Goal: Task Accomplishment & Management: Use online tool/utility

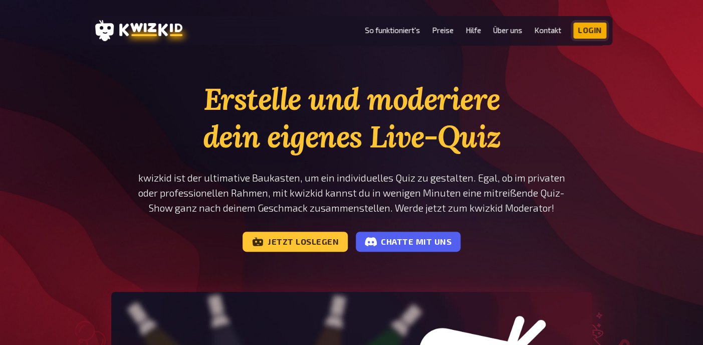
click at [584, 30] on link "Login" at bounding box center [589, 31] width 33 height 16
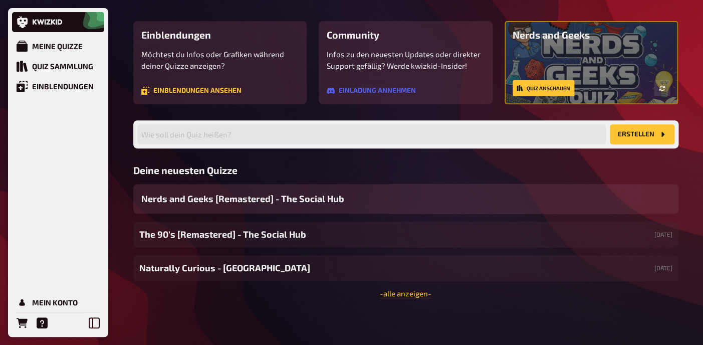
scroll to position [77, 0]
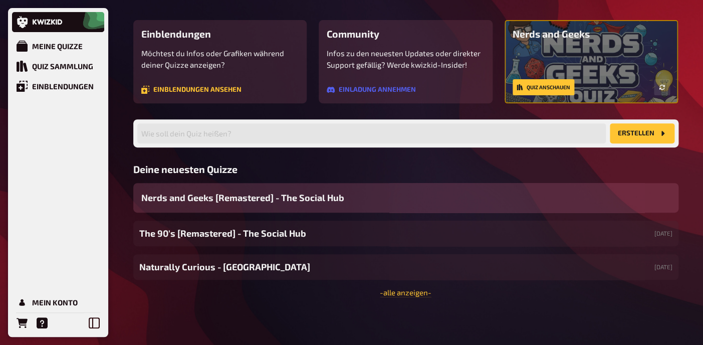
click at [310, 202] on span "Nerds and Geeks [Remastered] - The Social Hub" at bounding box center [242, 198] width 203 height 14
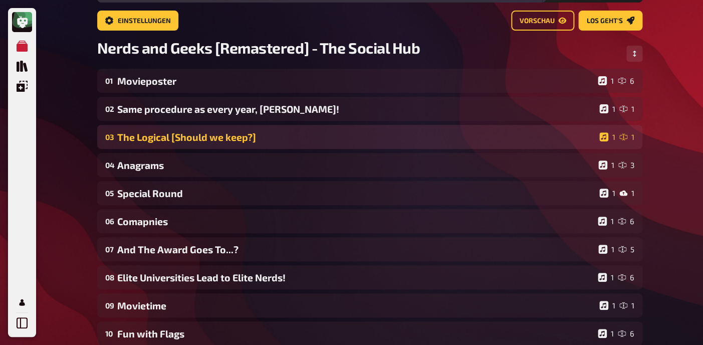
scroll to position [64, 0]
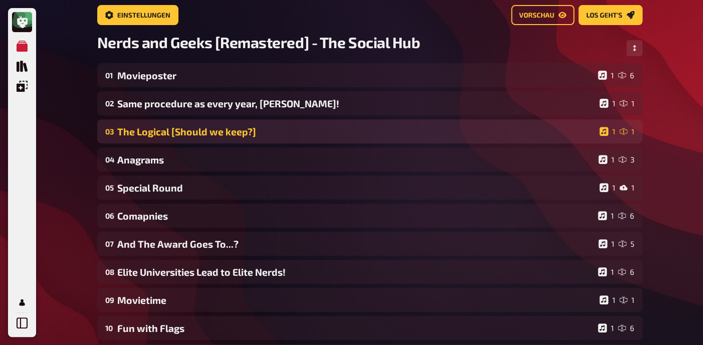
click at [216, 127] on div "The Logical [Should we keep?]" at bounding box center [356, 132] width 478 height 12
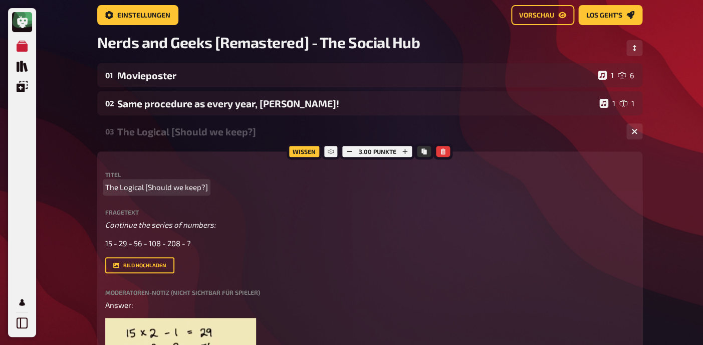
click at [200, 186] on span "The Logical [Should we keep?]" at bounding box center [156, 187] width 103 height 12
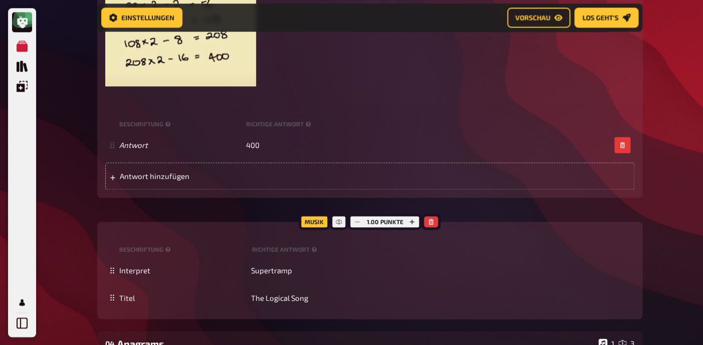
scroll to position [0, 0]
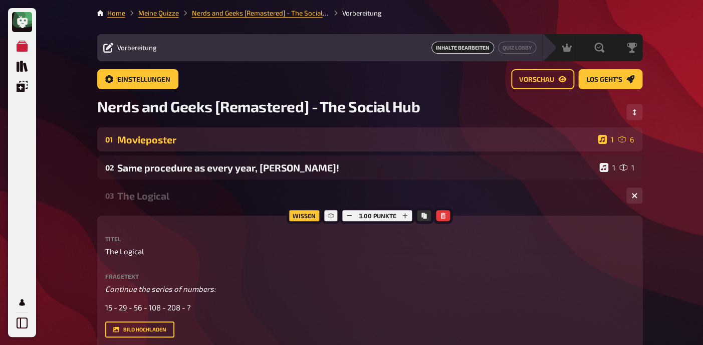
click at [161, 147] on div "01 Movieposter 1 6" at bounding box center [369, 139] width 545 height 24
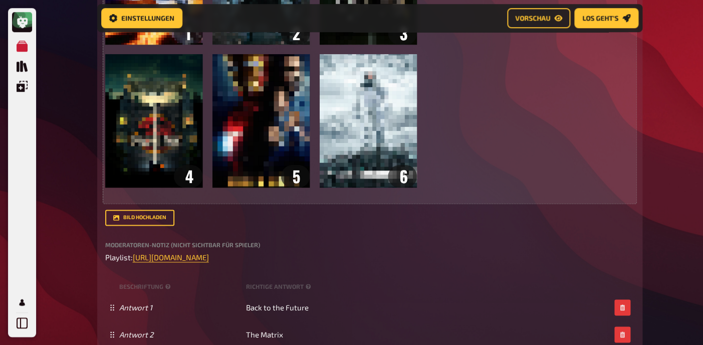
scroll to position [343, 0]
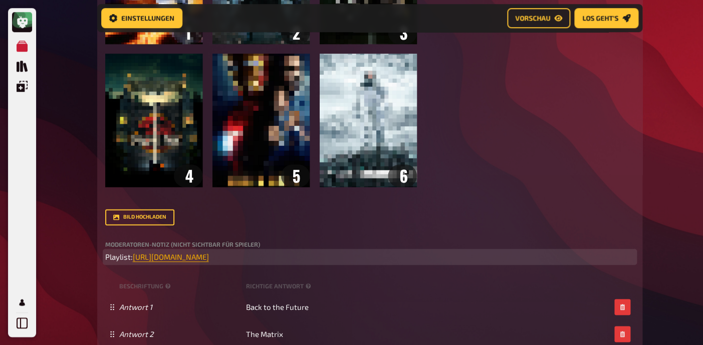
click at [200, 259] on span "https://open.spotify.com/playlist/2M6OG8y1jtVXxtNhox1tfX?si=a4a9c7c81618420b" at bounding box center [171, 256] width 76 height 9
click at [202, 239] on button "button" at bounding box center [199, 237] width 16 height 16
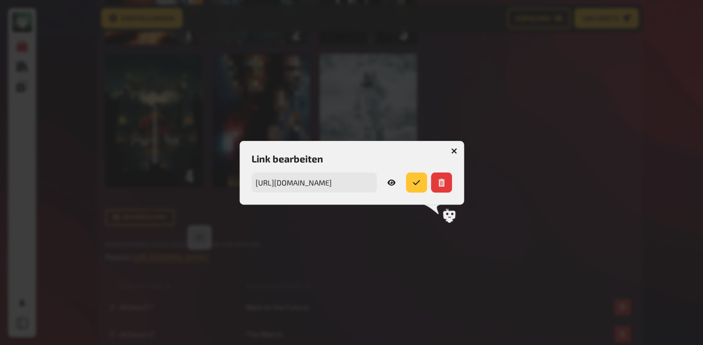
click at [391, 185] on icon at bounding box center [391, 182] width 8 height 6
click at [390, 183] on icon at bounding box center [391, 182] width 8 height 8
click at [455, 149] on icon "button" at bounding box center [454, 151] width 10 height 10
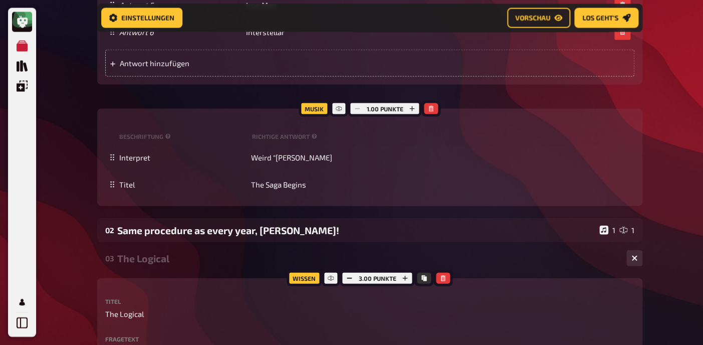
scroll to position [754, 0]
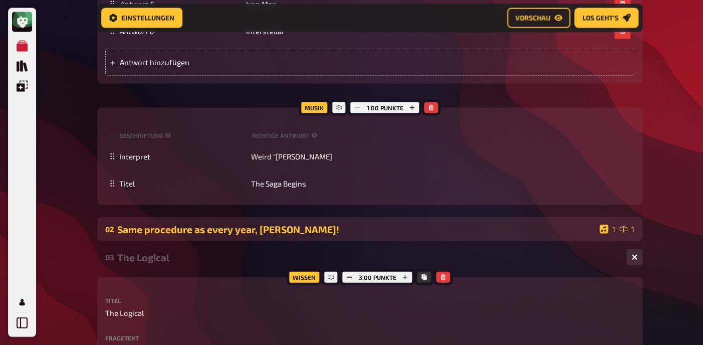
click at [223, 230] on div "Same procedure as every year, James!" at bounding box center [356, 229] width 478 height 12
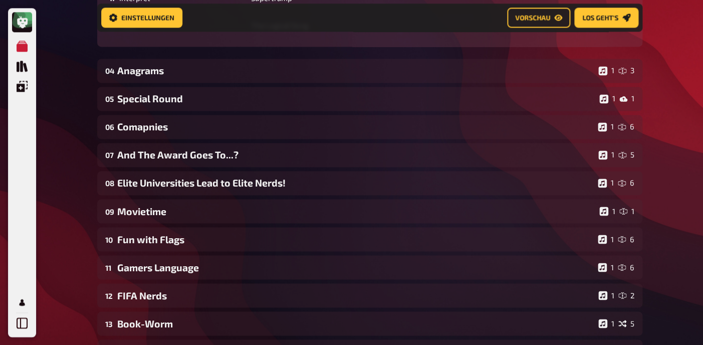
scroll to position [1903, 0]
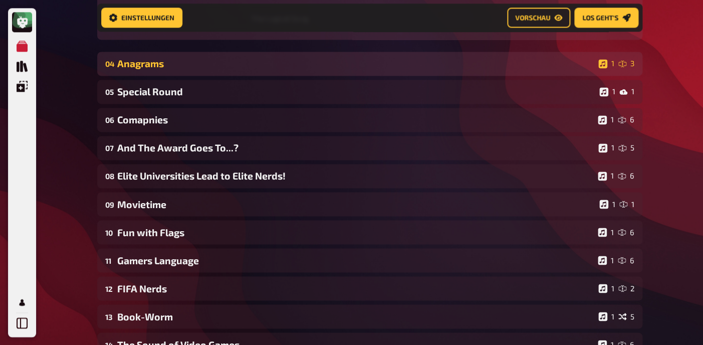
click at [160, 69] on div "Anagrams" at bounding box center [355, 64] width 477 height 12
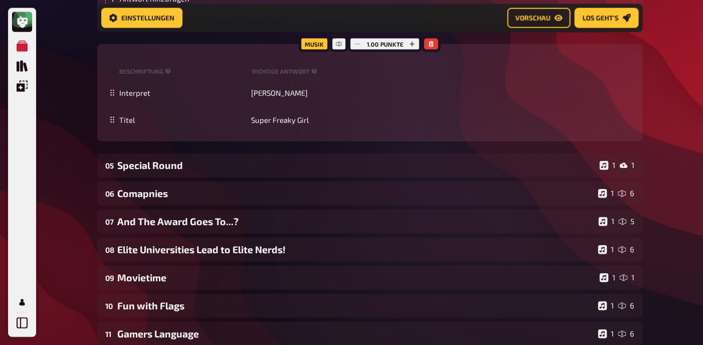
scroll to position [2221, 0]
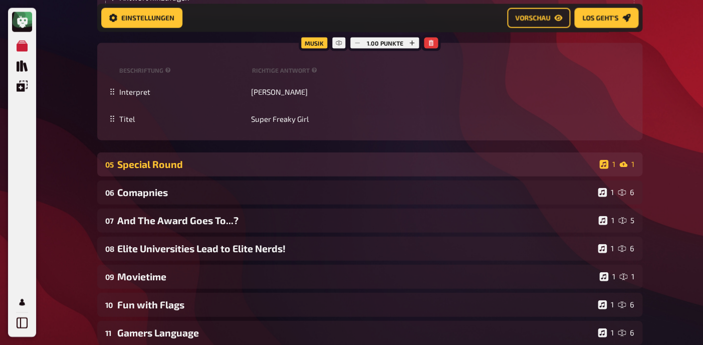
click at [189, 166] on div "Special Round" at bounding box center [356, 164] width 478 height 12
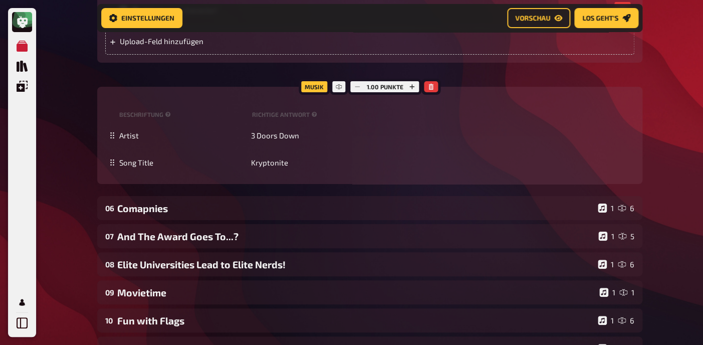
scroll to position [2747, 0]
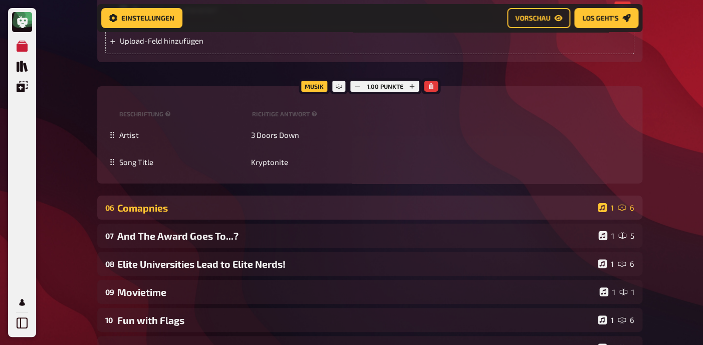
click at [139, 206] on div "Comapnies" at bounding box center [355, 208] width 477 height 12
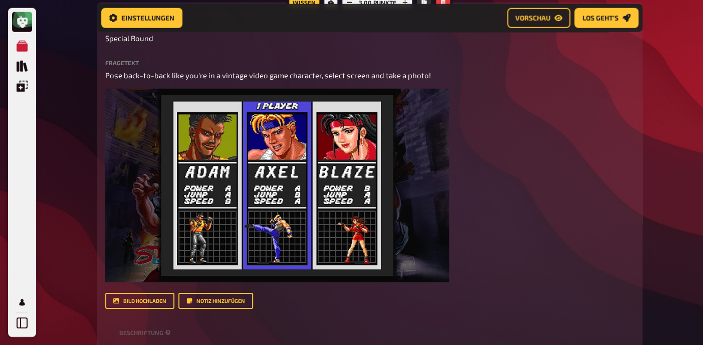
scroll to position [2400, 0]
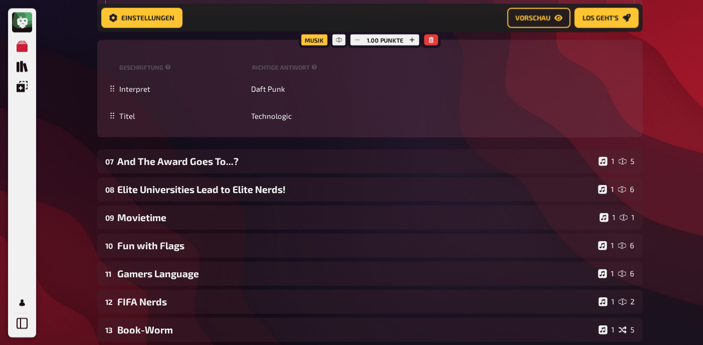
scroll to position [3532, 0]
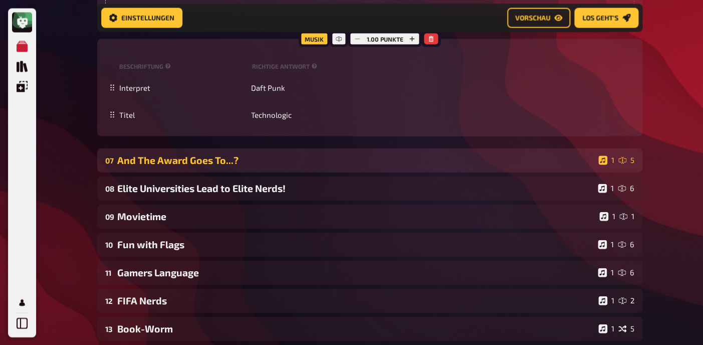
click at [241, 167] on div "07 And The Award Goes To...? 1 5" at bounding box center [369, 160] width 545 height 24
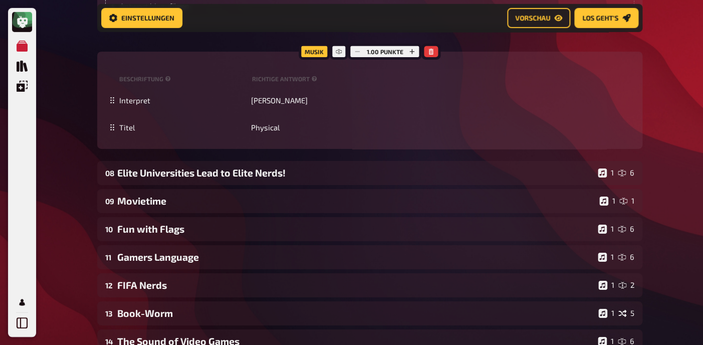
scroll to position [3994, 0]
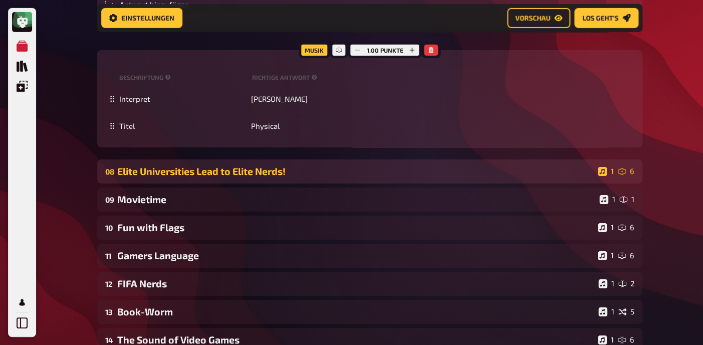
click at [216, 179] on div "08 Elite Universities Lead to Elite Nerds! 1 6" at bounding box center [369, 171] width 545 height 24
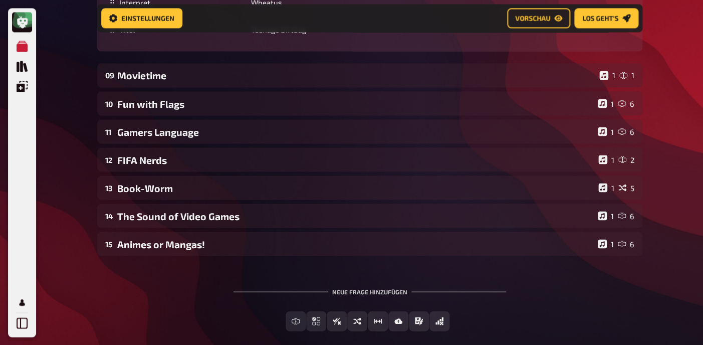
scroll to position [4828, 0]
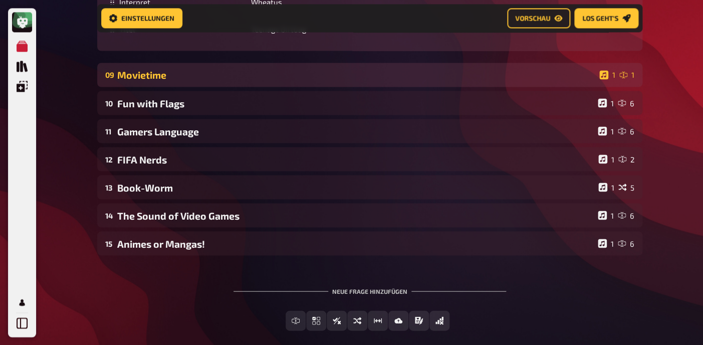
click at [184, 82] on div "09 Movietime 1 1" at bounding box center [369, 75] width 545 height 24
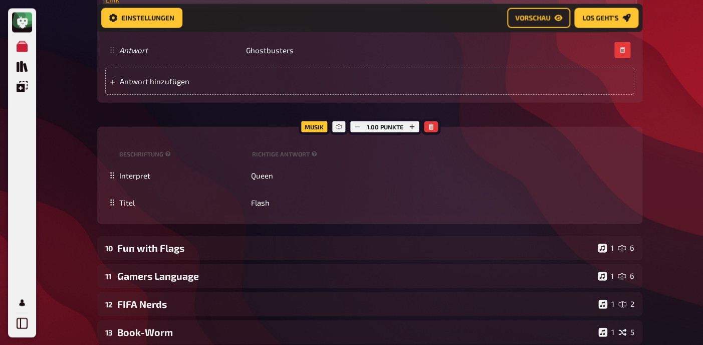
scroll to position [5085, 0]
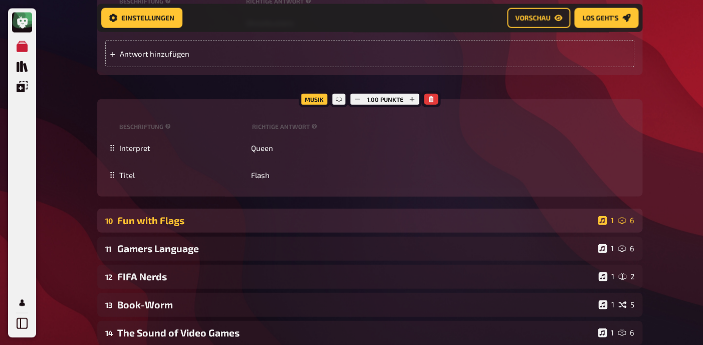
click at [193, 218] on div "Fun with Flags" at bounding box center [355, 220] width 477 height 12
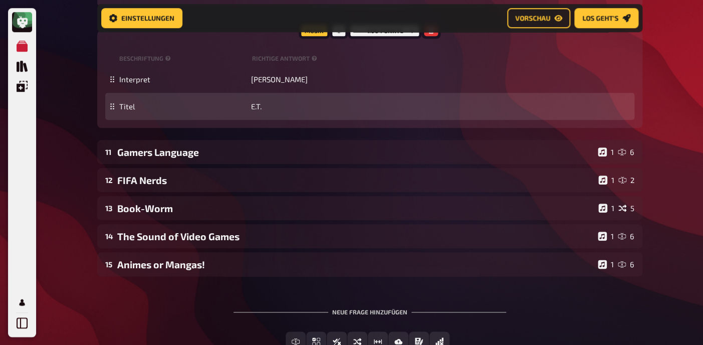
scroll to position [5897, 0]
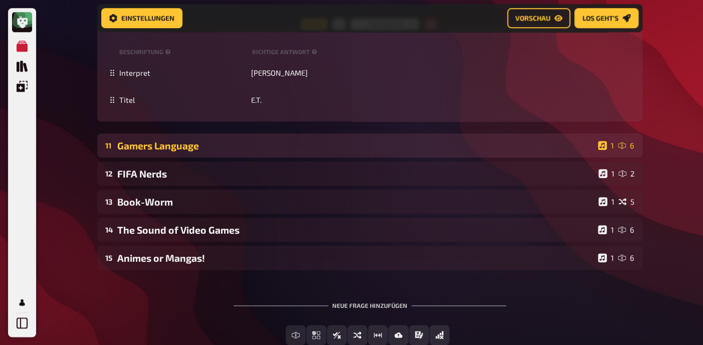
click at [191, 145] on div "Gamers Language" at bounding box center [355, 146] width 477 height 12
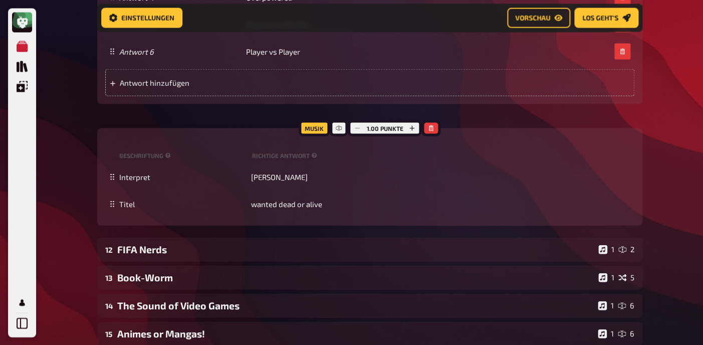
scroll to position [6369, 0]
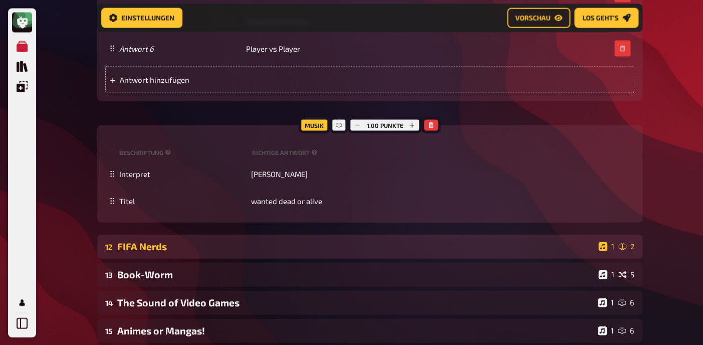
click at [160, 248] on div "FIFA Nerds" at bounding box center [355, 246] width 477 height 12
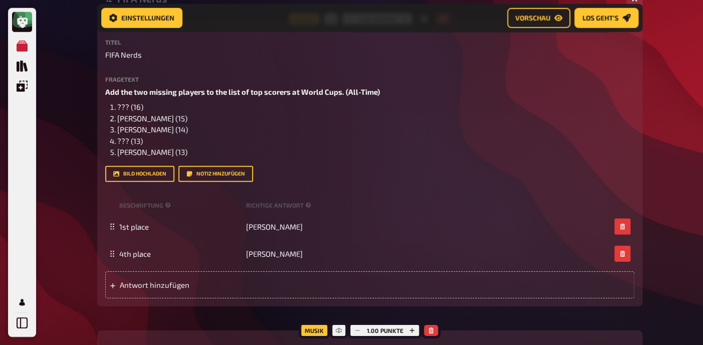
scroll to position [6617, 0]
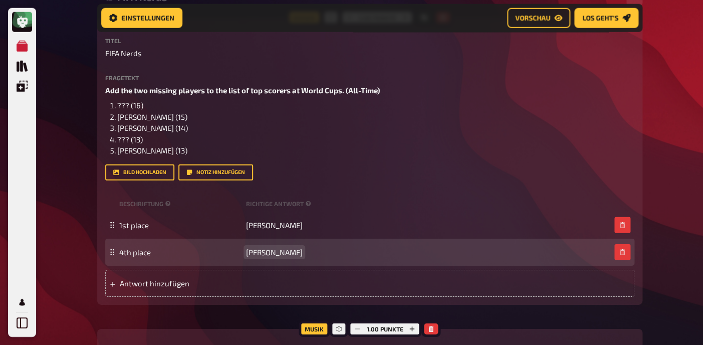
click at [269, 257] on span "Lionell Messi" at bounding box center [274, 252] width 57 height 9
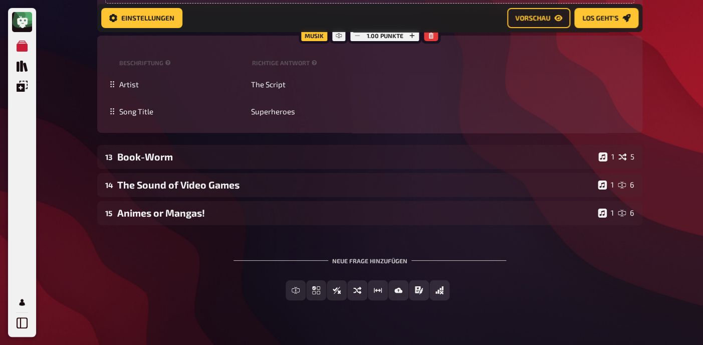
scroll to position [6913, 0]
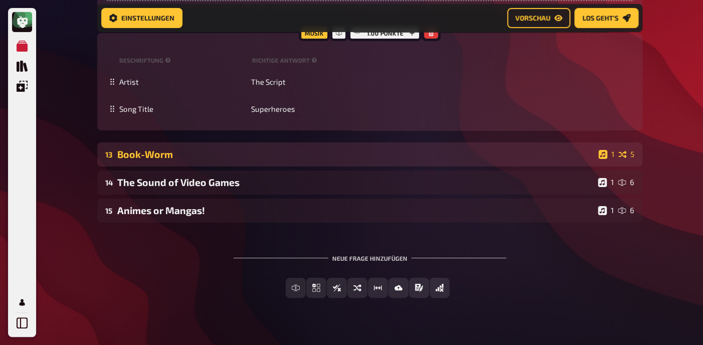
click at [238, 160] on div "Book-Worm" at bounding box center [355, 154] width 477 height 12
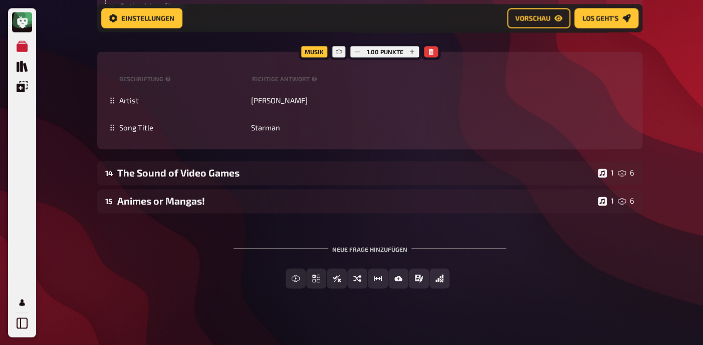
scroll to position [7500, 0]
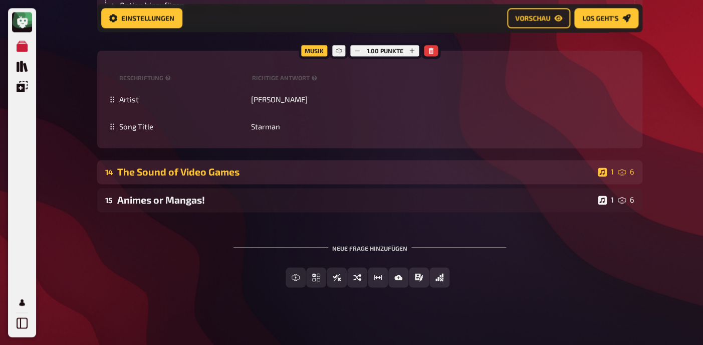
click at [226, 177] on div "The Sound of Video Games" at bounding box center [355, 172] width 477 height 12
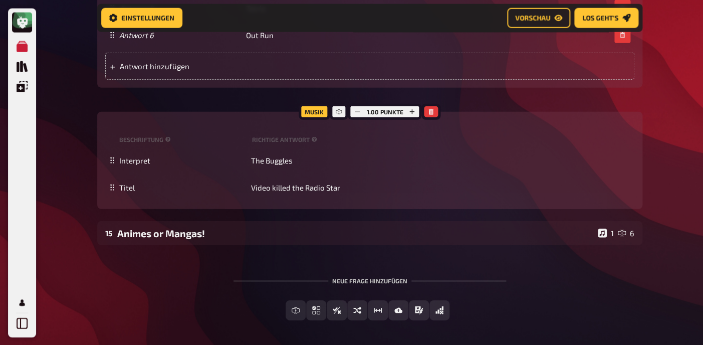
scroll to position [7982, 0]
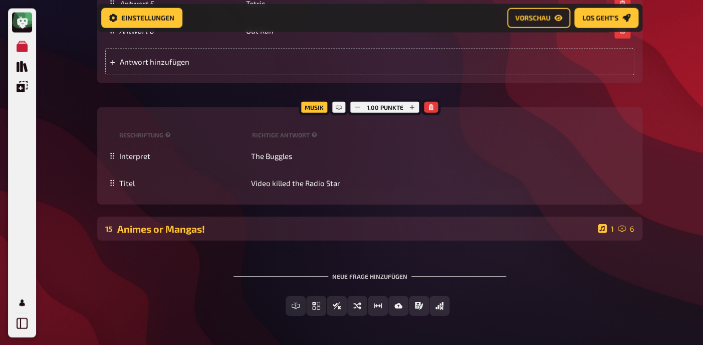
click at [242, 234] on div "Animes or Mangas!" at bounding box center [355, 228] width 477 height 12
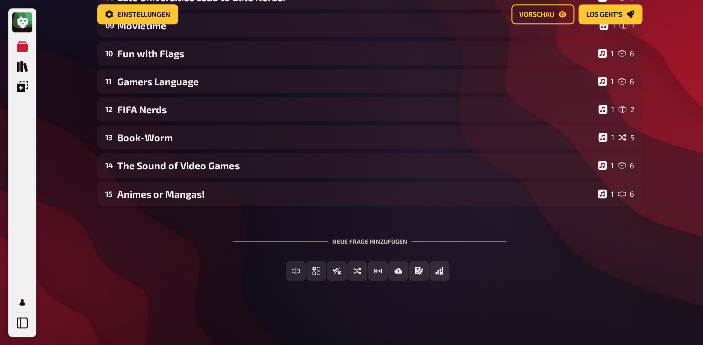
scroll to position [0, 0]
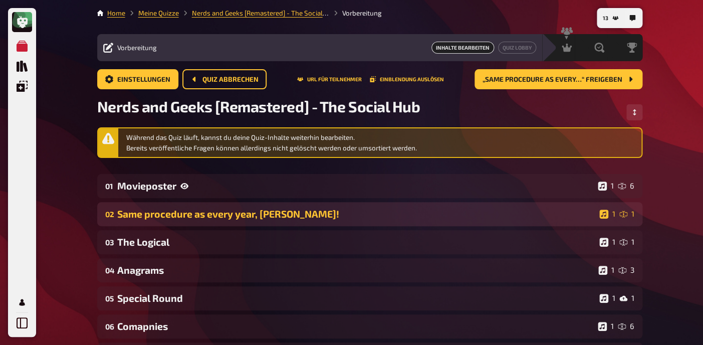
click at [236, 218] on div "Same procedure as every year, James!" at bounding box center [356, 214] width 478 height 12
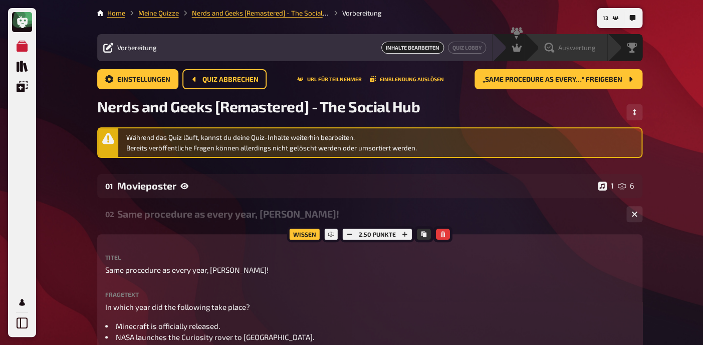
click at [595, 51] on span "Auswertung" at bounding box center [577, 48] width 38 height 8
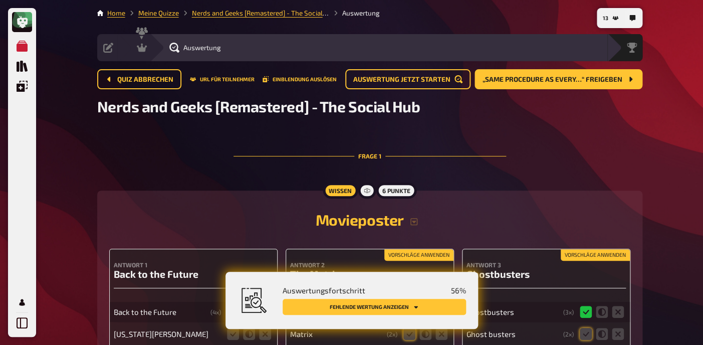
click at [388, 306] on button "Fehlende Wertung anzeigen" at bounding box center [374, 307] width 183 height 16
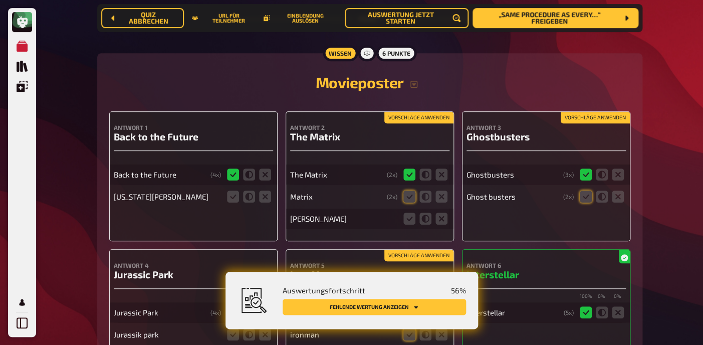
scroll to position [146, 0]
click at [265, 199] on icon at bounding box center [265, 196] width 12 height 12
click at [0, 0] on input "radio" at bounding box center [0, 0] width 0 height 0
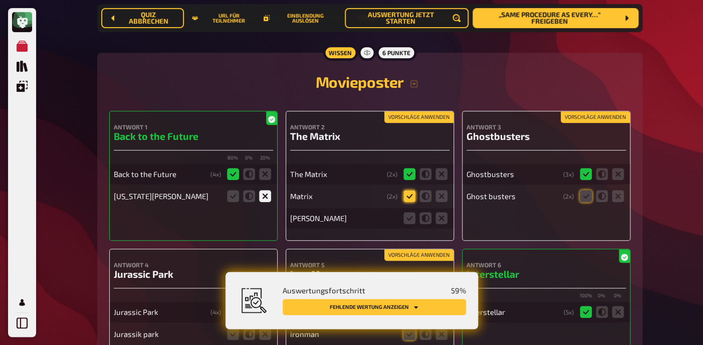
click at [411, 195] on icon at bounding box center [409, 196] width 12 height 12
click at [0, 0] on input "radio" at bounding box center [0, 0] width 0 height 0
click at [440, 220] on icon at bounding box center [441, 218] width 12 height 12
click at [0, 0] on input "radio" at bounding box center [0, 0] width 0 height 0
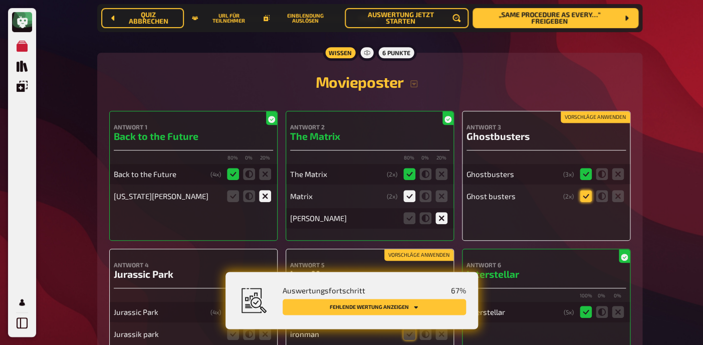
click at [585, 198] on icon at bounding box center [586, 196] width 12 height 12
click at [0, 0] on input "radio" at bounding box center [0, 0] width 0 height 0
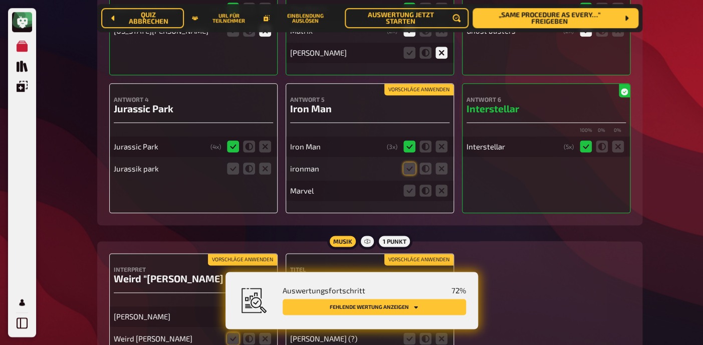
scroll to position [319, 0]
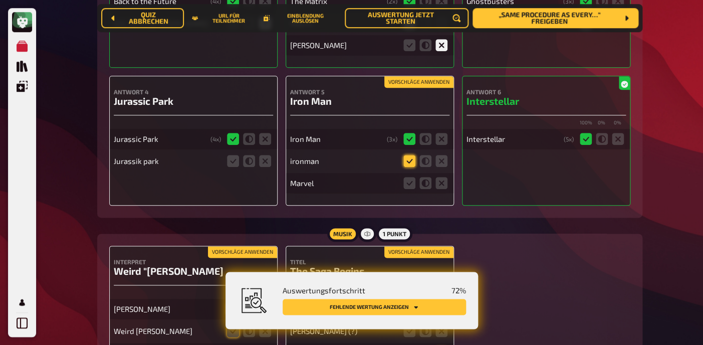
click at [410, 167] on icon at bounding box center [409, 161] width 12 height 12
click at [0, 0] on input "radio" at bounding box center [0, 0] width 0 height 0
click at [441, 186] on icon at bounding box center [441, 183] width 12 height 12
click at [0, 0] on input "radio" at bounding box center [0, 0] width 0 height 0
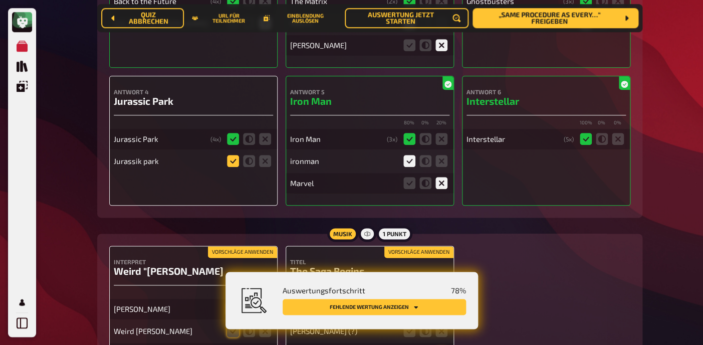
click at [236, 164] on icon at bounding box center [233, 161] width 12 height 12
click at [0, 0] on input "radio" at bounding box center [0, 0] width 0 height 0
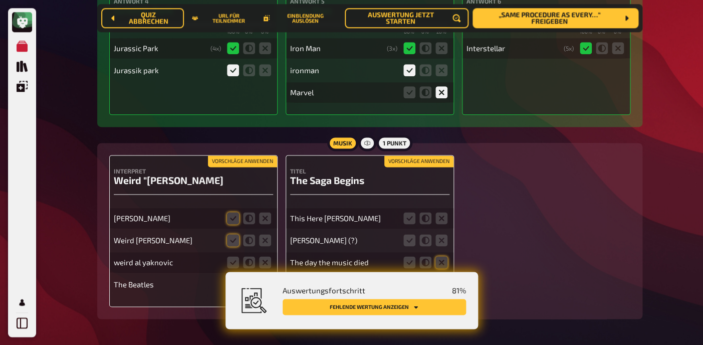
scroll to position [450, 0]
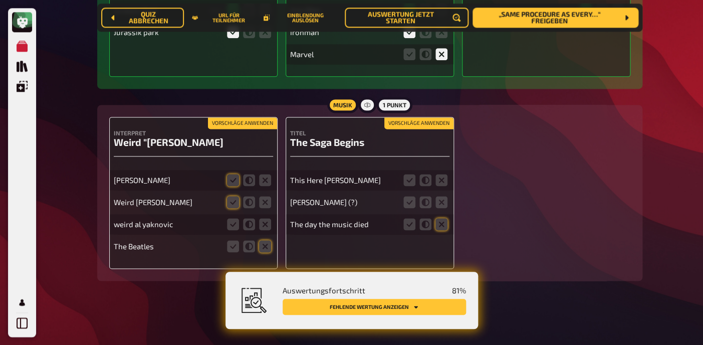
click at [238, 124] on button "Vorschläge anwenden" at bounding box center [242, 123] width 69 height 11
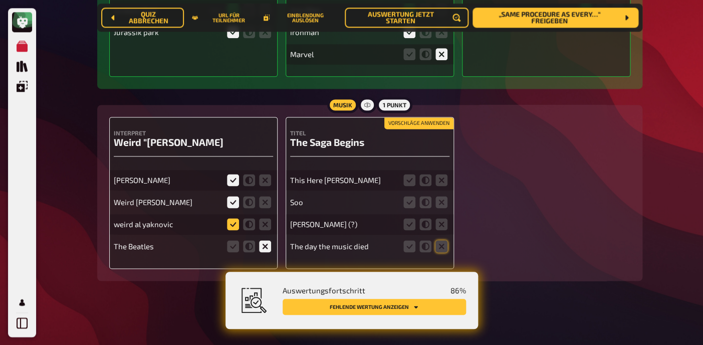
click at [235, 223] on icon at bounding box center [233, 224] width 12 height 12
click at [0, 0] on input "radio" at bounding box center [0, 0] width 0 height 0
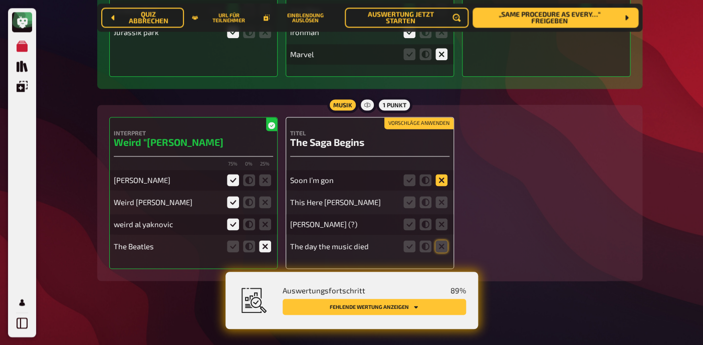
click at [443, 177] on icon at bounding box center [441, 180] width 12 height 12
click at [0, 0] on input "radio" at bounding box center [0, 0] width 0 height 0
click at [443, 202] on icon at bounding box center [441, 202] width 12 height 12
click at [0, 0] on input "radio" at bounding box center [0, 0] width 0 height 0
click at [445, 183] on icon at bounding box center [441, 180] width 12 height 12
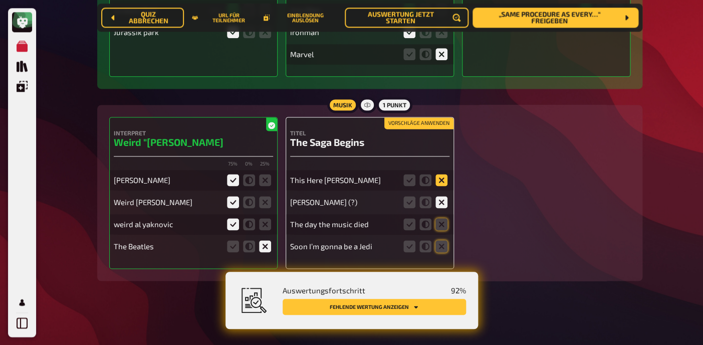
click at [0, 0] on input "radio" at bounding box center [0, 0] width 0 height 0
click at [441, 223] on icon at bounding box center [441, 224] width 12 height 12
click at [0, 0] on input "radio" at bounding box center [0, 0] width 0 height 0
click at [439, 245] on icon at bounding box center [441, 246] width 12 height 12
click at [0, 0] on input "radio" at bounding box center [0, 0] width 0 height 0
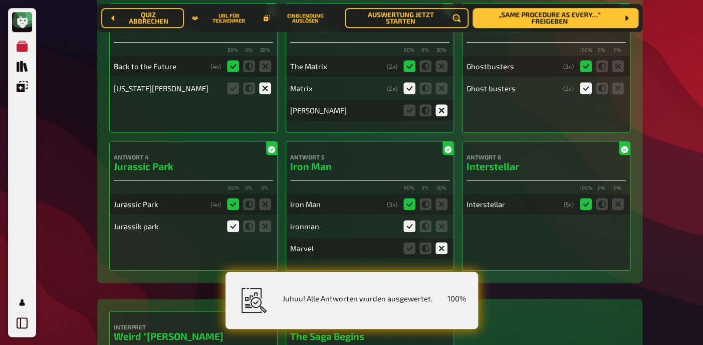
scroll to position [0, 0]
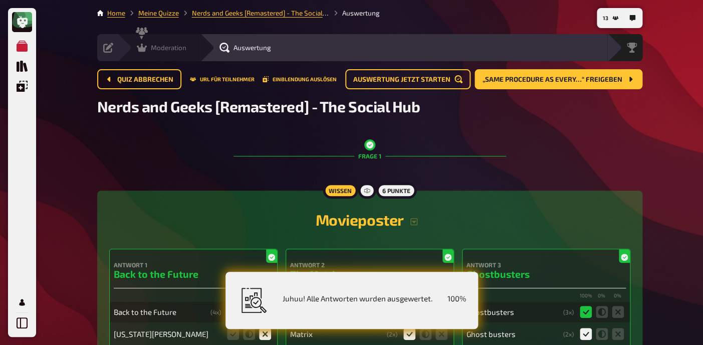
click at [154, 49] on span "Moderation" at bounding box center [169, 48] width 36 height 8
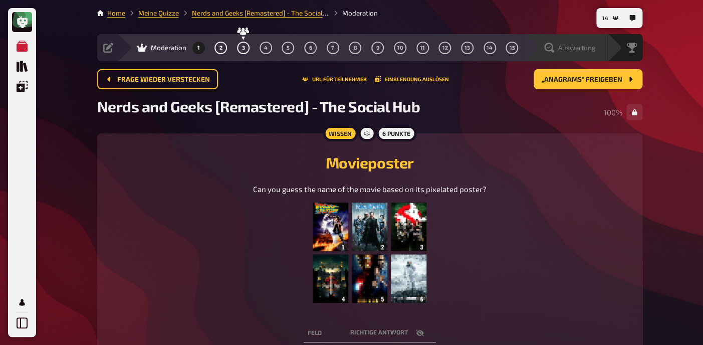
click at [591, 48] on span "Auswertung" at bounding box center [577, 48] width 38 height 8
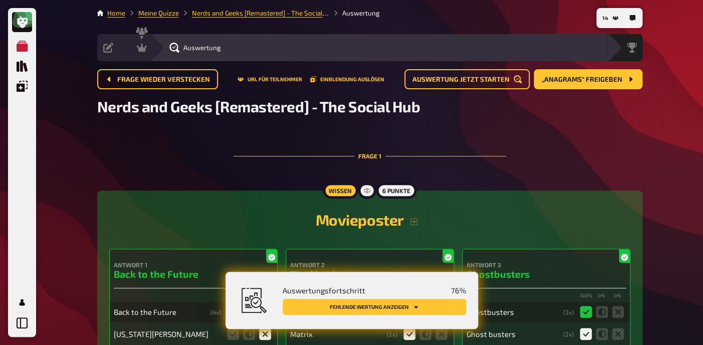
click at [382, 307] on button "Fehlende Wertung anzeigen" at bounding box center [374, 307] width 183 height 16
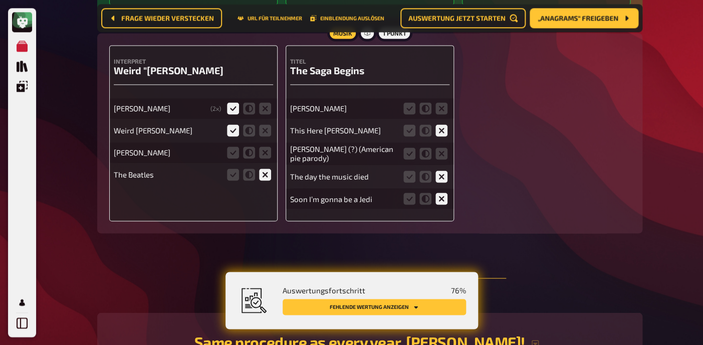
scroll to position [520, 0]
click at [265, 156] on icon at bounding box center [265, 151] width 12 height 12
click at [0, 0] on input "radio" at bounding box center [0, 0] width 0 height 0
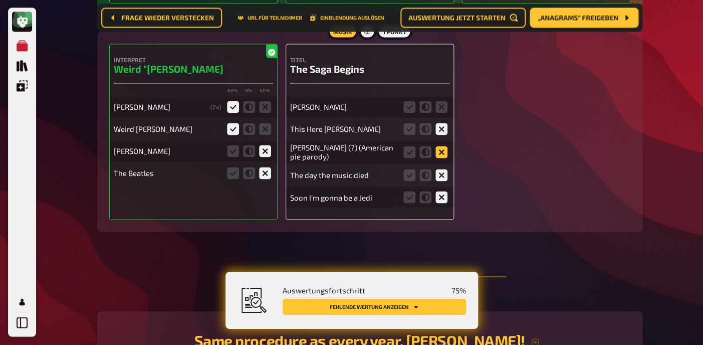
click at [441, 155] on icon at bounding box center [441, 152] width 12 height 12
click at [0, 0] on input "radio" at bounding box center [0, 0] width 0 height 0
click at [444, 104] on icon at bounding box center [441, 107] width 12 height 12
click at [0, 0] on input "radio" at bounding box center [0, 0] width 0 height 0
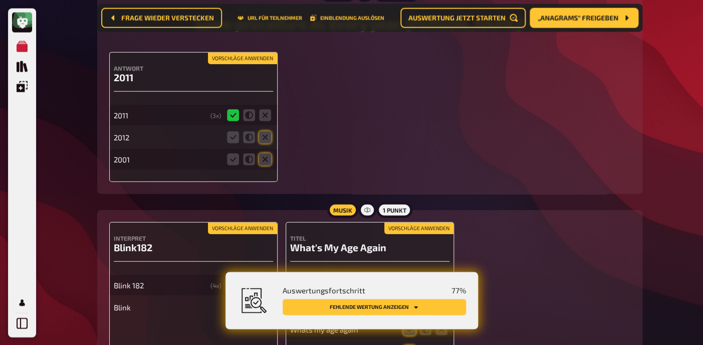
scroll to position [869, 0]
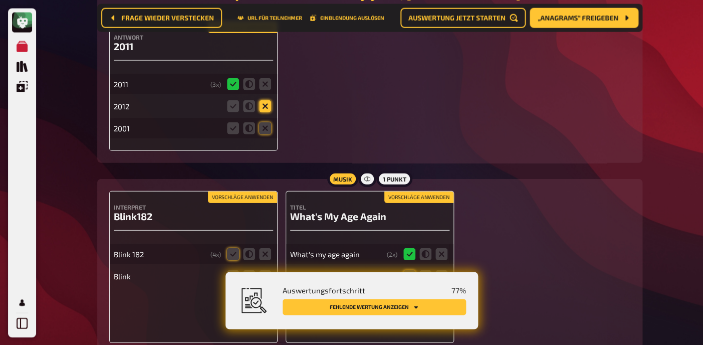
click at [268, 110] on icon at bounding box center [265, 106] width 12 height 12
click at [0, 0] on input "radio" at bounding box center [0, 0] width 0 height 0
click at [267, 132] on icon at bounding box center [265, 128] width 12 height 12
click at [0, 0] on input "radio" at bounding box center [0, 0] width 0 height 0
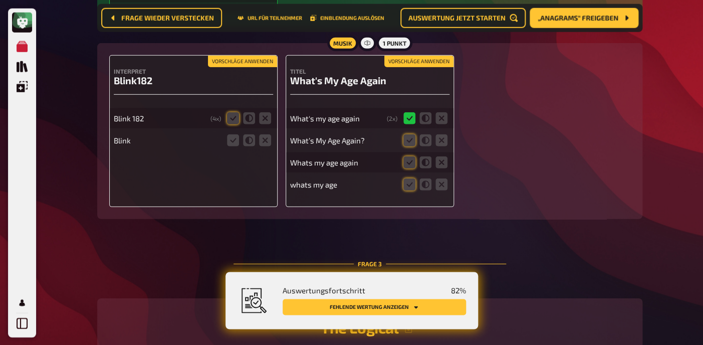
scroll to position [1004, 0]
click at [230, 124] on icon at bounding box center [233, 118] width 12 height 12
click at [0, 0] on input "radio" at bounding box center [0, 0] width 0 height 0
click at [248, 146] on icon at bounding box center [249, 140] width 12 height 12
click at [0, 0] on input "radio" at bounding box center [0, 0] width 0 height 0
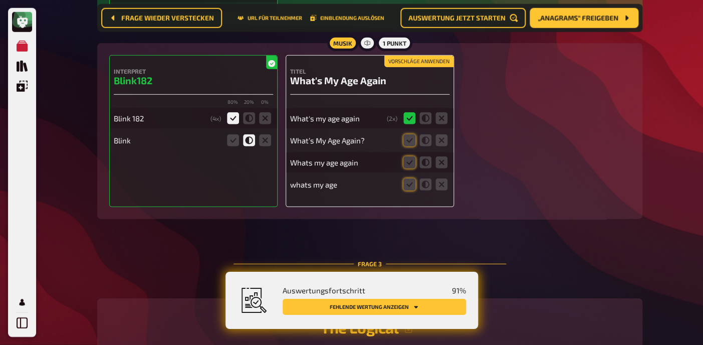
click at [416, 65] on button "Vorschläge anwenden" at bounding box center [418, 61] width 69 height 11
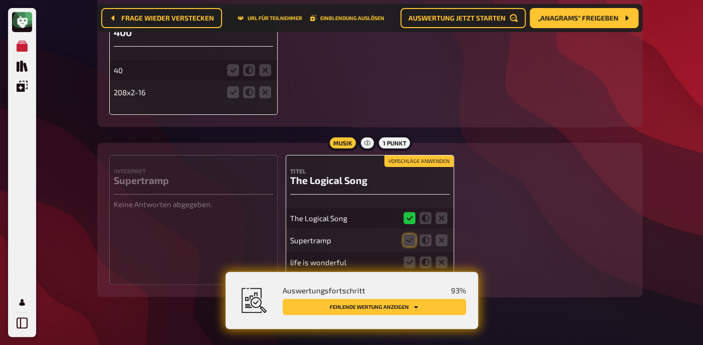
scroll to position [1375, 0]
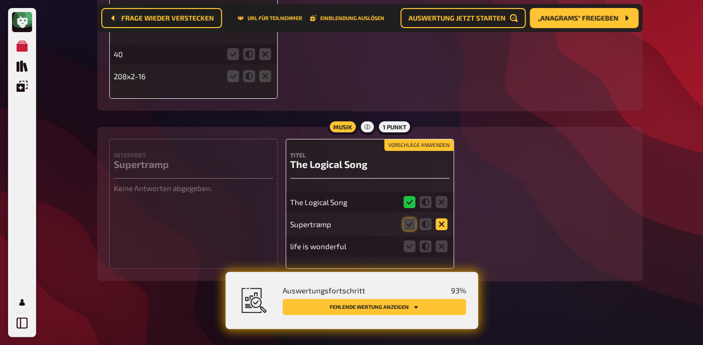
click at [441, 226] on icon at bounding box center [441, 224] width 12 height 12
click at [0, 0] on input "radio" at bounding box center [0, 0] width 0 height 0
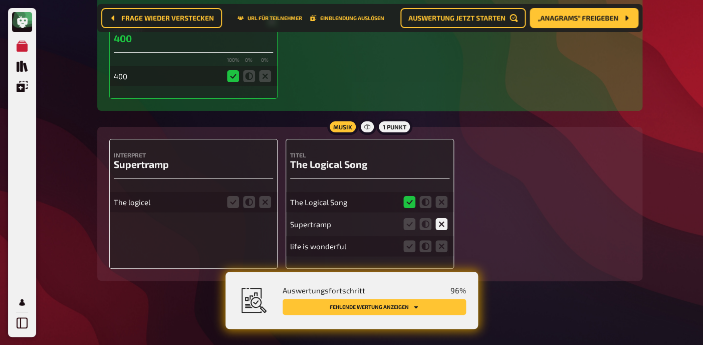
scroll to position [1353, 0]
click at [441, 246] on icon at bounding box center [441, 246] width 12 height 12
click at [0, 0] on input "radio" at bounding box center [0, 0] width 0 height 0
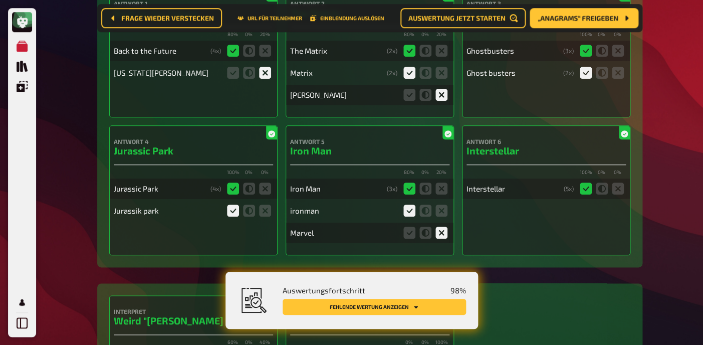
scroll to position [0, 0]
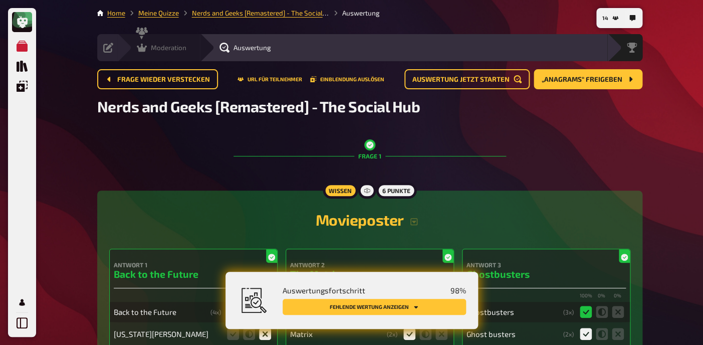
click at [151, 42] on div "Moderation undefined" at bounding box center [158, 47] width 83 height 27
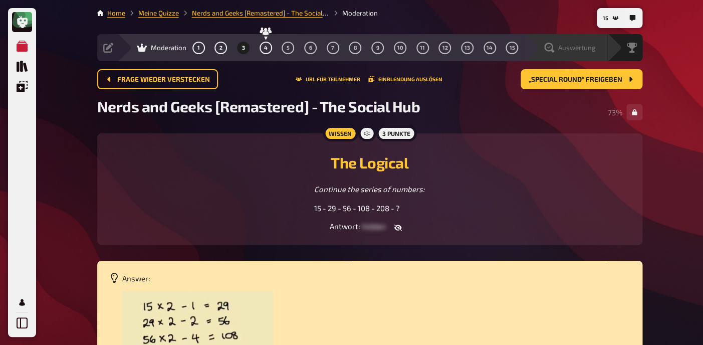
click at [592, 47] on span "Auswertung" at bounding box center [577, 48] width 38 height 8
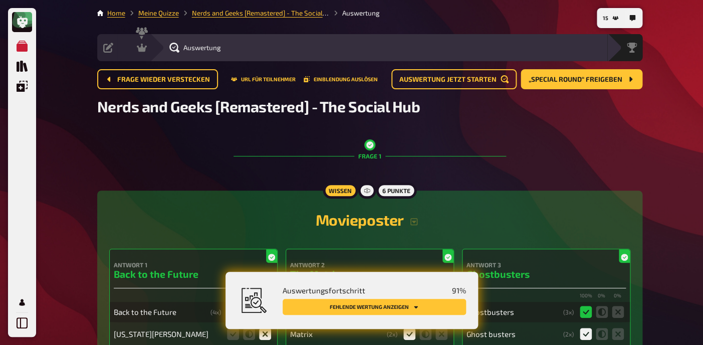
click at [349, 306] on button "Fehlende Wertung anzeigen" at bounding box center [374, 307] width 183 height 16
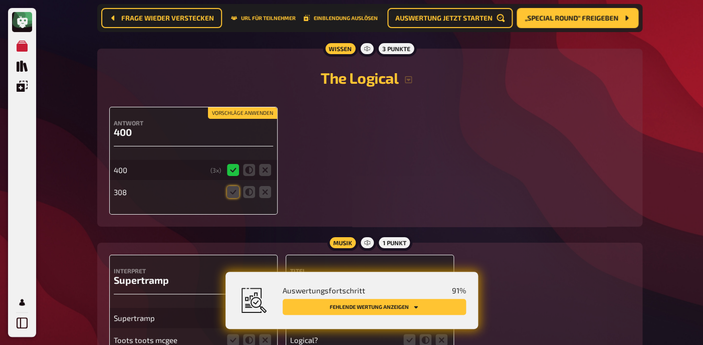
scroll to position [1254, 0]
click at [234, 198] on icon at bounding box center [233, 192] width 12 height 12
click at [0, 0] on input "radio" at bounding box center [0, 0] width 0 height 0
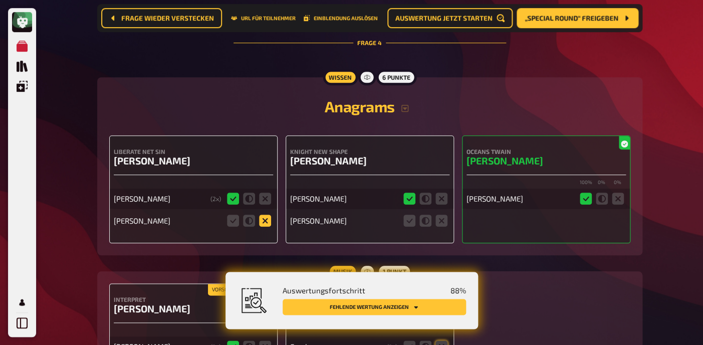
scroll to position [1654, 0]
click at [266, 226] on icon at bounding box center [265, 220] width 12 height 12
click at [0, 0] on input "radio" at bounding box center [0, 0] width 0 height 0
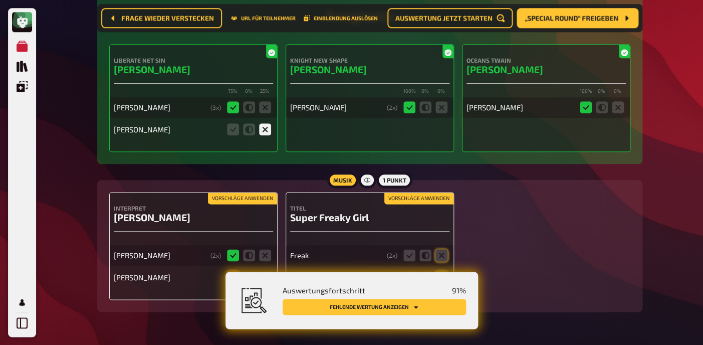
scroll to position [1782, 0]
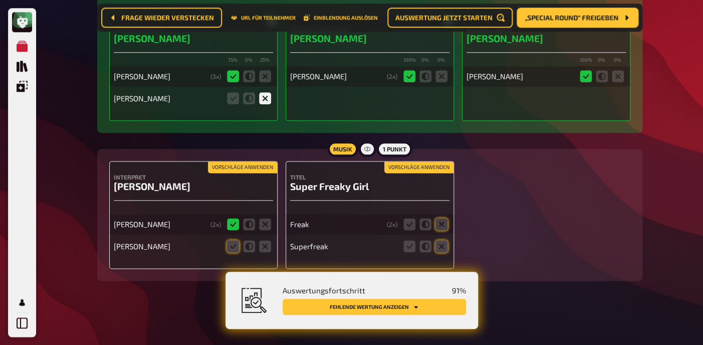
click at [417, 169] on button "Vorschläge anwenden" at bounding box center [418, 167] width 69 height 11
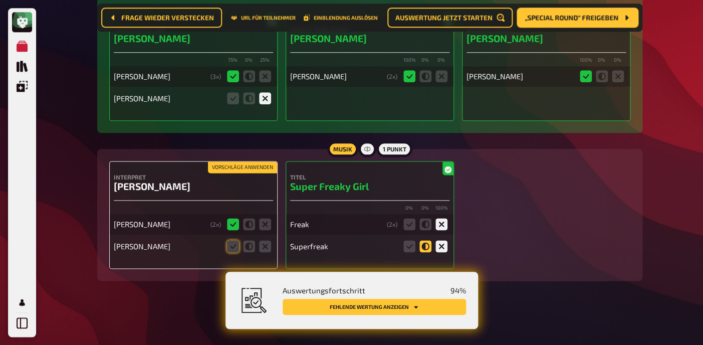
click at [427, 244] on icon at bounding box center [425, 246] width 12 height 12
click at [0, 0] on input "radio" at bounding box center [0, 0] width 0 height 0
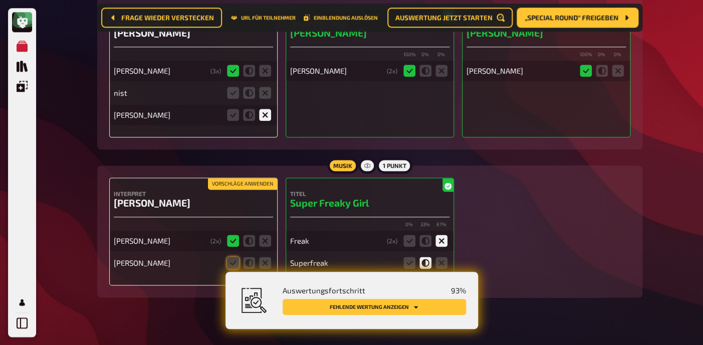
scroll to position [1804, 0]
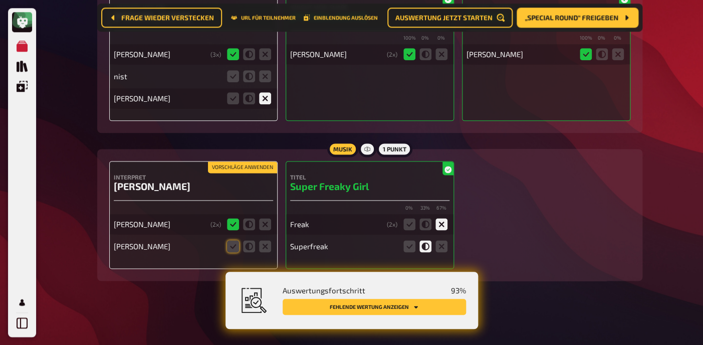
click at [228, 240] on label at bounding box center [233, 246] width 12 height 12
click at [0, 0] on input "radio" at bounding box center [0, 0] width 0 height 0
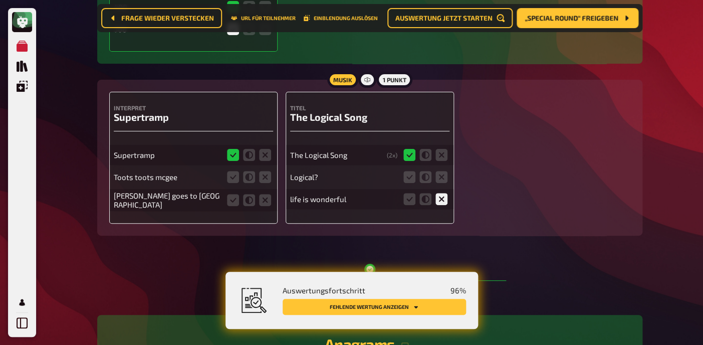
scroll to position [1416, 0]
click at [428, 184] on icon at bounding box center [425, 178] width 12 height 12
click at [0, 0] on input "radio" at bounding box center [0, 0] width 0 height 0
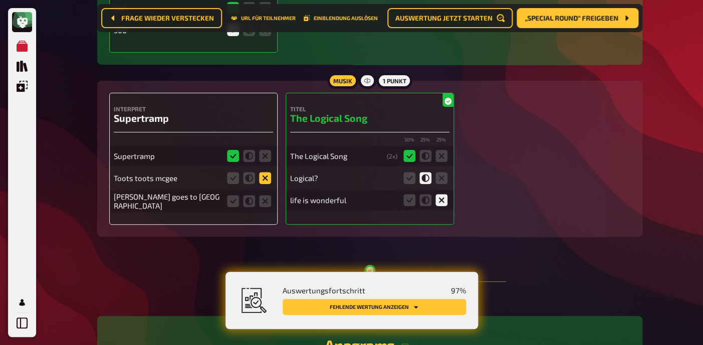
click at [264, 184] on icon at bounding box center [265, 178] width 12 height 12
click at [0, 0] on input "radio" at bounding box center [0, 0] width 0 height 0
click at [270, 207] on icon at bounding box center [265, 201] width 12 height 12
click at [0, 0] on input "radio" at bounding box center [0, 0] width 0 height 0
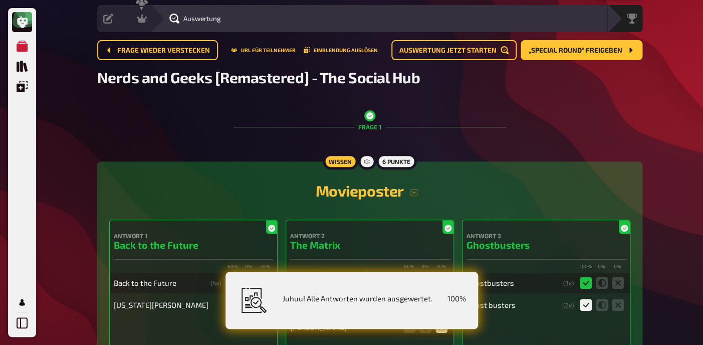
scroll to position [0, 0]
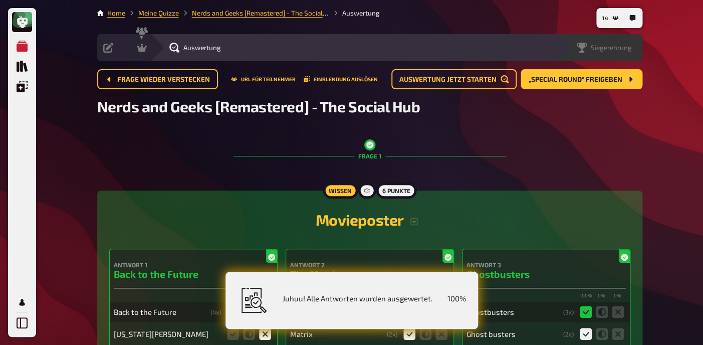
click at [633, 55] on div "Siegerehrung" at bounding box center [599, 47] width 85 height 27
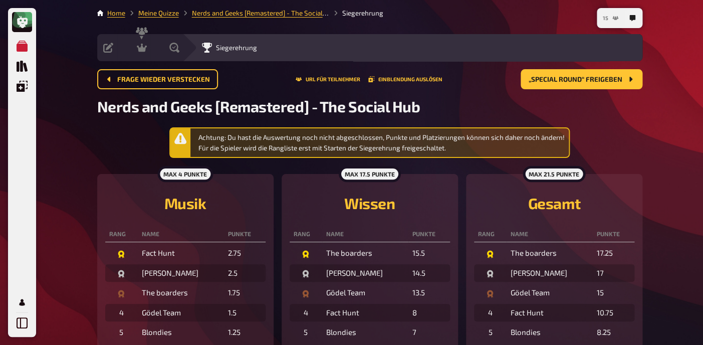
click at [613, 24] on button "15" at bounding box center [611, 18] width 24 height 16
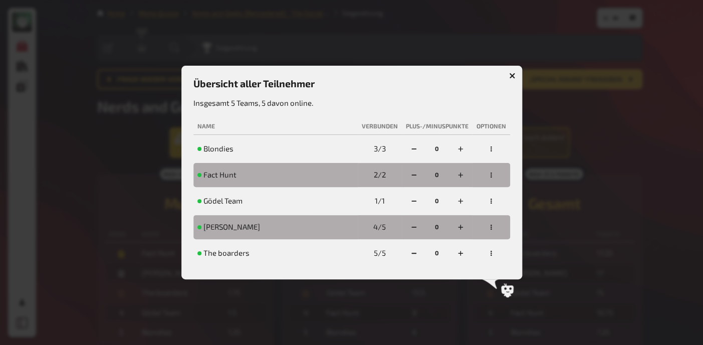
click at [517, 68] on button "button" at bounding box center [512, 76] width 16 height 16
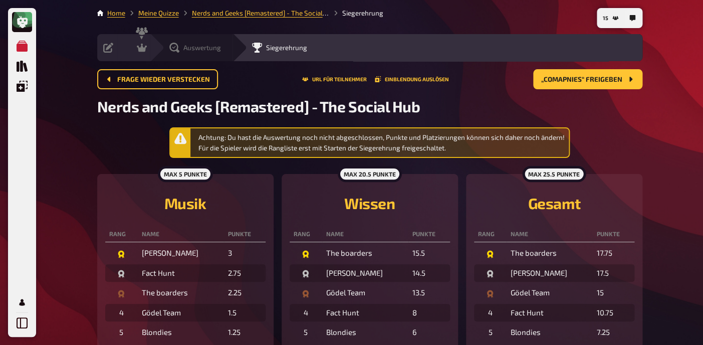
click at [180, 44] on div "Auswertung" at bounding box center [195, 48] width 52 height 10
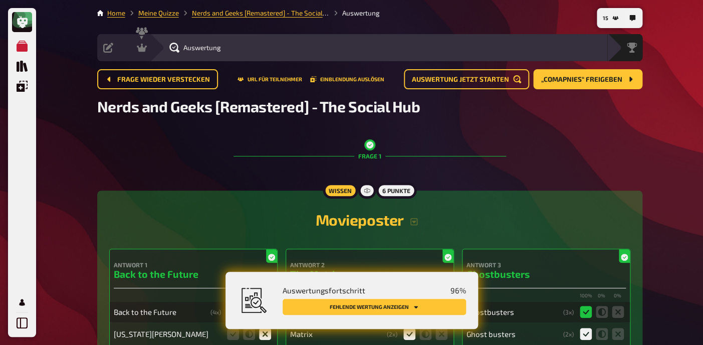
click at [376, 305] on button "Fehlende Wertung anzeigen" at bounding box center [374, 307] width 183 height 16
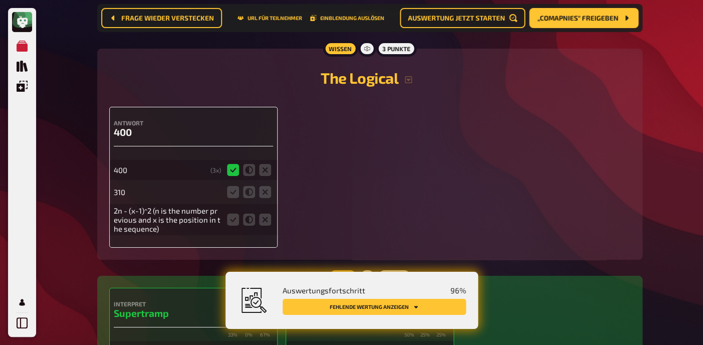
scroll to position [1254, 0]
click at [263, 198] on icon at bounding box center [265, 192] width 12 height 12
click at [0, 0] on input "radio" at bounding box center [0, 0] width 0 height 0
click at [265, 225] on icon at bounding box center [265, 219] width 12 height 12
click at [0, 0] on input "radio" at bounding box center [0, 0] width 0 height 0
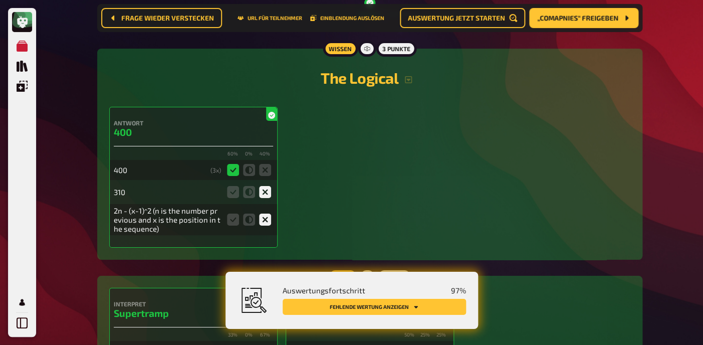
click at [343, 312] on button "Fehlende Wertung anzeigen" at bounding box center [374, 307] width 183 height 16
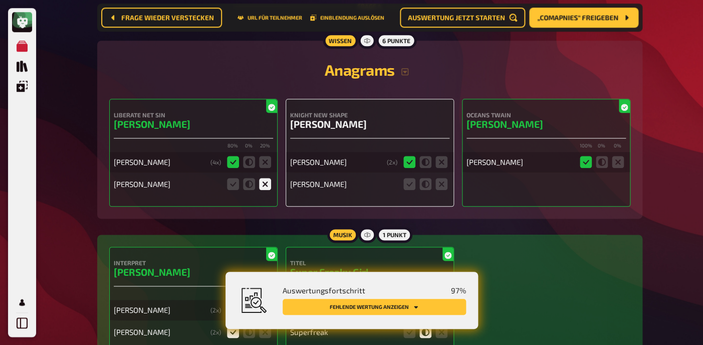
scroll to position [1724, 0]
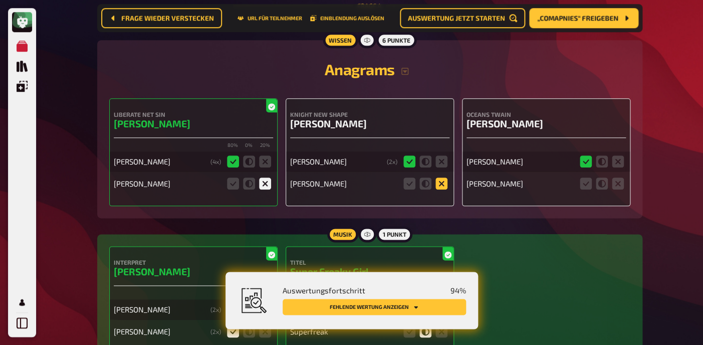
click at [439, 189] on icon at bounding box center [441, 183] width 12 height 12
click at [0, 0] on input "radio" at bounding box center [0, 0] width 0 height 0
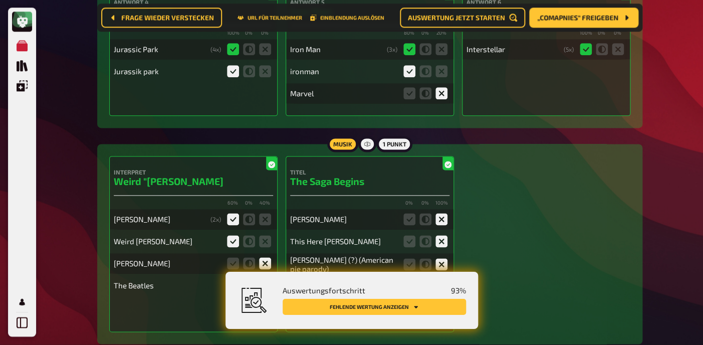
scroll to position [0, 0]
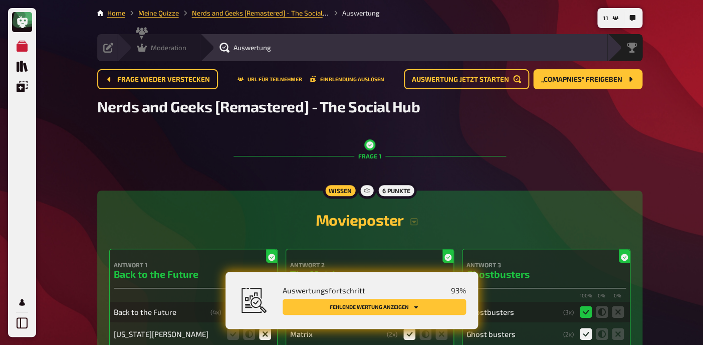
click at [150, 44] on div "Moderation" at bounding box center [162, 48] width 50 height 10
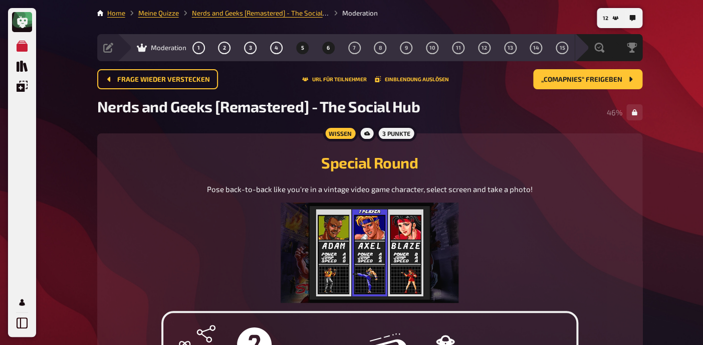
click at [328, 48] on span "6" at bounding box center [328, 48] width 3 height 6
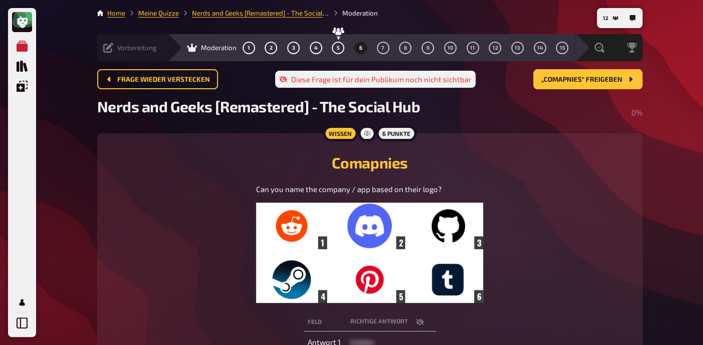
click at [112, 49] on icon at bounding box center [108, 48] width 10 height 10
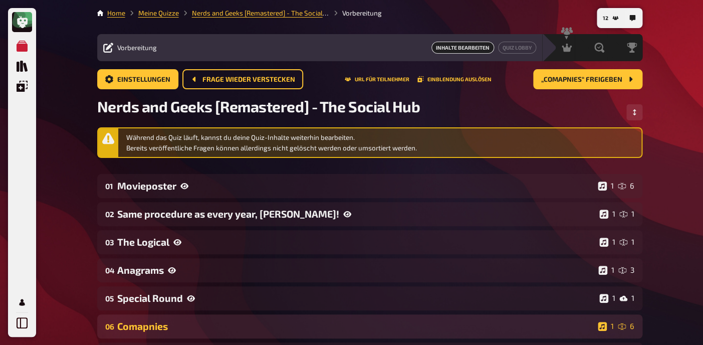
click at [154, 327] on div "Comapnies" at bounding box center [355, 326] width 477 height 12
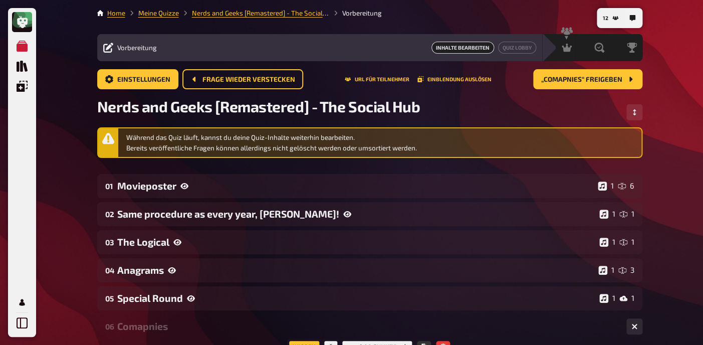
click at [449, 48] on span "Inhalte Bearbeiten" at bounding box center [462, 48] width 63 height 12
click at [467, 48] on span "Inhalte Bearbeiten" at bounding box center [462, 48] width 63 height 12
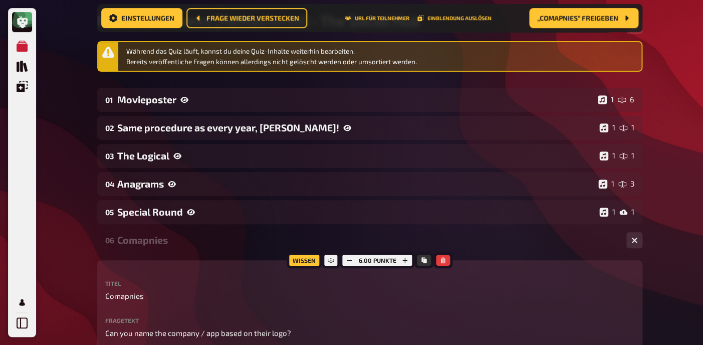
scroll to position [99, 0]
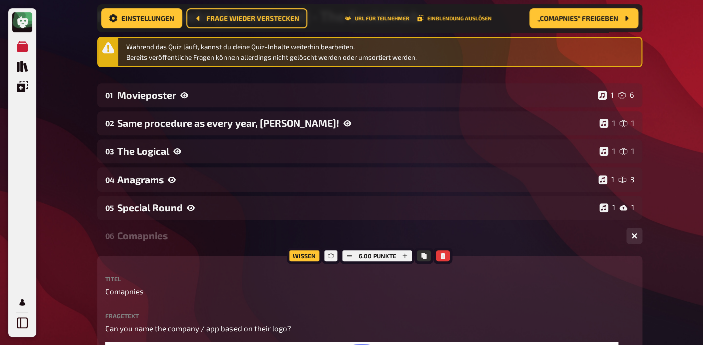
click at [127, 293] on span "Comapnies" at bounding box center [124, 292] width 39 height 12
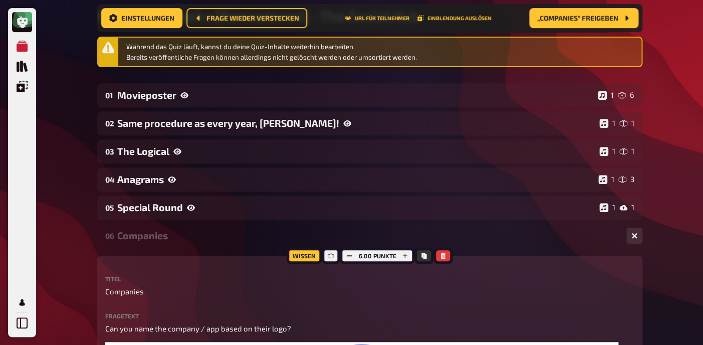
scroll to position [0, 0]
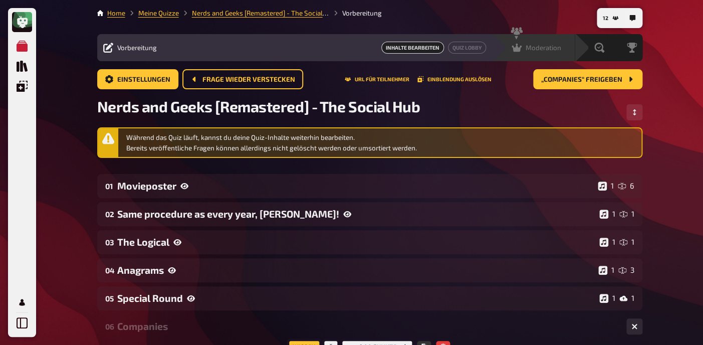
click at [551, 57] on div "Moderation undefined" at bounding box center [533, 47] width 83 height 27
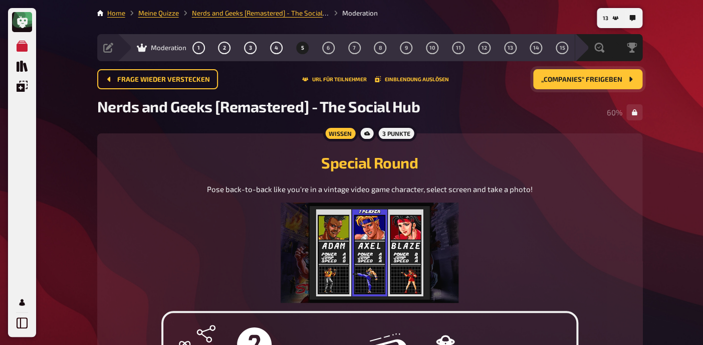
click at [579, 77] on span "„Companies“ freigeben" at bounding box center [581, 79] width 81 height 7
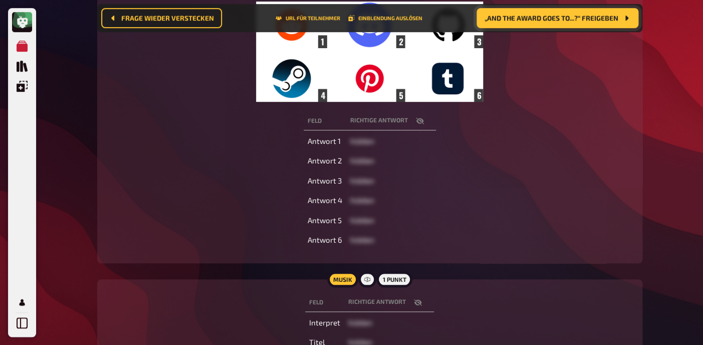
scroll to position [239, 0]
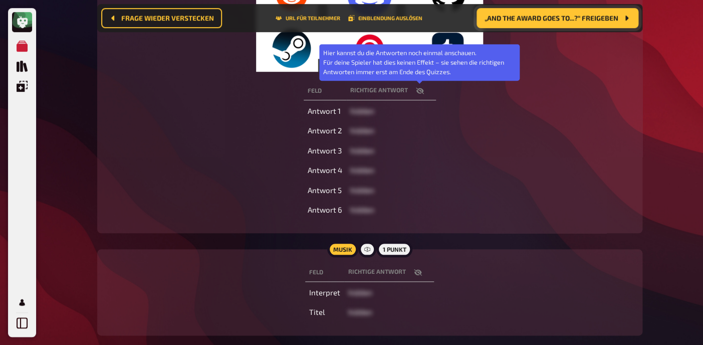
click at [421, 91] on icon "button" at bounding box center [419, 90] width 8 height 7
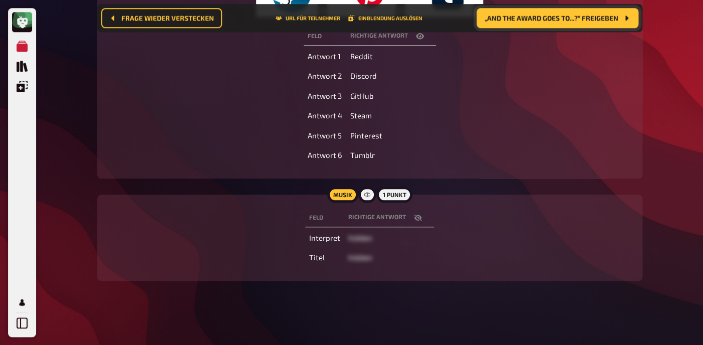
scroll to position [292, 0]
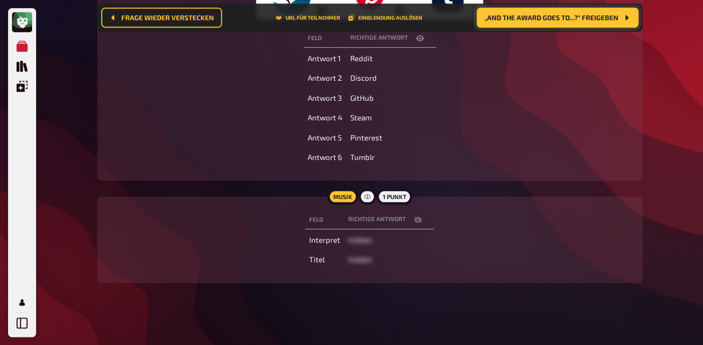
click at [423, 220] on button "button" at bounding box center [418, 219] width 24 height 10
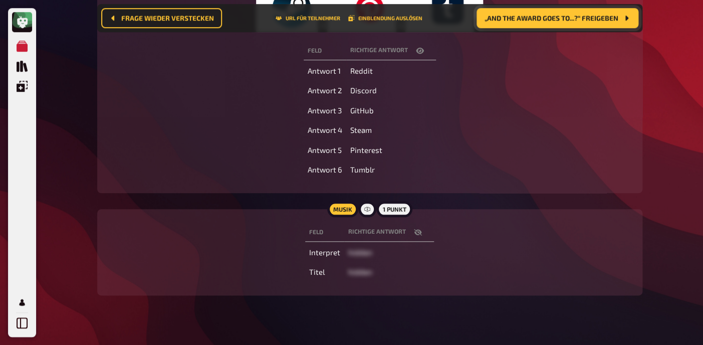
scroll to position [294, 0]
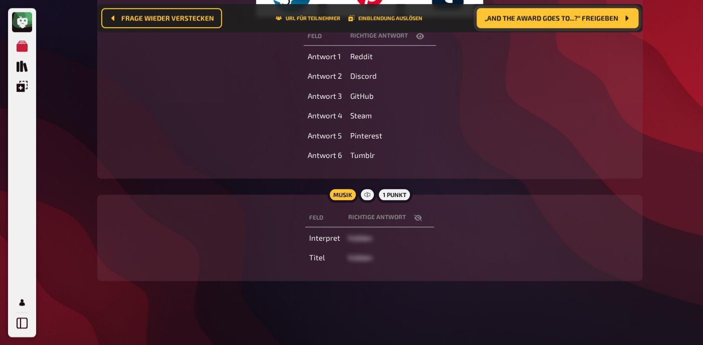
click at [417, 218] on icon "button" at bounding box center [418, 217] width 8 height 8
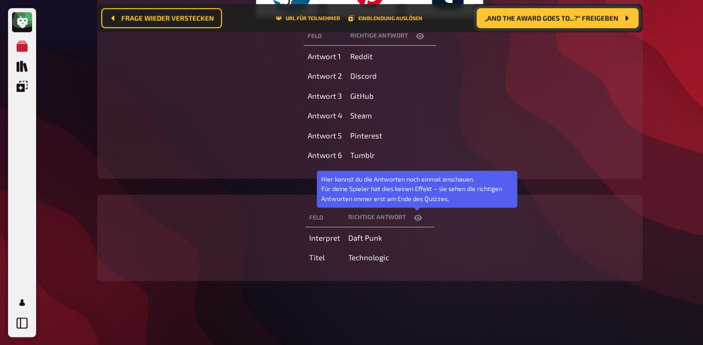
click at [417, 218] on icon "button" at bounding box center [418, 217] width 8 height 6
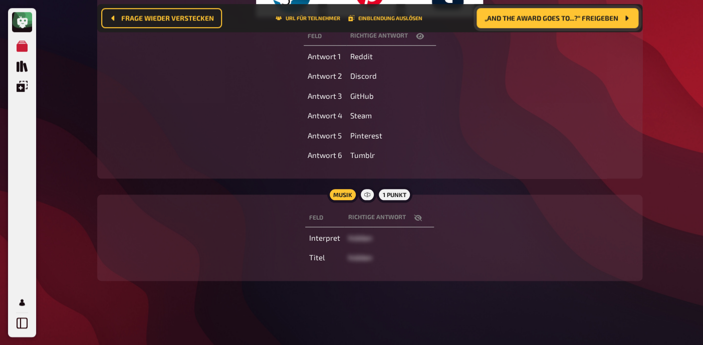
scroll to position [0, 0]
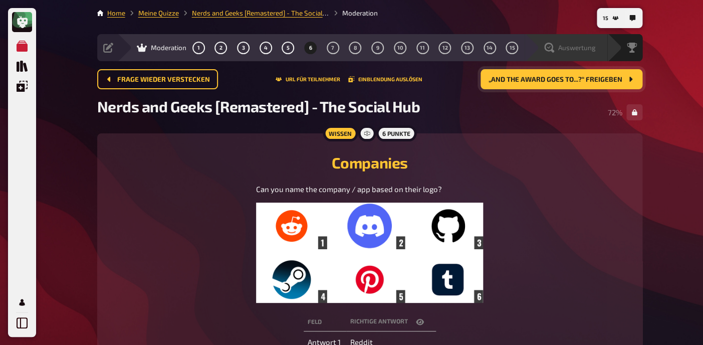
click at [588, 53] on div "Auswertung" at bounding box center [566, 47] width 83 height 27
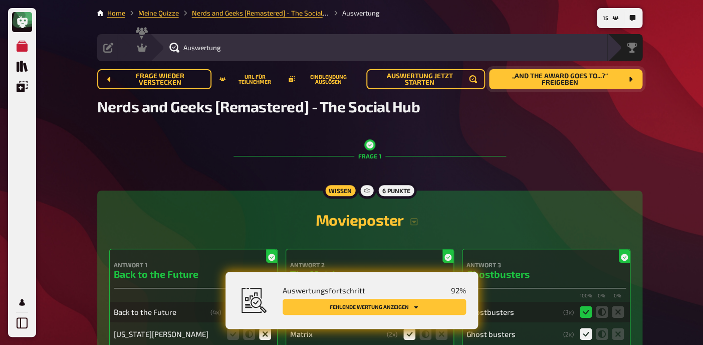
click at [359, 309] on button "Fehlende Wertung anzeigen" at bounding box center [374, 307] width 183 height 16
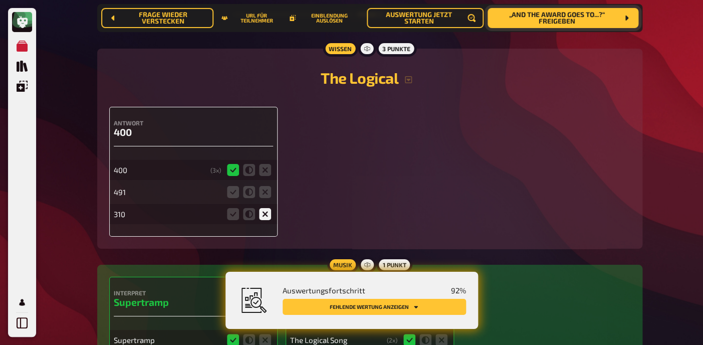
scroll to position [1254, 0]
click at [264, 196] on icon at bounding box center [265, 192] width 12 height 12
click at [0, 0] on input "radio" at bounding box center [0, 0] width 0 height 0
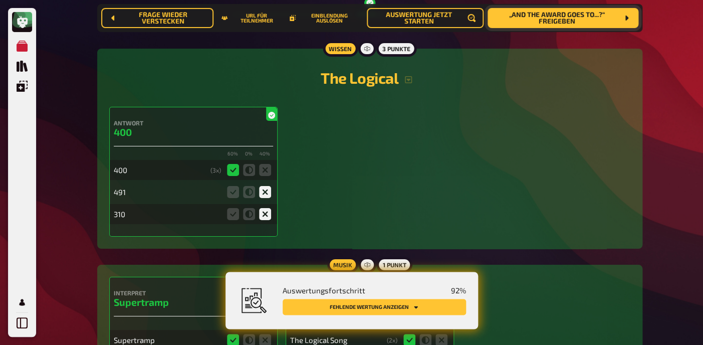
click at [354, 308] on button "Fehlende Wertung anzeigen" at bounding box center [374, 307] width 183 height 16
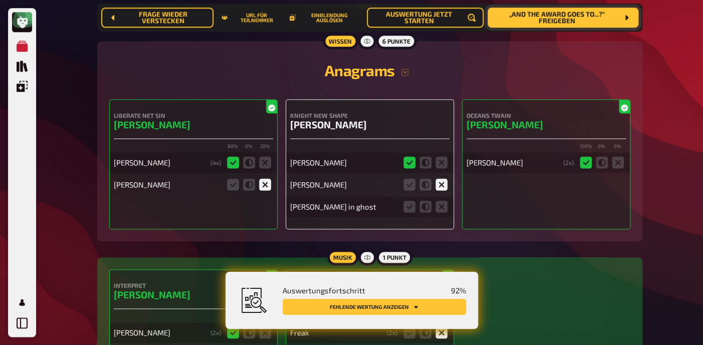
scroll to position [1712, 0]
click at [443, 211] on icon at bounding box center [441, 206] width 12 height 12
click at [0, 0] on input "radio" at bounding box center [0, 0] width 0 height 0
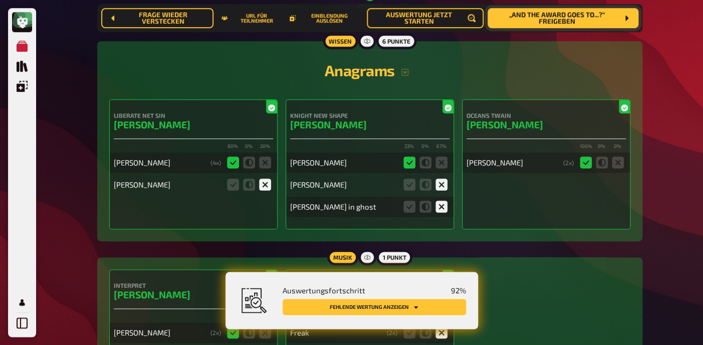
click at [402, 302] on button "Fehlende Wertung anzeigen" at bounding box center [374, 307] width 183 height 16
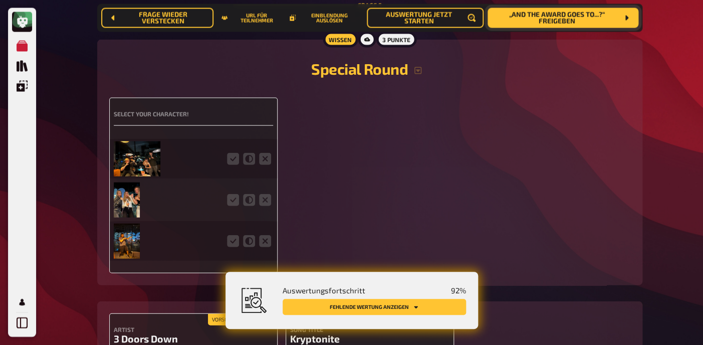
scroll to position [2141, 0]
click at [154, 171] on img at bounding box center [137, 158] width 47 height 35
click at [234, 163] on icon at bounding box center [233, 159] width 12 height 12
click at [0, 0] on input "radio" at bounding box center [0, 0] width 0 height 0
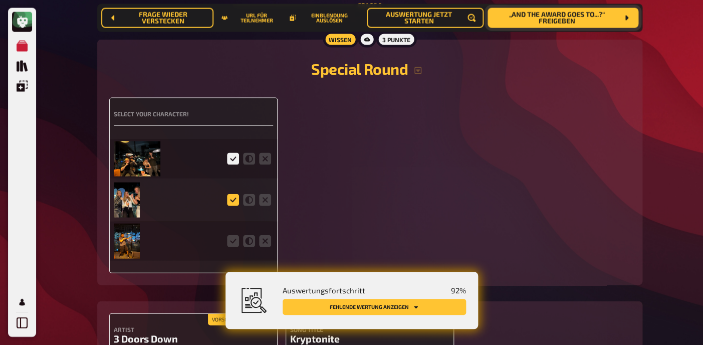
click at [235, 205] on icon at bounding box center [233, 200] width 12 height 12
click at [0, 0] on input "radio" at bounding box center [0, 0] width 0 height 0
click at [232, 247] on icon at bounding box center [233, 241] width 12 height 12
click at [0, 0] on input "radio" at bounding box center [0, 0] width 0 height 0
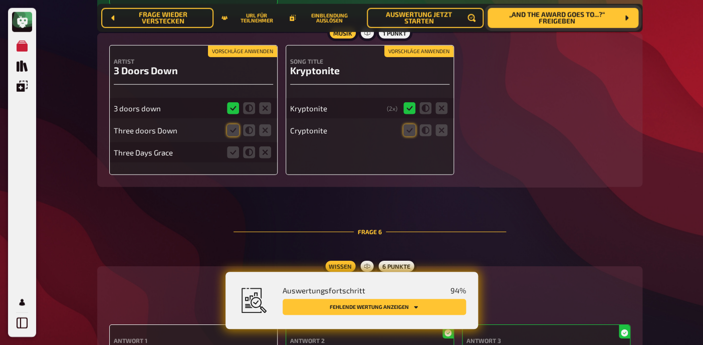
scroll to position [2399, 0]
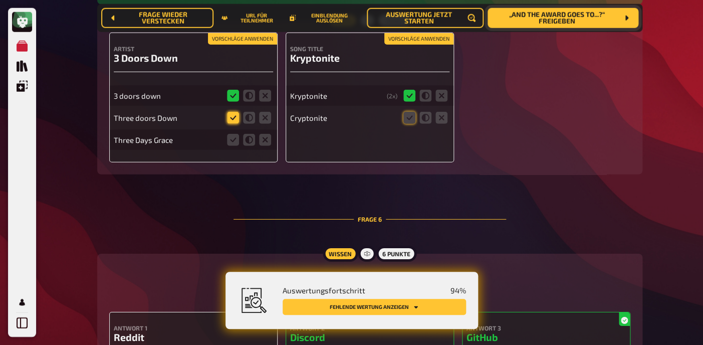
click at [233, 123] on icon at bounding box center [233, 118] width 12 height 12
click at [0, 0] on input "radio" at bounding box center [0, 0] width 0 height 0
click at [265, 146] on icon at bounding box center [265, 140] width 12 height 12
click at [0, 0] on input "radio" at bounding box center [0, 0] width 0 height 0
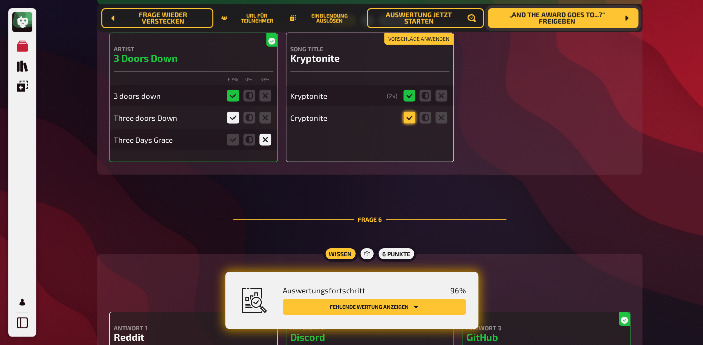
click at [411, 124] on icon at bounding box center [409, 118] width 12 height 12
click at [0, 0] on input "radio" at bounding box center [0, 0] width 0 height 0
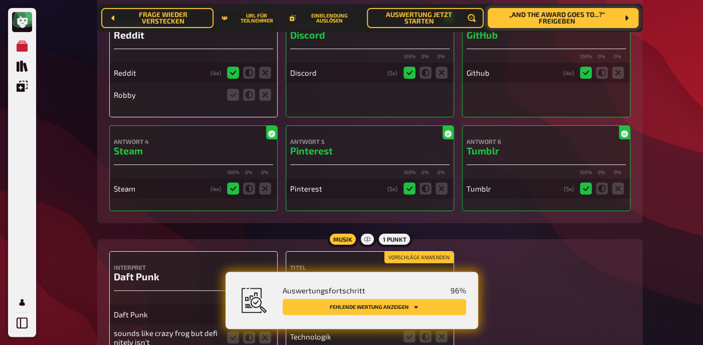
scroll to position [2690, 0]
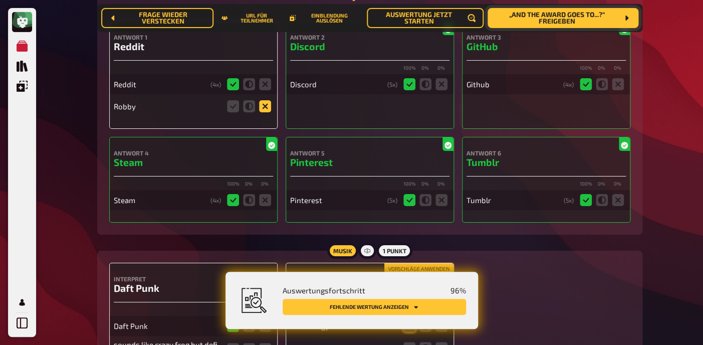
click at [269, 112] on icon at bounding box center [265, 106] width 12 height 12
click at [0, 0] on input "radio" at bounding box center [0, 0] width 0 height 0
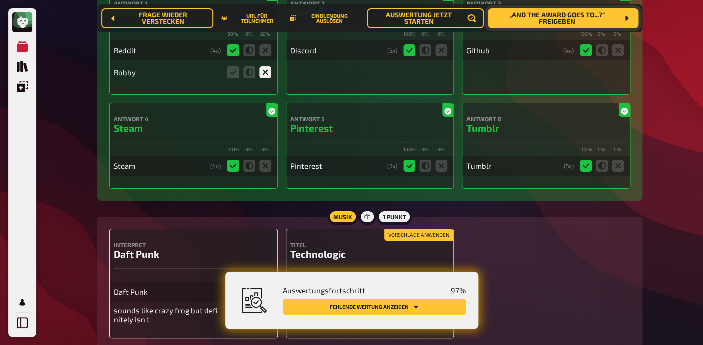
scroll to position [2803, 0]
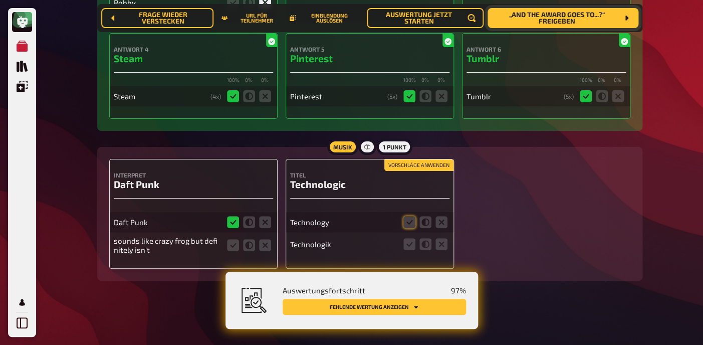
click at [431, 163] on button "Vorschläge anwenden" at bounding box center [418, 165] width 69 height 11
click at [409, 244] on icon at bounding box center [409, 244] width 12 height 12
click at [0, 0] on input "radio" at bounding box center [0, 0] width 0 height 0
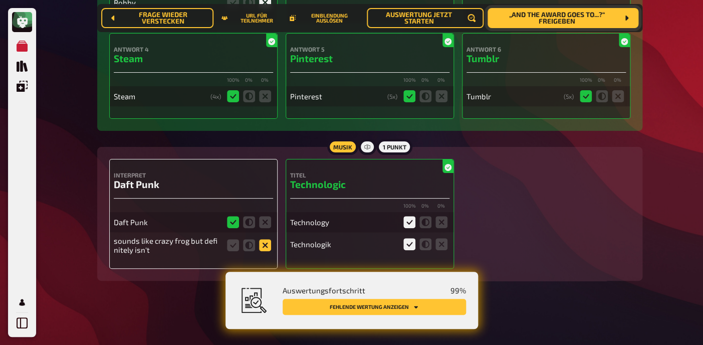
click at [266, 246] on icon at bounding box center [265, 245] width 12 height 12
click at [0, 0] on input "radio" at bounding box center [0, 0] width 0 height 0
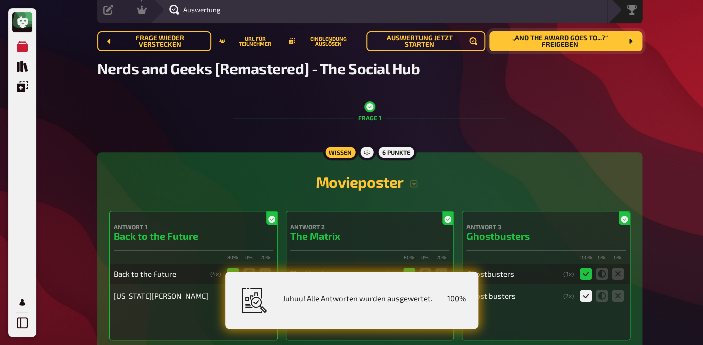
scroll to position [0, 0]
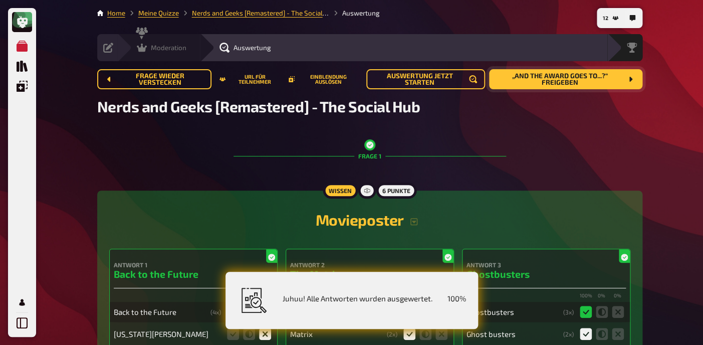
click at [146, 49] on icon at bounding box center [142, 48] width 10 height 10
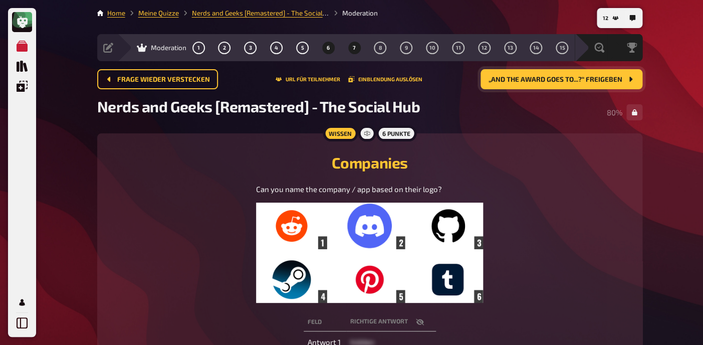
click at [355, 52] on button "7" at bounding box center [354, 48] width 16 height 16
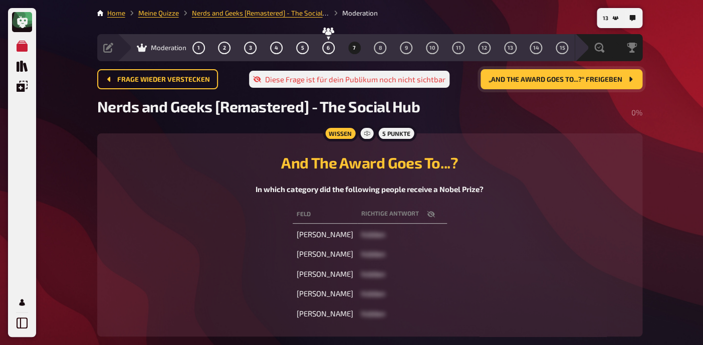
click at [433, 220] on th "Richtige Antwort" at bounding box center [402, 214] width 90 height 19
click at [433, 216] on icon "button" at bounding box center [431, 214] width 8 height 8
click at [490, 232] on div "Feld Richtige Antwort Han Kang Literature Erwin Schrödinger Physics Malala Yous…" at bounding box center [369, 264] width 521 height 122
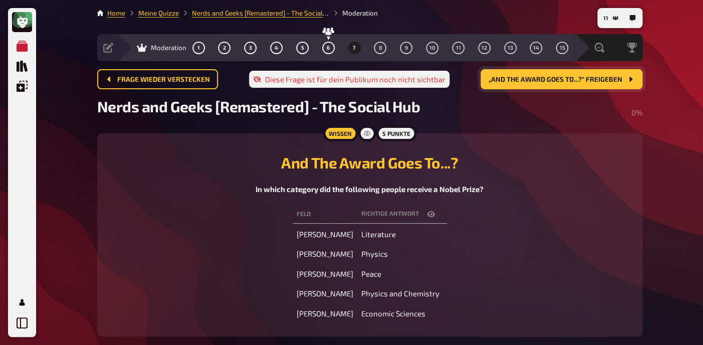
click at [434, 215] on icon "button" at bounding box center [431, 214] width 8 height 8
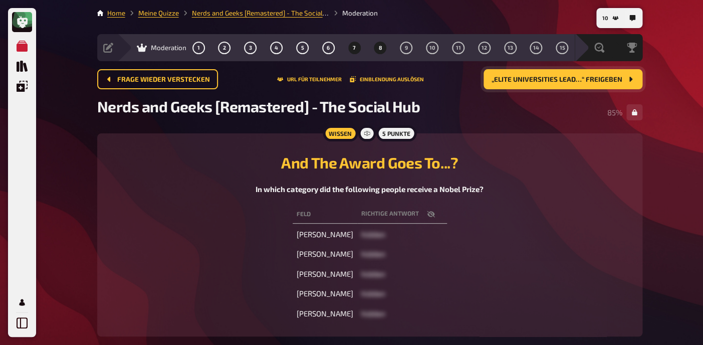
click at [381, 47] on span "8" at bounding box center [380, 48] width 4 height 6
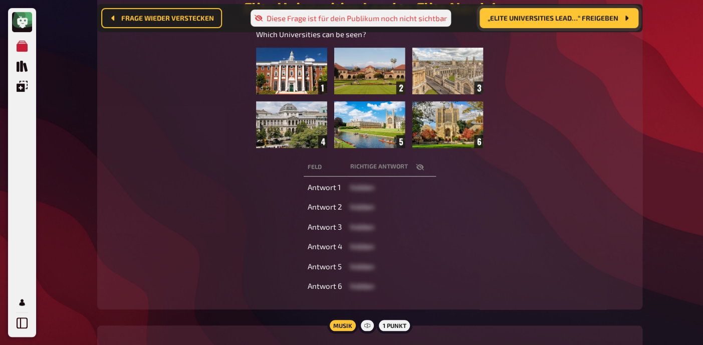
scroll to position [165, 0]
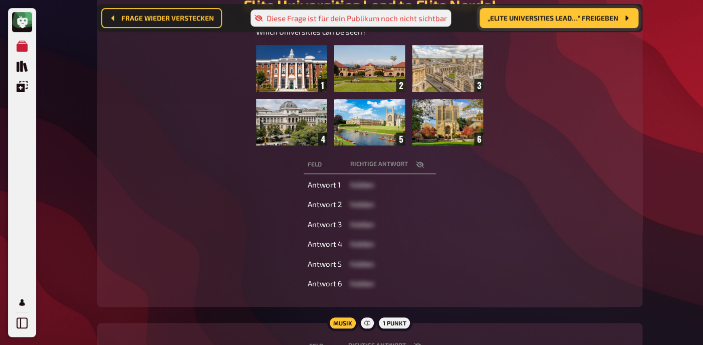
click at [420, 165] on icon "button" at bounding box center [419, 164] width 8 height 7
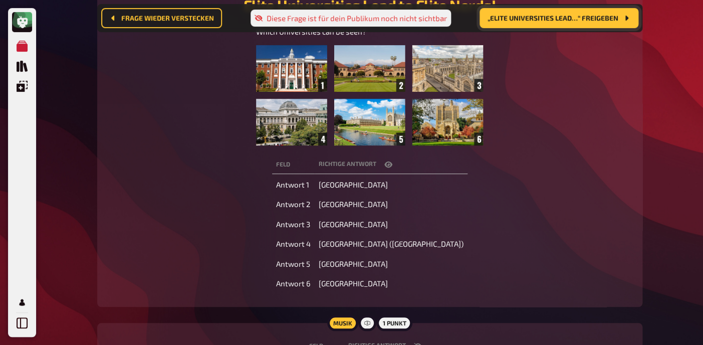
click at [392, 164] on icon "button" at bounding box center [388, 164] width 8 height 6
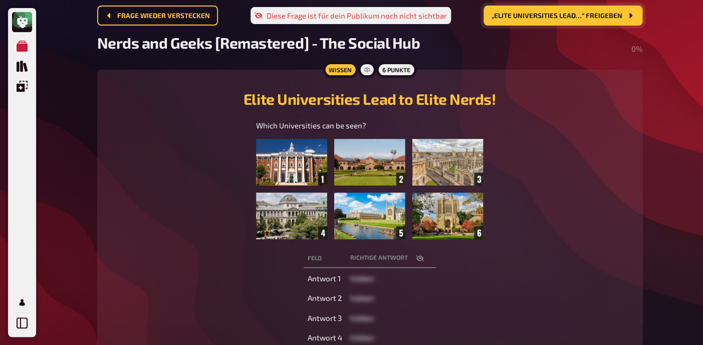
scroll to position [60, 0]
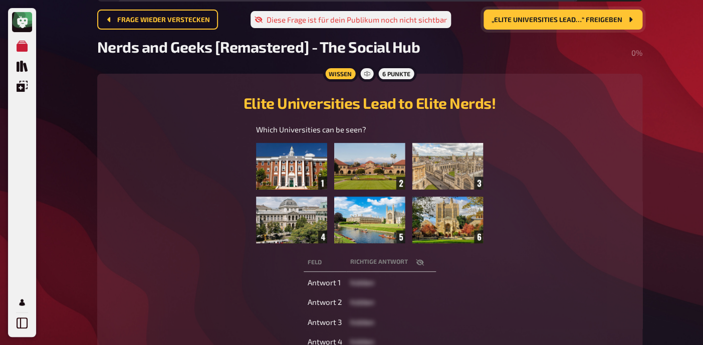
click at [543, 24] on button "„Elite Universities Lead…“ freigeben" at bounding box center [563, 20] width 159 height 20
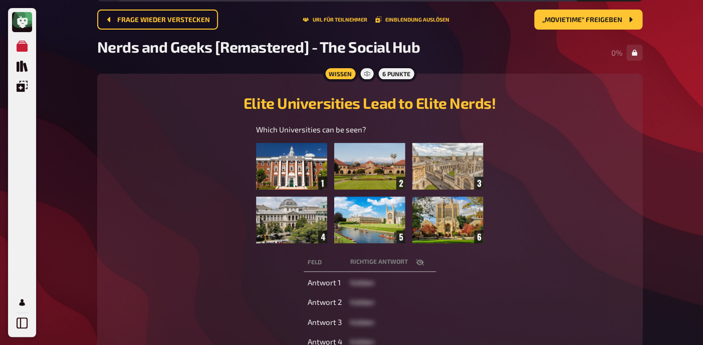
click at [427, 268] on th "Richtige Antwort" at bounding box center [391, 262] width 90 height 19
click at [416, 259] on icon "button" at bounding box center [420, 262] width 8 height 8
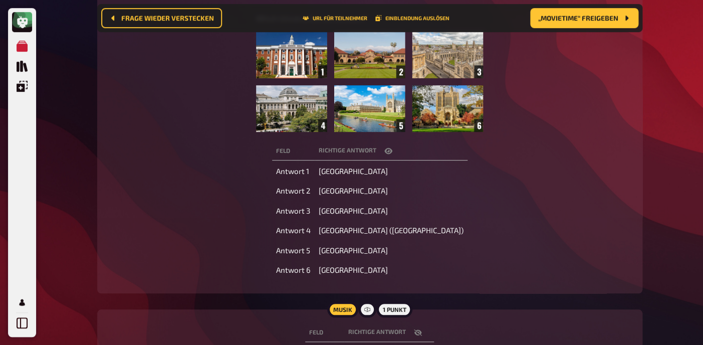
scroll to position [294, 0]
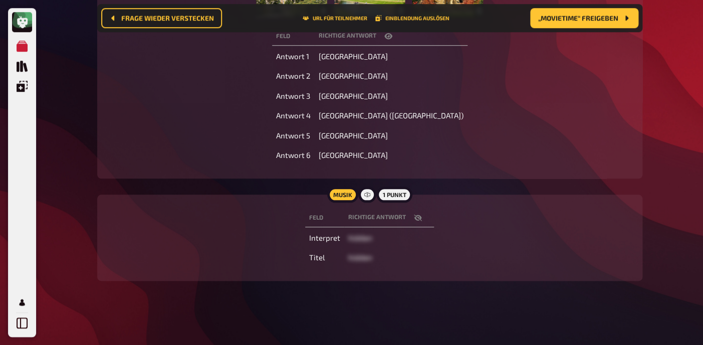
click at [417, 217] on icon "button" at bounding box center [418, 217] width 8 height 7
click at [417, 217] on icon "button" at bounding box center [418, 217] width 8 height 6
click at [390, 148] on td "Yale University" at bounding box center [391, 155] width 153 height 18
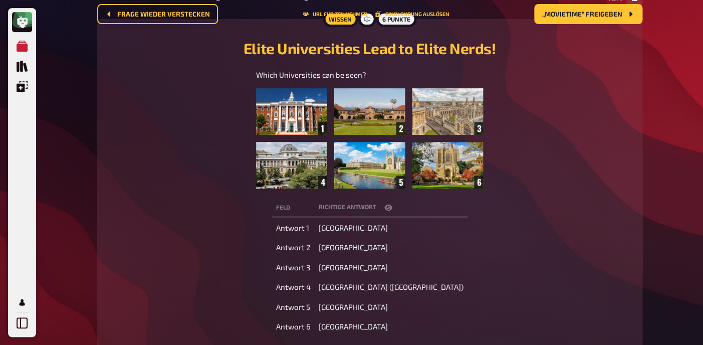
scroll to position [0, 0]
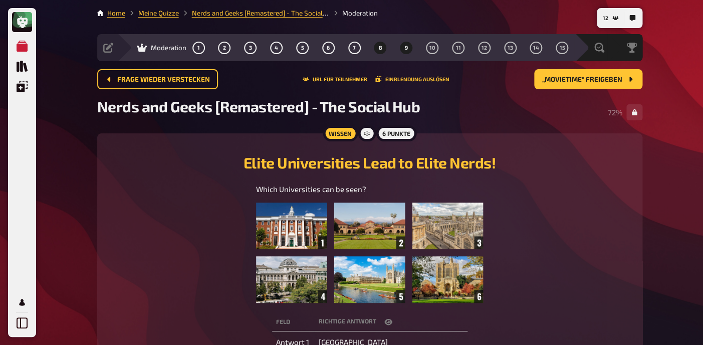
click at [407, 47] on span "9" at bounding box center [406, 48] width 3 height 6
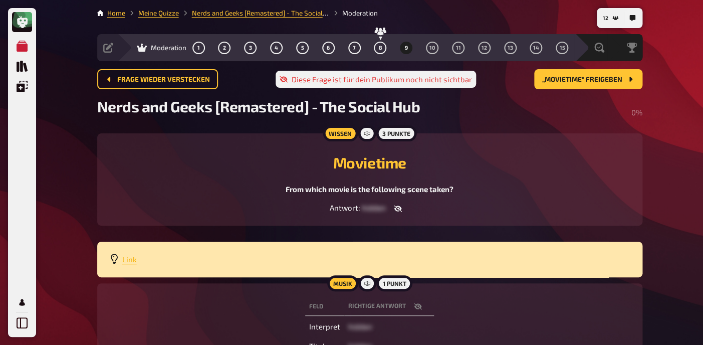
click at [132, 259] on span "Link" at bounding box center [129, 259] width 15 height 9
click at [560, 85] on button "„Movietime“ freigeben" at bounding box center [588, 79] width 108 height 20
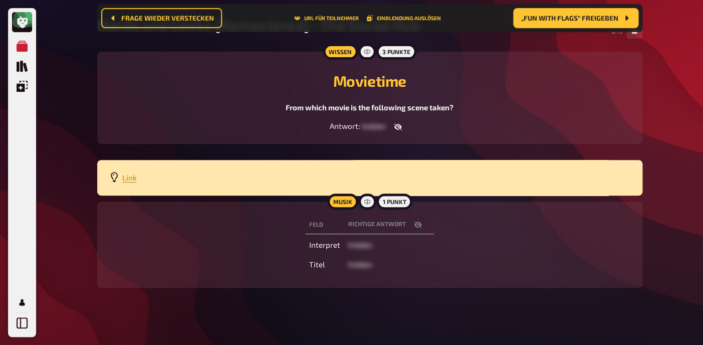
scroll to position [91, 0]
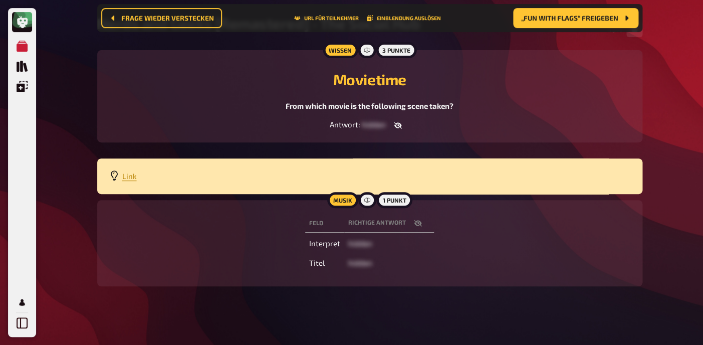
click at [416, 223] on icon "button" at bounding box center [418, 223] width 8 height 8
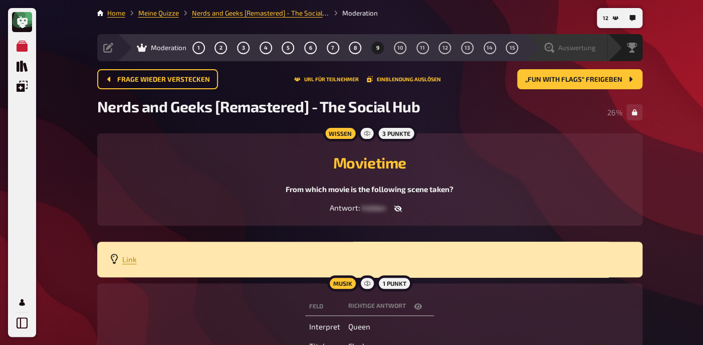
click at [596, 47] on div "Auswertung" at bounding box center [572, 48] width 69 height 10
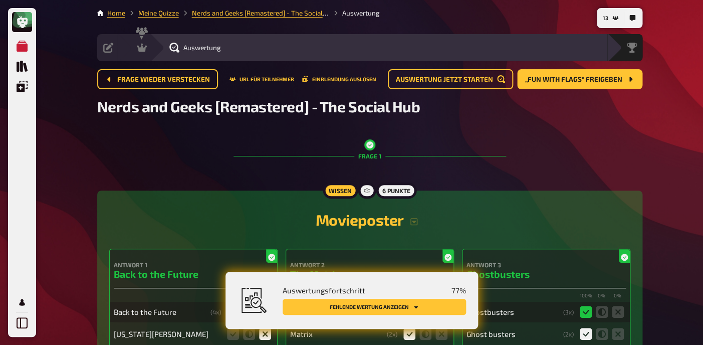
click at [395, 305] on button "Fehlende Wertung anzeigen" at bounding box center [374, 307] width 183 height 16
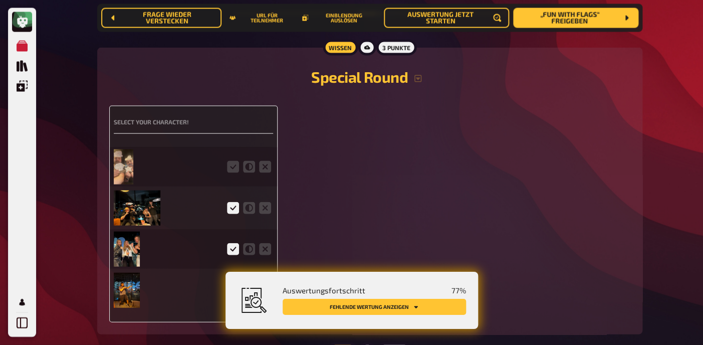
scroll to position [2111, 0]
click at [131, 172] on img at bounding box center [124, 166] width 20 height 35
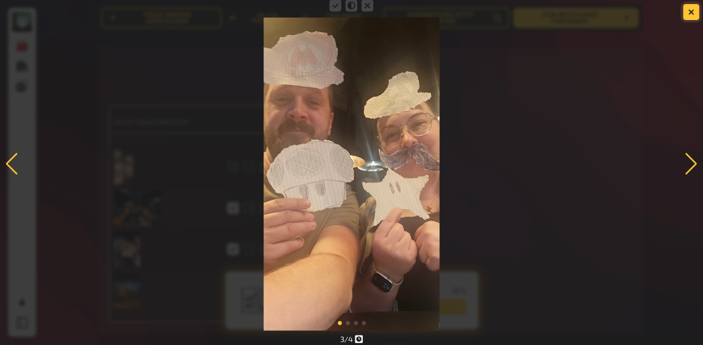
click at [691, 13] on icon "button" at bounding box center [691, 12] width 10 height 10
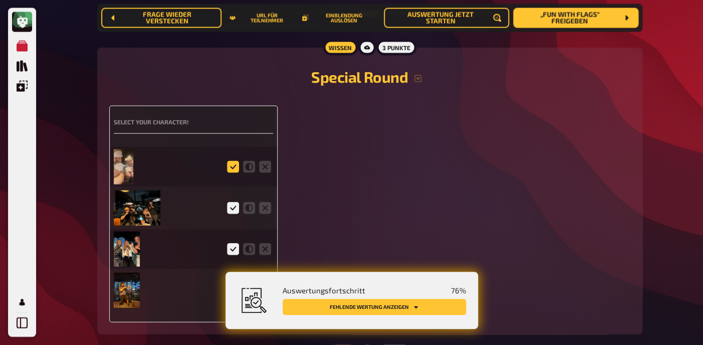
click at [234, 173] on icon at bounding box center [233, 167] width 12 height 12
click at [0, 0] on input "radio" at bounding box center [0, 0] width 0 height 0
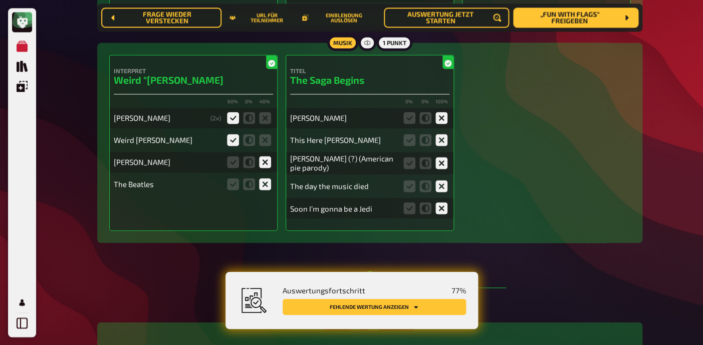
scroll to position [0, 0]
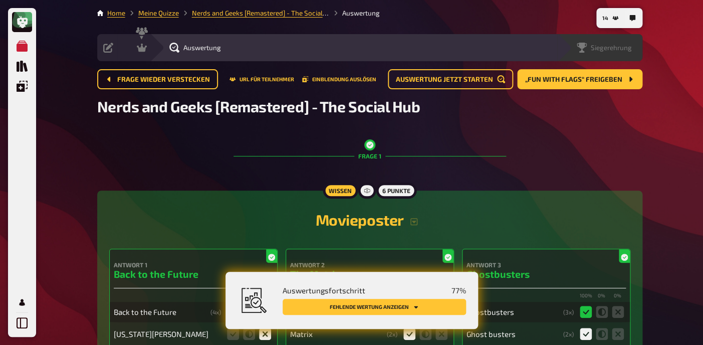
click at [632, 45] on div "Siegerehrung" at bounding box center [607, 48] width 72 height 10
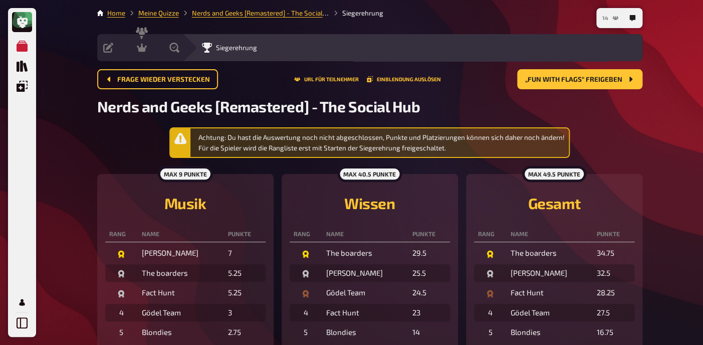
click at [604, 16] on span "14" at bounding box center [605, 19] width 6 height 6
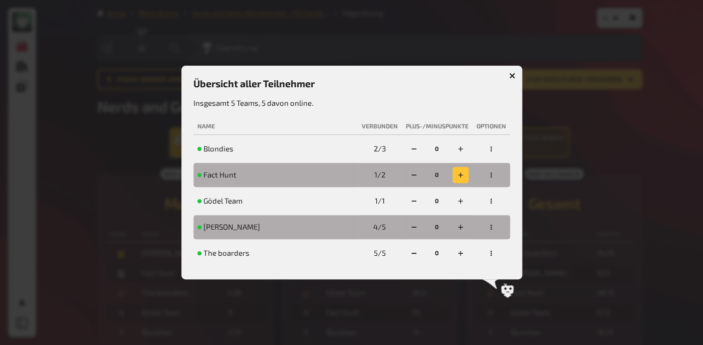
click at [459, 177] on icon "button" at bounding box center [460, 174] width 5 height 5
click at [513, 71] on icon "button" at bounding box center [512, 76] width 10 height 10
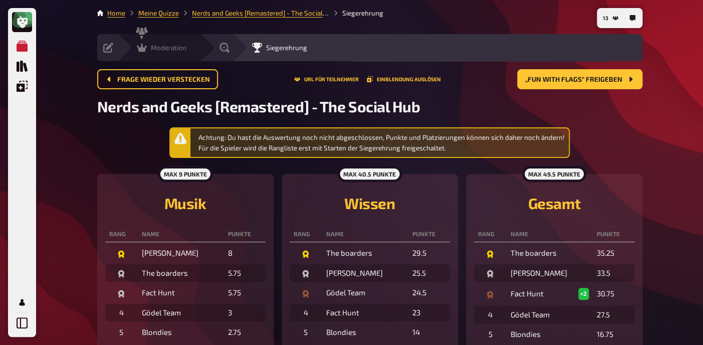
click at [156, 49] on span "Moderation" at bounding box center [169, 48] width 36 height 8
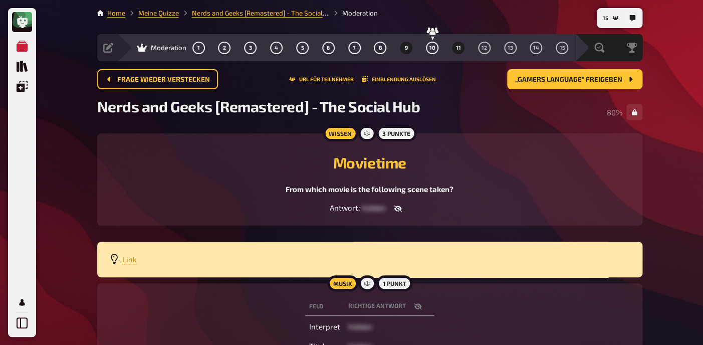
click at [458, 47] on span "11" at bounding box center [457, 48] width 5 height 6
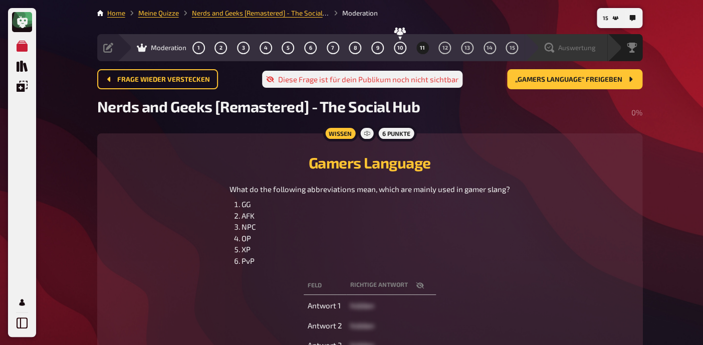
click at [596, 52] on div "Auswertung" at bounding box center [572, 48] width 69 height 10
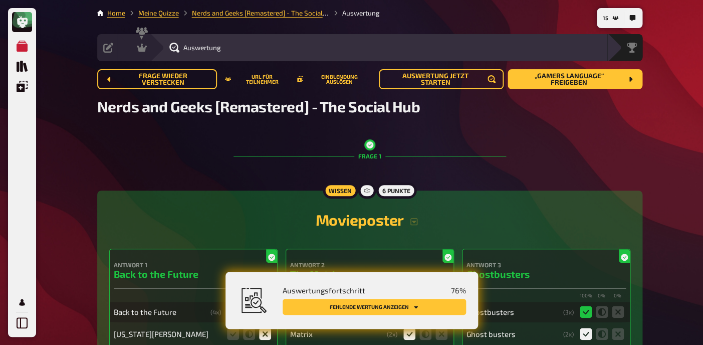
click at [396, 307] on button "Fehlende Wertung anzeigen" at bounding box center [374, 307] width 183 height 16
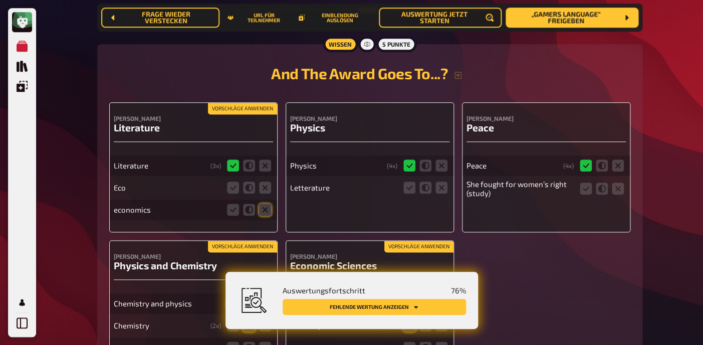
scroll to position [3151, 0]
click at [263, 193] on icon at bounding box center [265, 187] width 12 height 12
click at [0, 0] on input "radio" at bounding box center [0, 0] width 0 height 0
click at [264, 215] on icon at bounding box center [265, 209] width 12 height 12
click at [0, 0] on input "radio" at bounding box center [0, 0] width 0 height 0
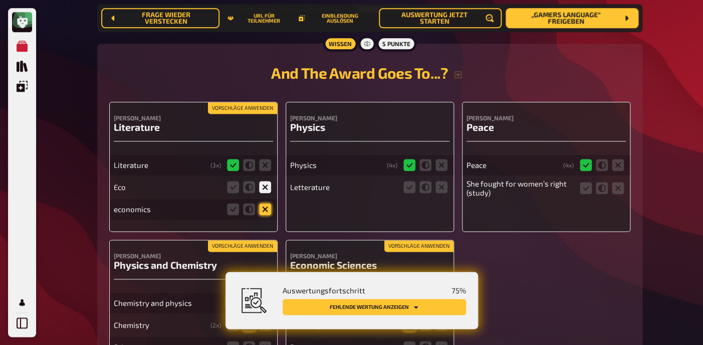
scroll to position [3150, 0]
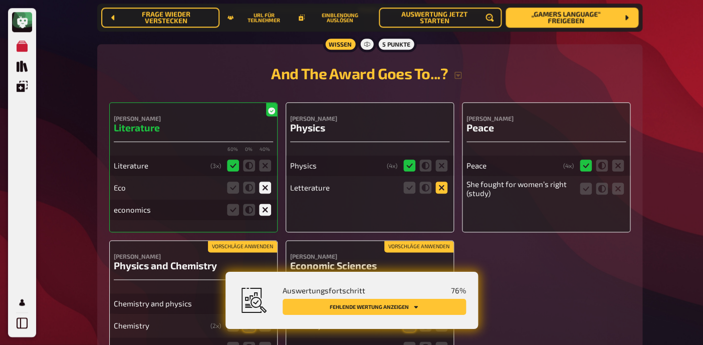
click at [444, 193] on icon at bounding box center [441, 187] width 12 height 12
click at [0, 0] on input "radio" at bounding box center [0, 0] width 0 height 0
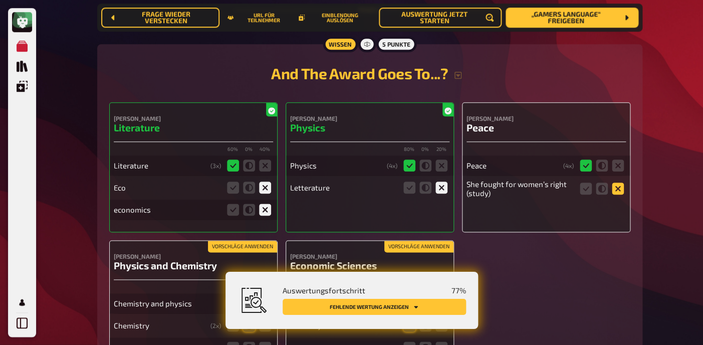
click at [615, 194] on icon at bounding box center [618, 188] width 12 height 12
click at [0, 0] on input "radio" at bounding box center [0, 0] width 0 height 0
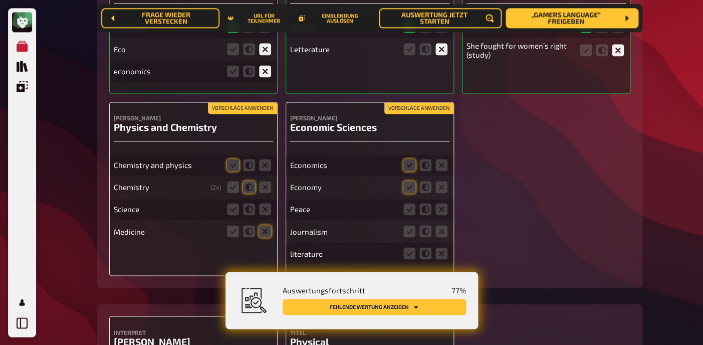
scroll to position [3289, 0]
click at [429, 113] on button "Vorschläge anwenden" at bounding box center [418, 107] width 69 height 11
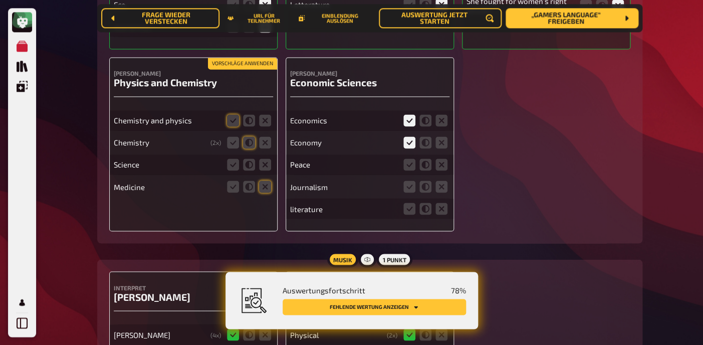
scroll to position [3355, 0]
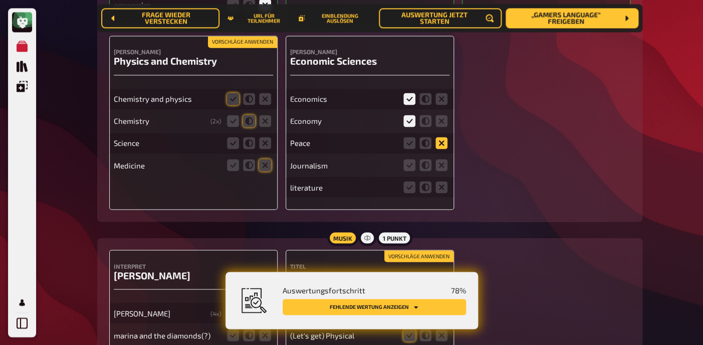
click at [442, 149] on icon at bounding box center [441, 143] width 12 height 12
click at [0, 0] on input "radio" at bounding box center [0, 0] width 0 height 0
click at [441, 171] on icon at bounding box center [441, 165] width 12 height 12
click at [0, 0] on input "radio" at bounding box center [0, 0] width 0 height 0
click at [442, 193] on icon at bounding box center [441, 187] width 12 height 12
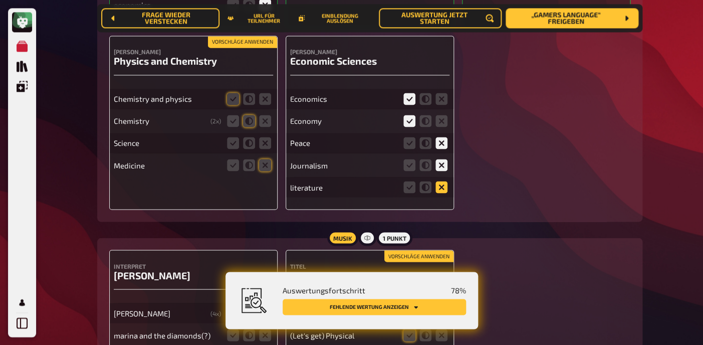
click at [0, 0] on input "radio" at bounding box center [0, 0] width 0 height 0
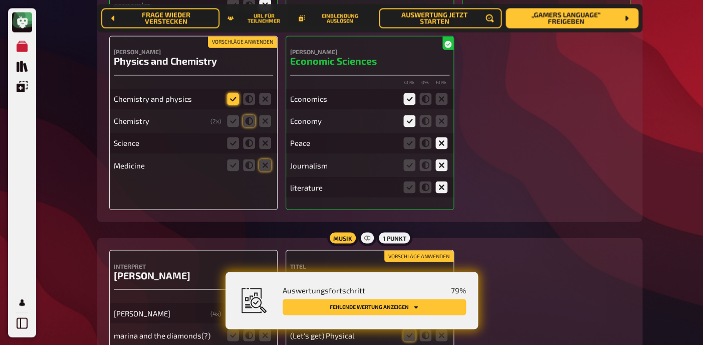
click at [233, 105] on icon at bounding box center [233, 99] width 12 height 12
click at [0, 0] on input "radio" at bounding box center [0, 0] width 0 height 0
click at [244, 127] on icon at bounding box center [249, 121] width 12 height 12
click at [0, 0] on input "radio" at bounding box center [0, 0] width 0 height 0
click at [269, 149] on icon at bounding box center [265, 143] width 12 height 12
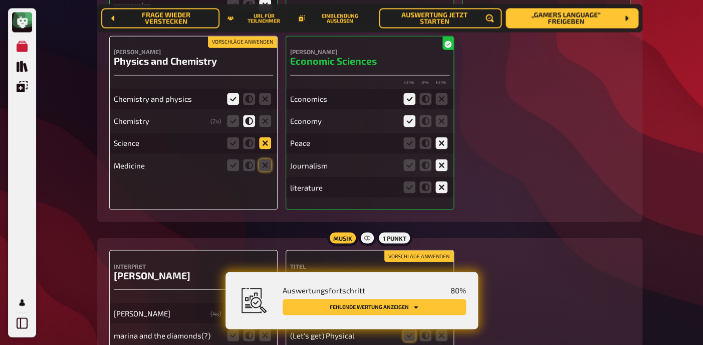
click at [0, 0] on input "radio" at bounding box center [0, 0] width 0 height 0
click at [265, 171] on icon at bounding box center [265, 165] width 12 height 12
click at [0, 0] on input "radio" at bounding box center [0, 0] width 0 height 0
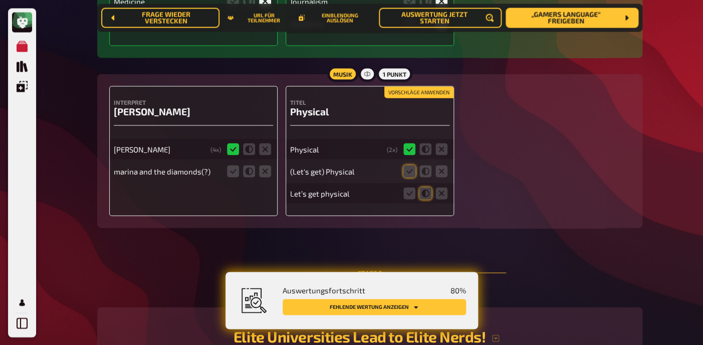
scroll to position [3520, 0]
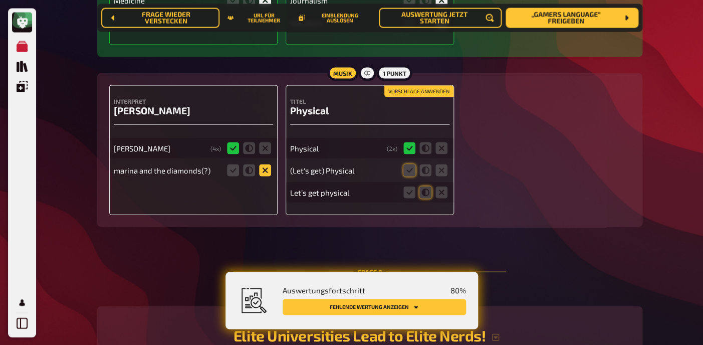
click at [263, 176] on icon at bounding box center [265, 170] width 12 height 12
click at [0, 0] on input "radio" at bounding box center [0, 0] width 0 height 0
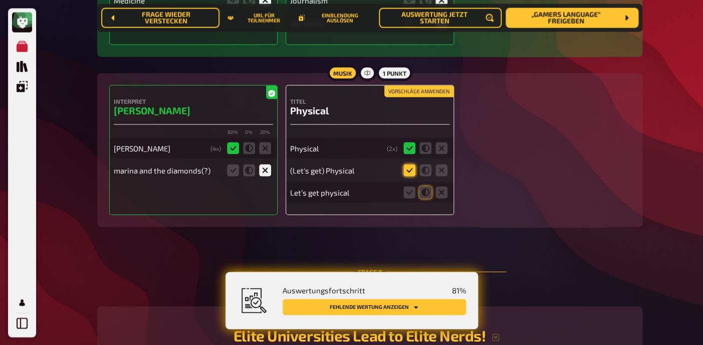
click at [411, 176] on icon at bounding box center [409, 170] width 12 height 12
click at [0, 0] on input "radio" at bounding box center [0, 0] width 0 height 0
click at [428, 176] on icon at bounding box center [425, 170] width 12 height 12
click at [0, 0] on input "radio" at bounding box center [0, 0] width 0 height 0
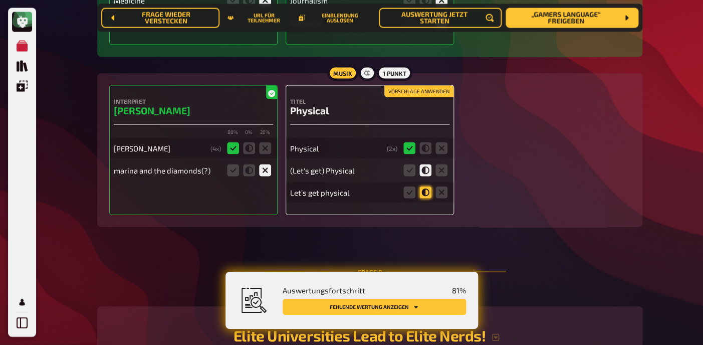
click at [428, 198] on icon at bounding box center [425, 192] width 12 height 12
click at [0, 0] on input "radio" at bounding box center [0, 0] width 0 height 0
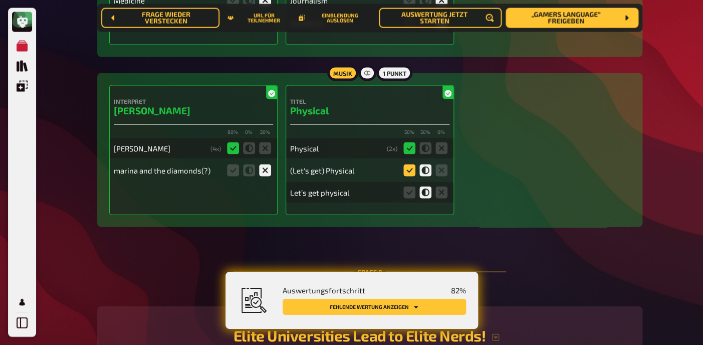
click at [411, 176] on icon at bounding box center [409, 170] width 12 height 12
click at [0, 0] on input "radio" at bounding box center [0, 0] width 0 height 0
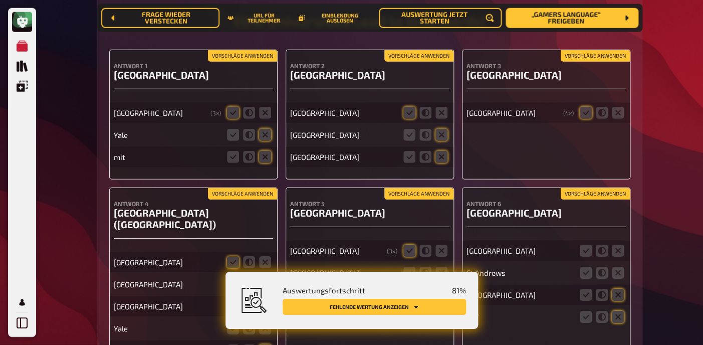
scroll to position [3829, 0]
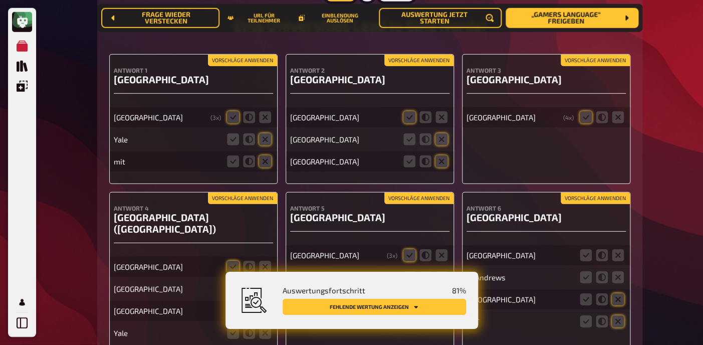
click at [256, 66] on button "Vorschläge anwenden" at bounding box center [242, 60] width 69 height 11
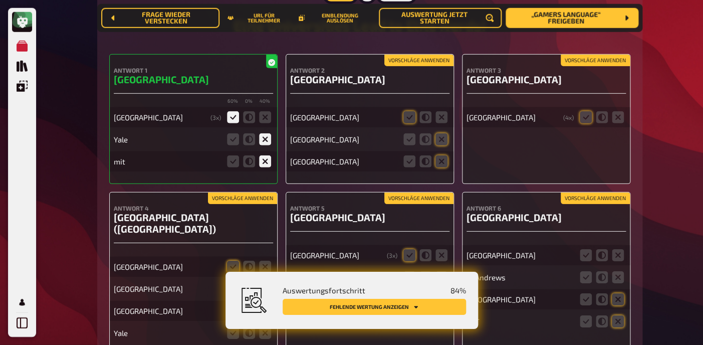
click at [412, 66] on button "Vorschläge anwenden" at bounding box center [418, 60] width 69 height 11
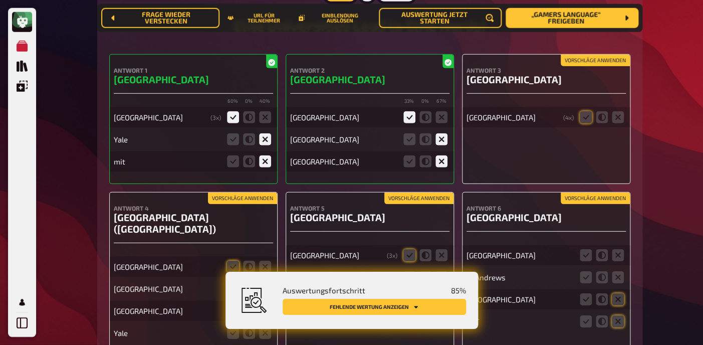
click at [588, 66] on button "Vorschläge anwenden" at bounding box center [595, 60] width 69 height 11
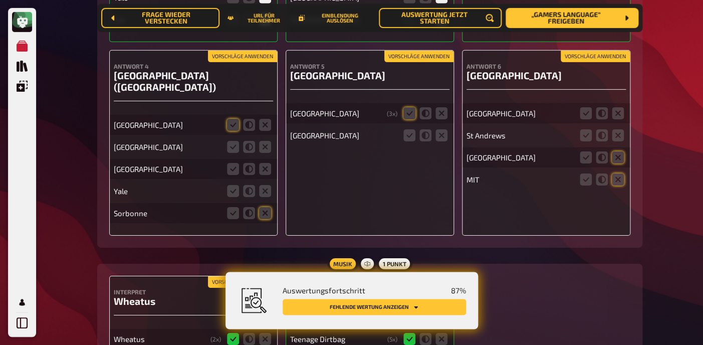
scroll to position [3973, 0]
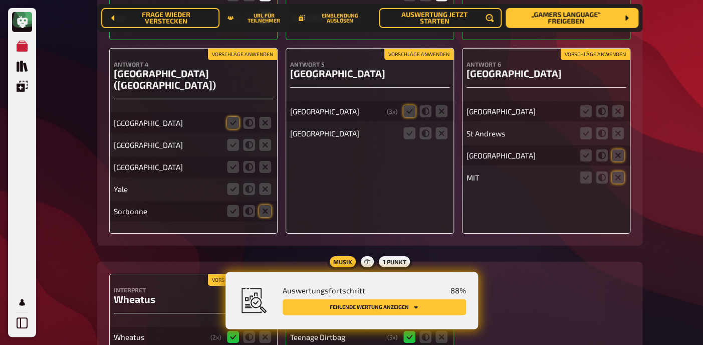
click at [623, 60] on button "Vorschläge anwenden" at bounding box center [595, 54] width 69 height 11
click at [622, 117] on icon at bounding box center [618, 111] width 12 height 12
click at [0, 0] on input "radio" at bounding box center [0, 0] width 0 height 0
click at [622, 139] on icon at bounding box center [618, 133] width 12 height 12
click at [0, 0] on input "radio" at bounding box center [0, 0] width 0 height 0
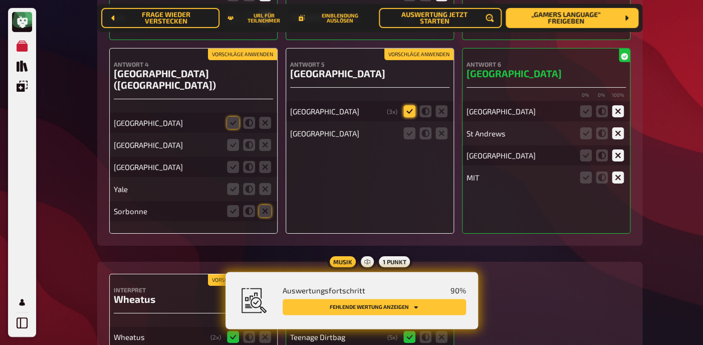
click at [407, 117] on icon at bounding box center [409, 111] width 12 height 12
click at [0, 0] on input "radio" at bounding box center [0, 0] width 0 height 0
click at [443, 139] on icon at bounding box center [441, 133] width 12 height 12
click at [0, 0] on input "radio" at bounding box center [0, 0] width 0 height 0
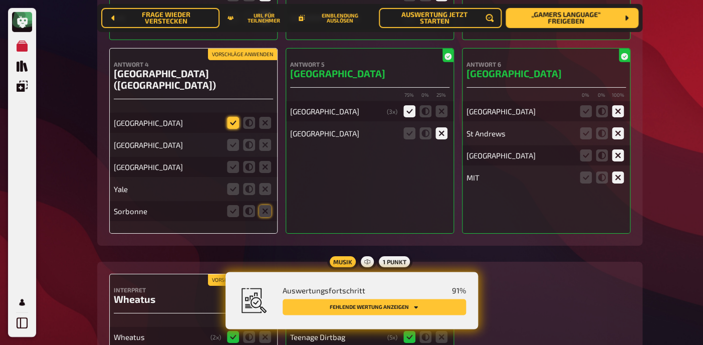
click at [237, 129] on icon at bounding box center [233, 123] width 12 height 12
click at [0, 0] on input "radio" at bounding box center [0, 0] width 0 height 0
click at [262, 151] on icon at bounding box center [265, 145] width 12 height 12
click at [0, 0] on input "radio" at bounding box center [0, 0] width 0 height 0
click at [233, 173] on icon at bounding box center [233, 167] width 12 height 12
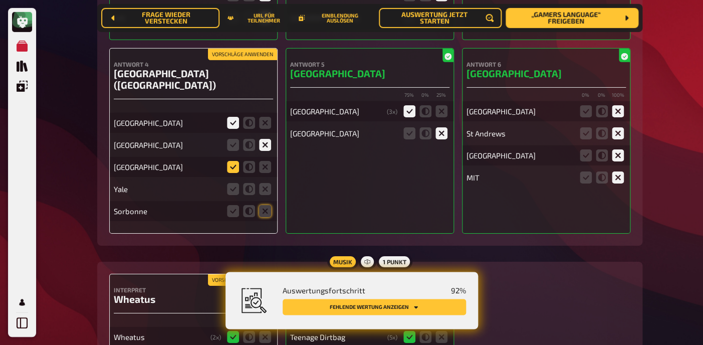
click at [0, 0] on input "radio" at bounding box center [0, 0] width 0 height 0
click at [233, 173] on icon at bounding box center [233, 167] width 12 height 12
click at [0, 0] on input "radio" at bounding box center [0, 0] width 0 height 0
click at [262, 195] on icon at bounding box center [265, 189] width 12 height 12
click at [0, 0] on input "radio" at bounding box center [0, 0] width 0 height 0
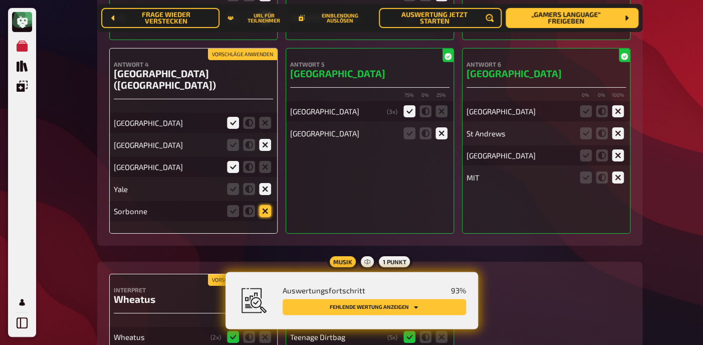
click at [270, 217] on icon at bounding box center [265, 211] width 12 height 12
click at [0, 0] on input "radio" at bounding box center [0, 0] width 0 height 0
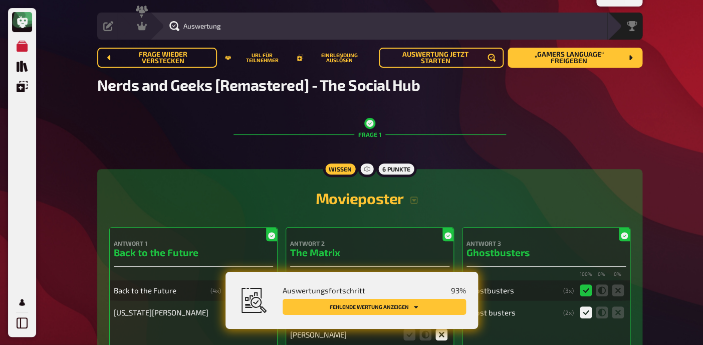
scroll to position [0, 0]
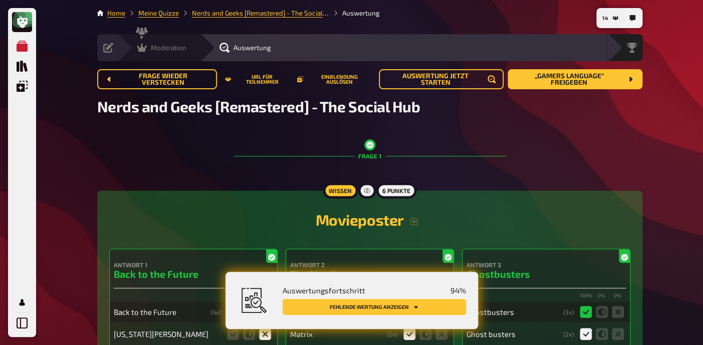
click at [188, 48] on div "Moderation undefined" at bounding box center [165, 48] width 69 height 10
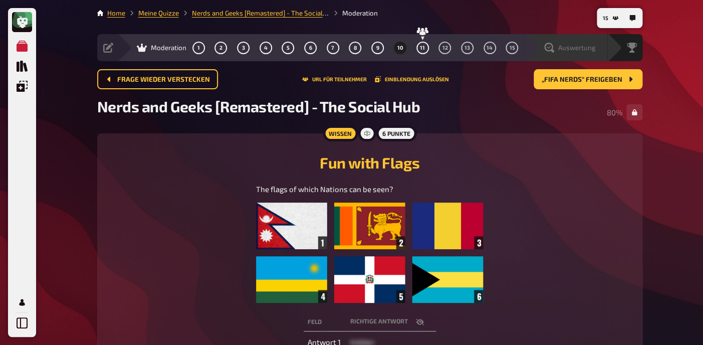
click at [596, 53] on div "Auswertung" at bounding box center [572, 48] width 69 height 10
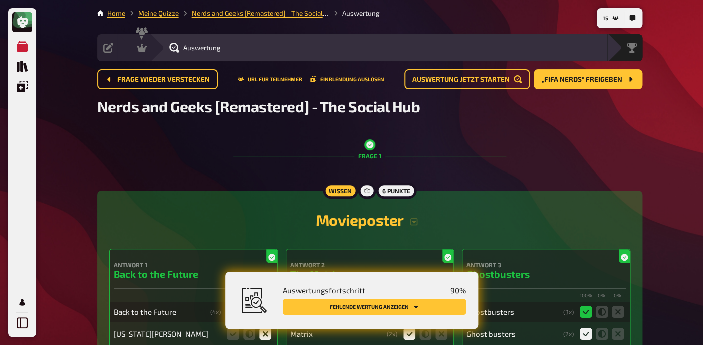
click at [384, 299] on button "Fehlende Wertung anzeigen" at bounding box center [374, 307] width 183 height 16
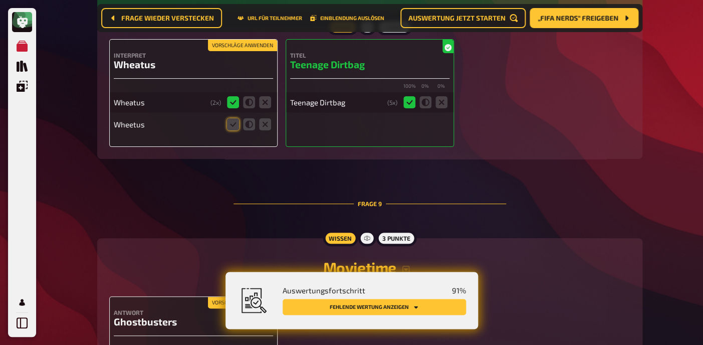
scroll to position [4210, 0]
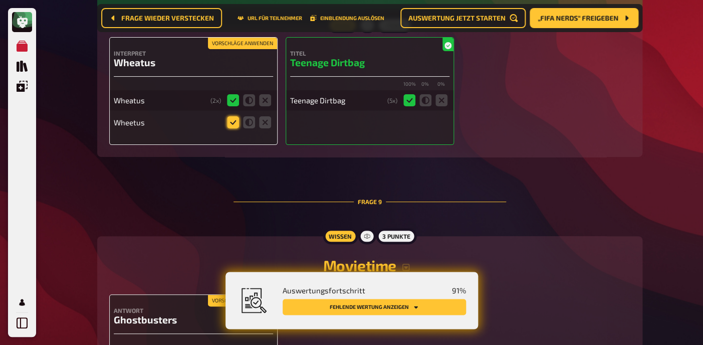
click at [236, 128] on icon at bounding box center [233, 122] width 12 height 12
click at [0, 0] on input "radio" at bounding box center [0, 0] width 0 height 0
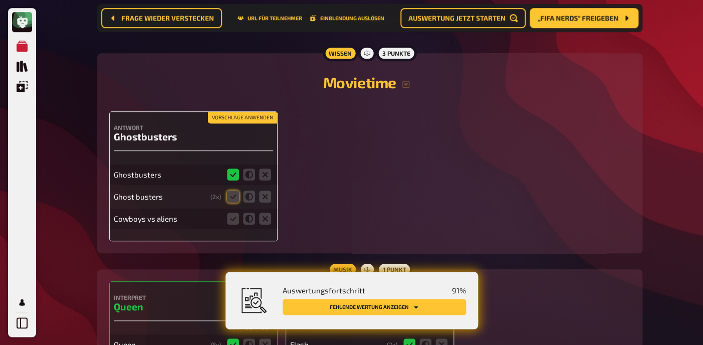
scroll to position [4394, 0]
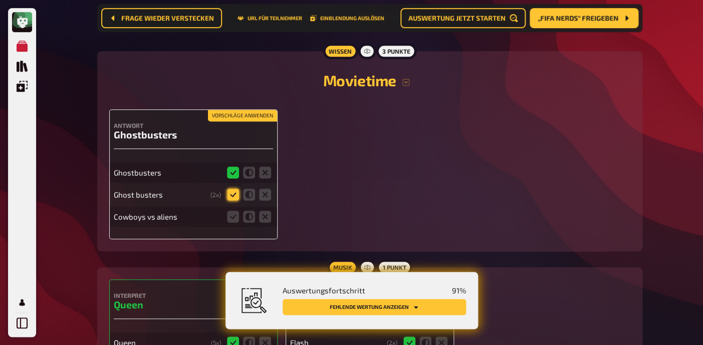
click at [235, 200] on icon at bounding box center [233, 194] width 12 height 12
click at [0, 0] on input "radio" at bounding box center [0, 0] width 0 height 0
click at [266, 222] on icon at bounding box center [265, 216] width 12 height 12
click at [0, 0] on input "radio" at bounding box center [0, 0] width 0 height 0
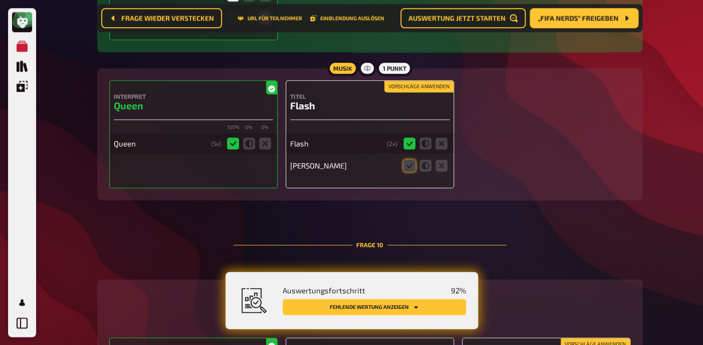
scroll to position [4595, 0]
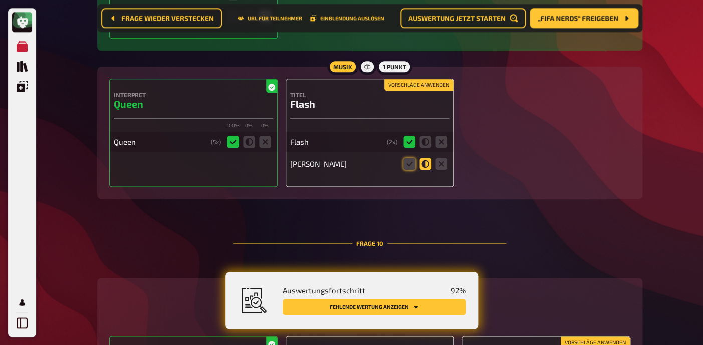
click at [423, 170] on icon at bounding box center [425, 164] width 12 height 12
click at [0, 0] on input "radio" at bounding box center [0, 0] width 0 height 0
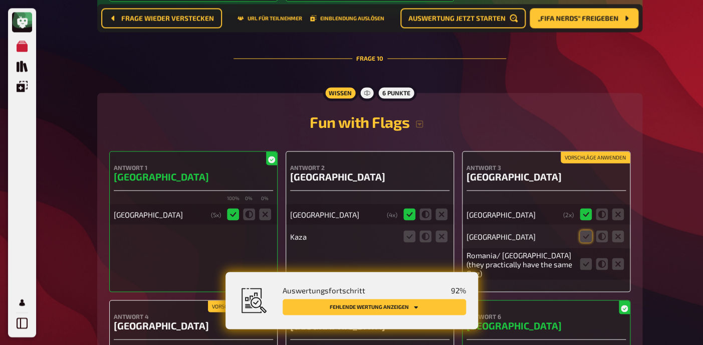
scroll to position [4874, 0]
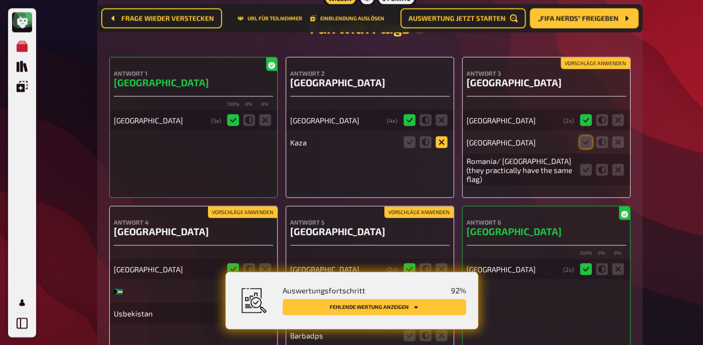
click at [445, 148] on icon at bounding box center [441, 142] width 12 height 12
click at [0, 0] on input "radio" at bounding box center [0, 0] width 0 height 0
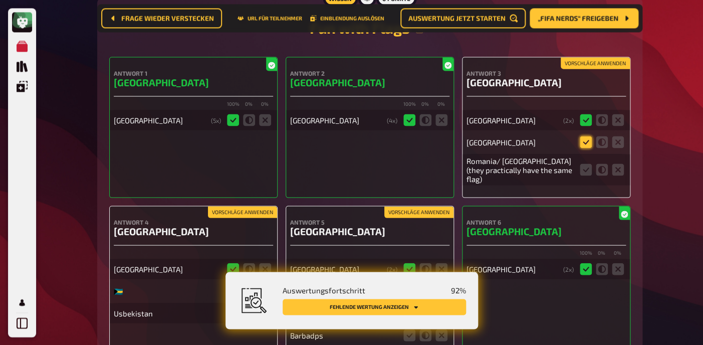
click at [584, 148] on icon at bounding box center [586, 142] width 12 height 12
click at [0, 0] on input "radio" at bounding box center [0, 0] width 0 height 0
click at [584, 175] on icon at bounding box center [586, 169] width 12 height 12
click at [0, 0] on input "radio" at bounding box center [0, 0] width 0 height 0
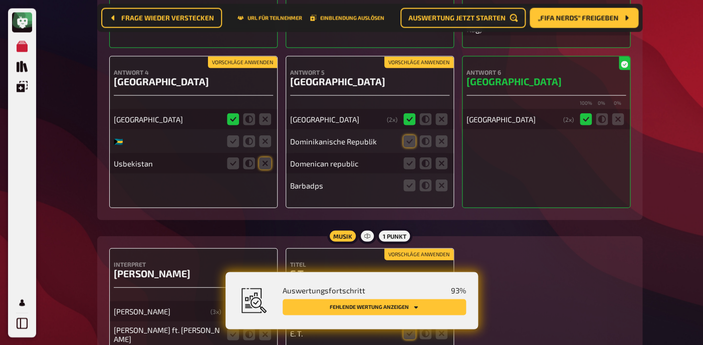
scroll to position [5028, 0]
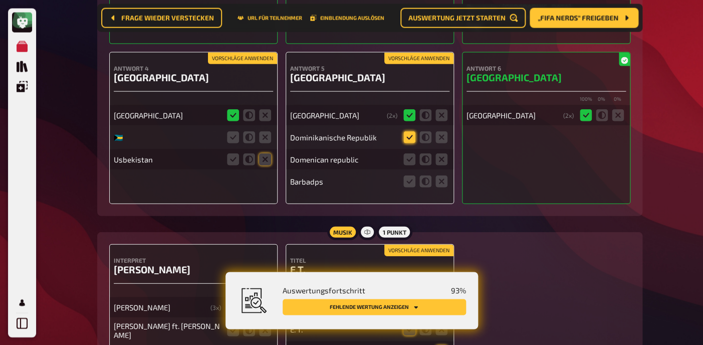
click at [409, 143] on icon at bounding box center [409, 137] width 12 height 12
click at [0, 0] on input "radio" at bounding box center [0, 0] width 0 height 0
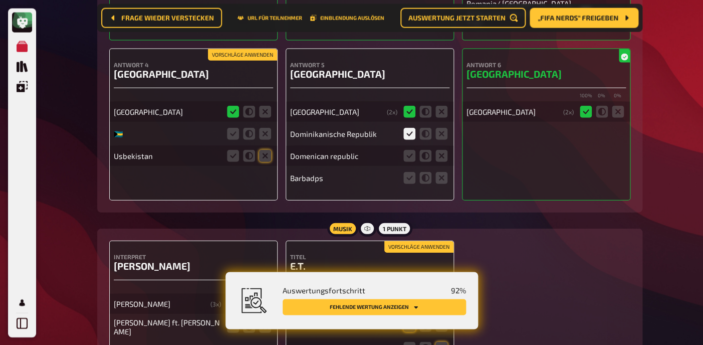
scroll to position [5033, 0]
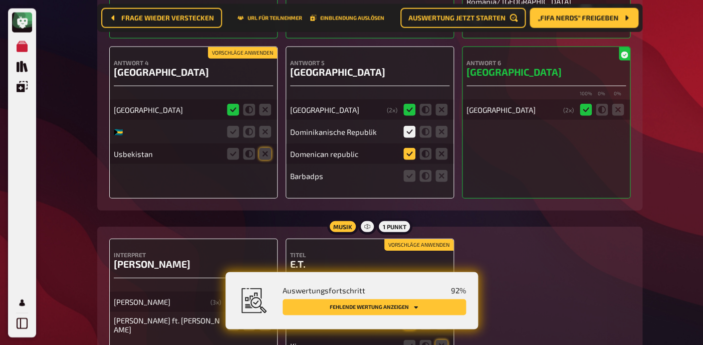
click at [410, 159] on icon at bounding box center [409, 153] width 12 height 12
click at [0, 0] on input "radio" at bounding box center [0, 0] width 0 height 0
click at [446, 181] on icon at bounding box center [441, 175] width 12 height 12
click at [0, 0] on input "radio" at bounding box center [0, 0] width 0 height 0
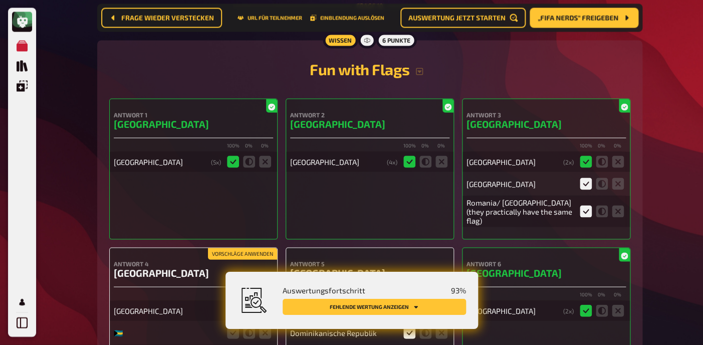
scroll to position [4831, 0]
click at [421, 76] on icon "button" at bounding box center [419, 72] width 8 height 8
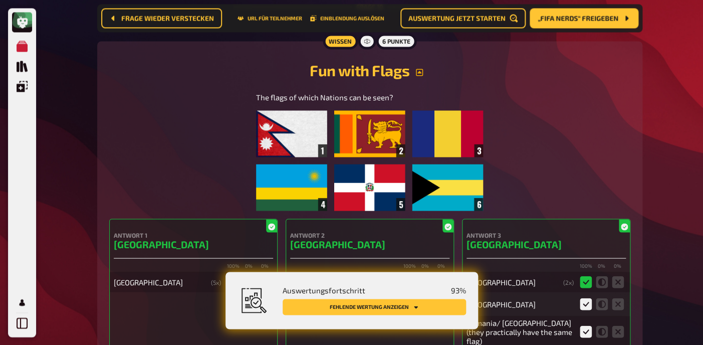
click at [421, 76] on icon "button" at bounding box center [419, 72] width 8 height 8
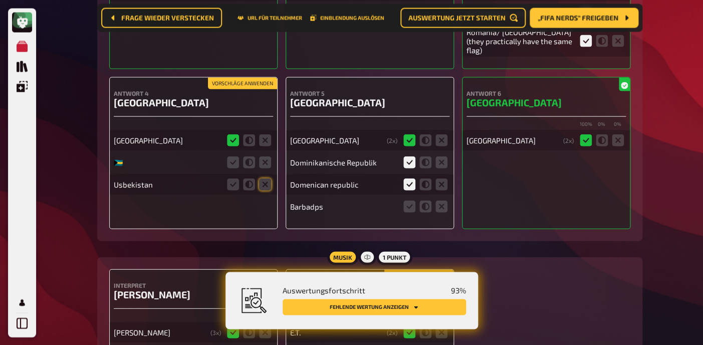
scroll to position [5005, 0]
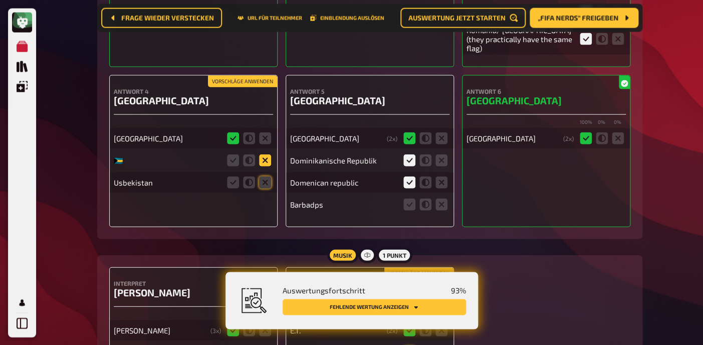
click at [267, 166] on icon at bounding box center [265, 160] width 12 height 12
click at [0, 0] on input "radio" at bounding box center [0, 0] width 0 height 0
click at [263, 188] on icon at bounding box center [265, 182] width 12 height 12
click at [0, 0] on input "radio" at bounding box center [0, 0] width 0 height 0
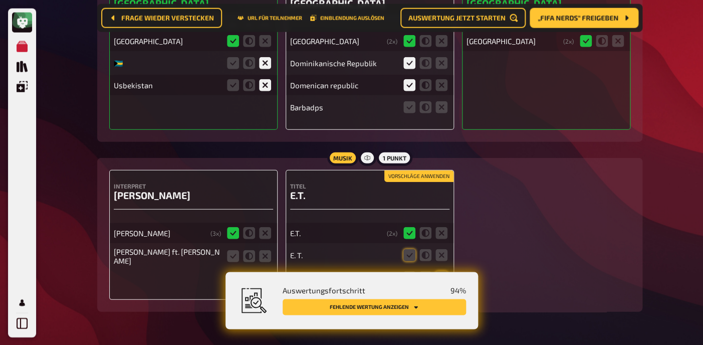
scroll to position [5140, 0]
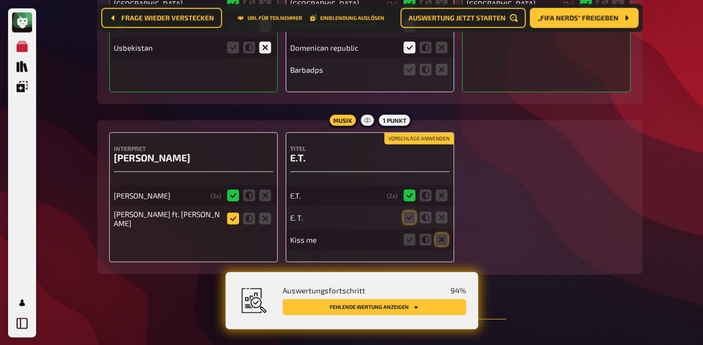
click at [236, 223] on icon at bounding box center [233, 218] width 12 height 12
click at [0, 0] on input "radio" at bounding box center [0, 0] width 0 height 0
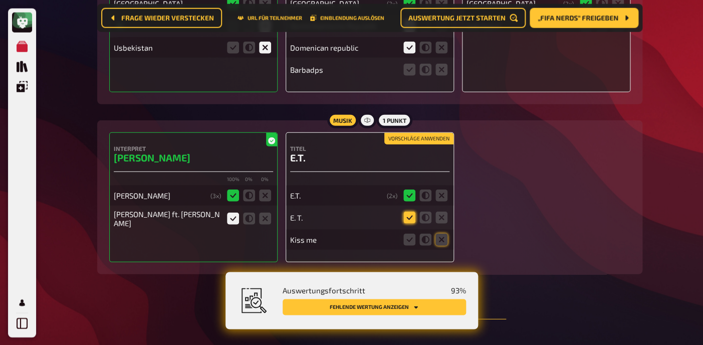
click at [410, 223] on icon at bounding box center [409, 217] width 12 height 12
click at [0, 0] on input "radio" at bounding box center [0, 0] width 0 height 0
click at [439, 245] on icon at bounding box center [441, 239] width 12 height 12
click at [0, 0] on input "radio" at bounding box center [0, 0] width 0 height 0
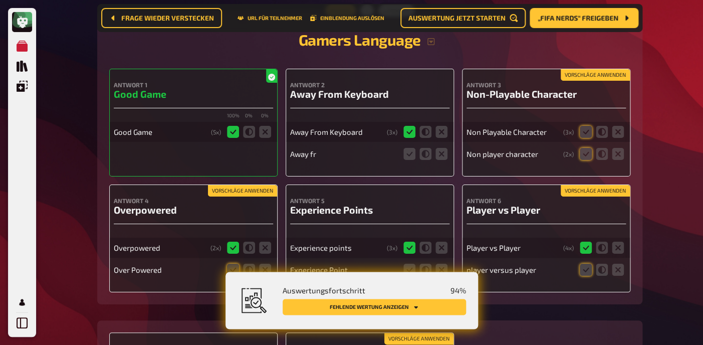
scroll to position [5482, 0]
click at [586, 137] on icon at bounding box center [586, 131] width 12 height 12
click at [0, 0] on input "radio" at bounding box center [0, 0] width 0 height 0
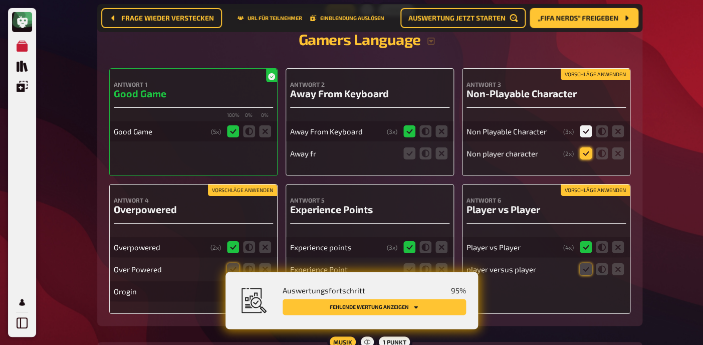
click at [588, 159] on icon at bounding box center [586, 153] width 12 height 12
click at [0, 0] on input "radio" at bounding box center [0, 0] width 0 height 0
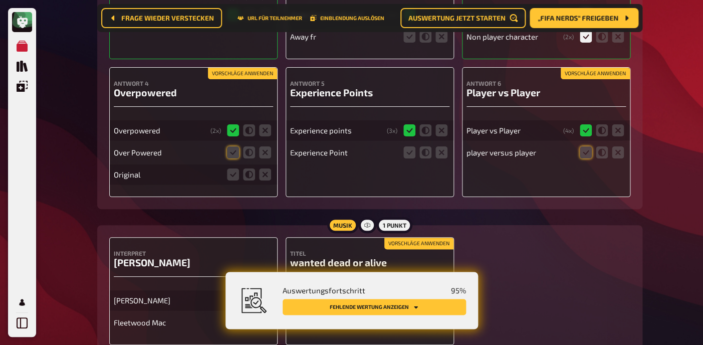
scroll to position [5601, 0]
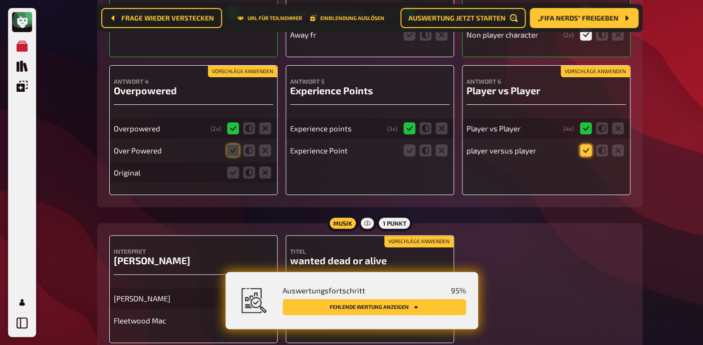
click at [588, 156] on icon at bounding box center [586, 150] width 12 height 12
click at [0, 0] on input "radio" at bounding box center [0, 0] width 0 height 0
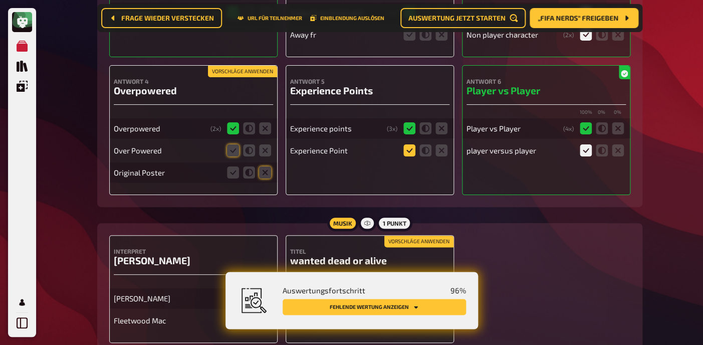
click at [412, 156] on icon at bounding box center [409, 150] width 12 height 12
click at [0, 0] on input "radio" at bounding box center [0, 0] width 0 height 0
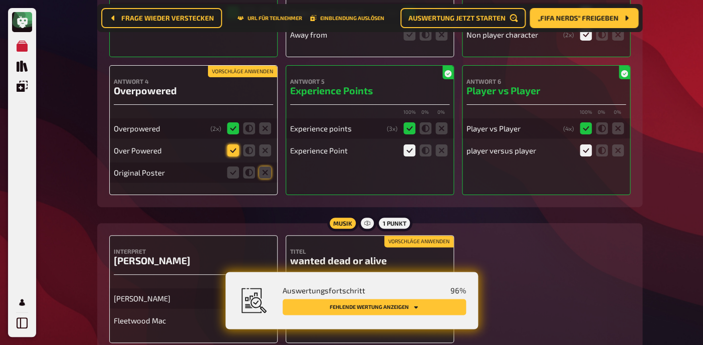
click at [230, 156] on icon at bounding box center [233, 150] width 12 height 12
click at [0, 0] on input "radio" at bounding box center [0, 0] width 0 height 0
click at [267, 178] on icon at bounding box center [265, 172] width 12 height 12
click at [0, 0] on input "radio" at bounding box center [0, 0] width 0 height 0
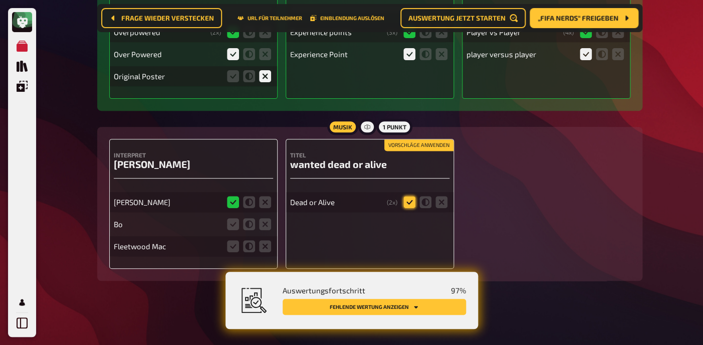
scroll to position [5686, 0]
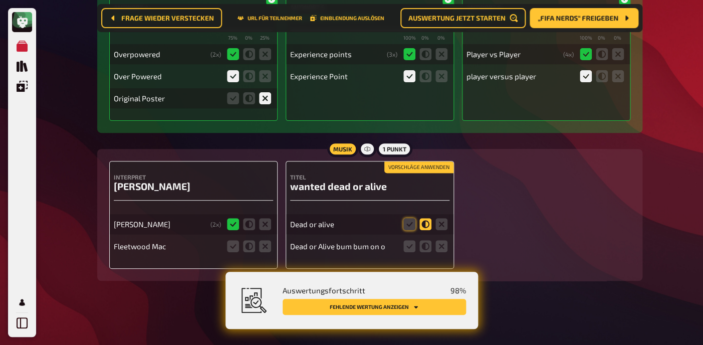
click at [424, 225] on icon at bounding box center [425, 224] width 12 height 12
click at [0, 0] on input "radio" at bounding box center [0, 0] width 0 height 0
click at [262, 249] on icon at bounding box center [265, 246] width 12 height 12
click at [0, 0] on input "radio" at bounding box center [0, 0] width 0 height 0
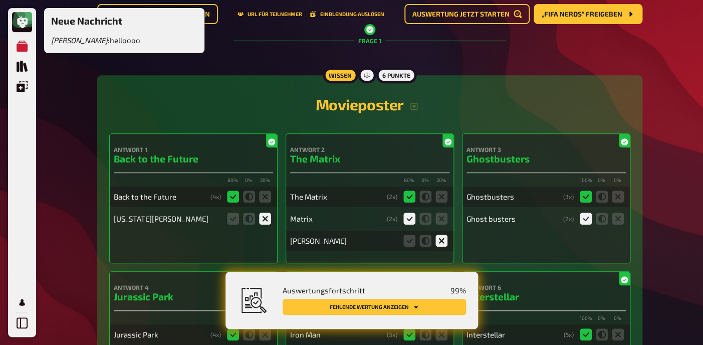
scroll to position [0, 0]
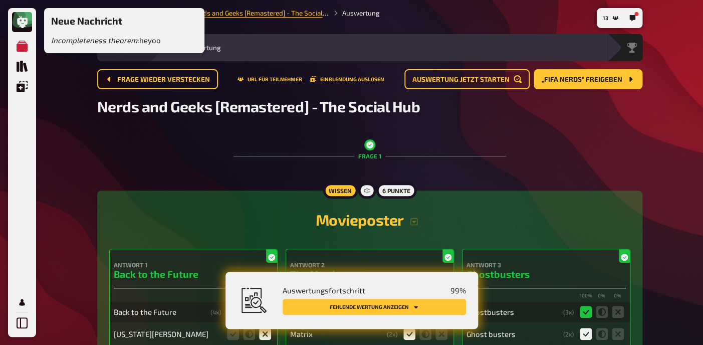
click at [149, 48] on div "Neue Nachricht Incompleteness theorem : heyoo" at bounding box center [124, 30] width 160 height 45
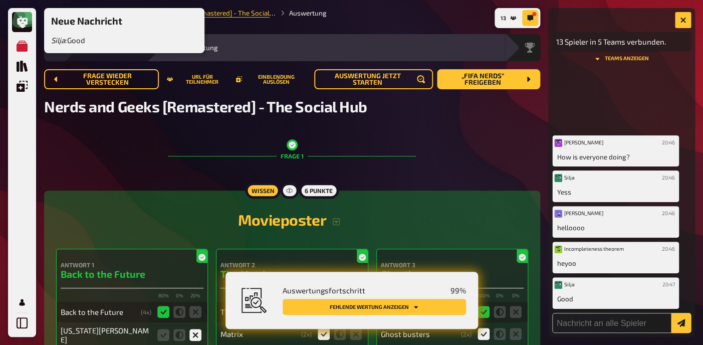
click at [91, 54] on div "Neue Nachricht Silja : Good" at bounding box center [124, 32] width 160 height 49
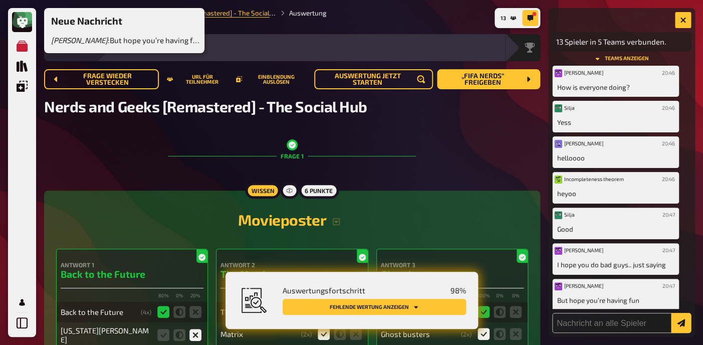
scroll to position [2, 0]
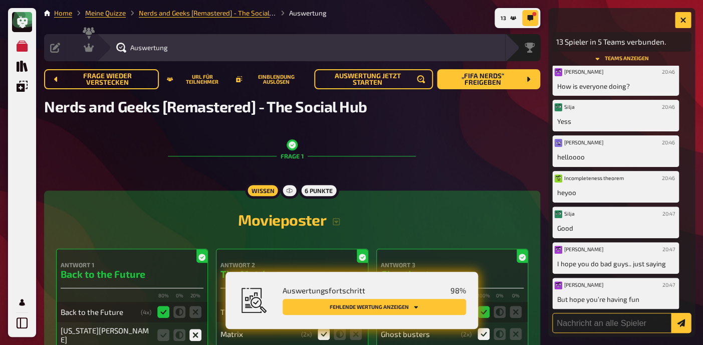
click at [605, 326] on input "text" at bounding box center [621, 323] width 139 height 20
click at [687, 21] on button "button" at bounding box center [683, 20] width 16 height 16
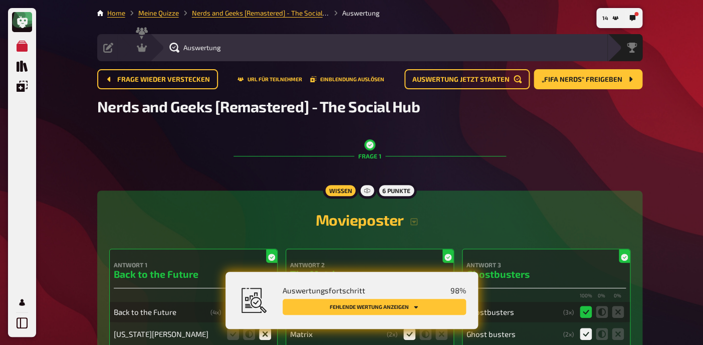
click at [380, 307] on button "Fehlende Wertung anzeigen" at bounding box center [374, 307] width 183 height 16
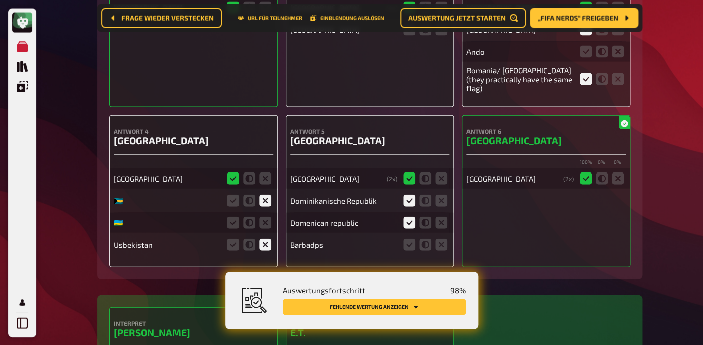
scroll to position [4988, 0]
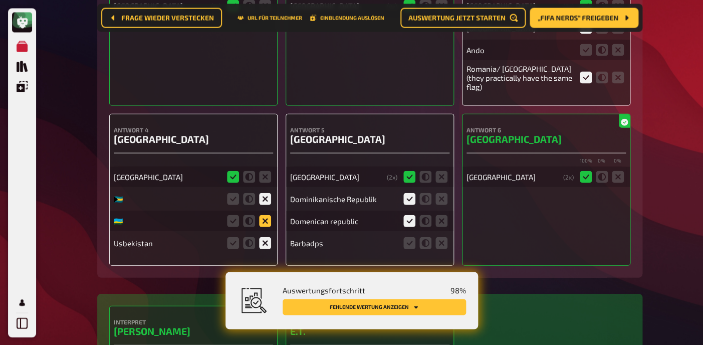
click at [266, 226] on icon at bounding box center [265, 220] width 12 height 12
click at [0, 0] on input "radio" at bounding box center [0, 0] width 0 height 0
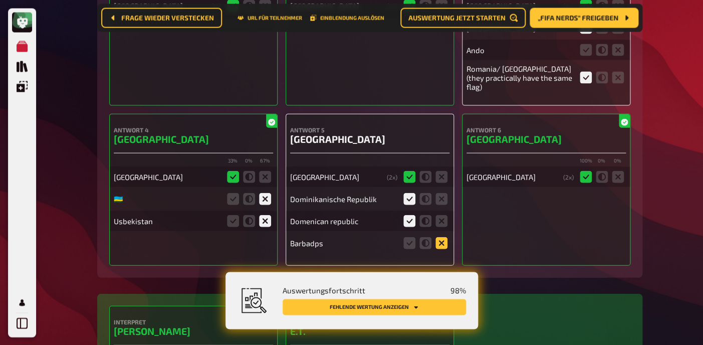
click at [442, 249] on icon at bounding box center [441, 243] width 12 height 12
click at [0, 0] on input "radio" at bounding box center [0, 0] width 0 height 0
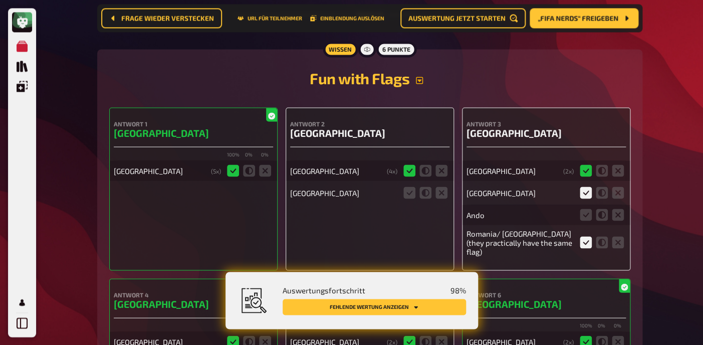
scroll to position [4896, 0]
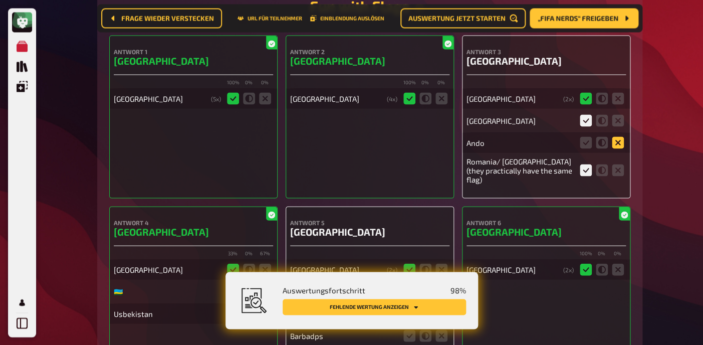
click at [621, 148] on icon at bounding box center [618, 142] width 12 height 12
click at [0, 0] on input "radio" at bounding box center [0, 0] width 0 height 0
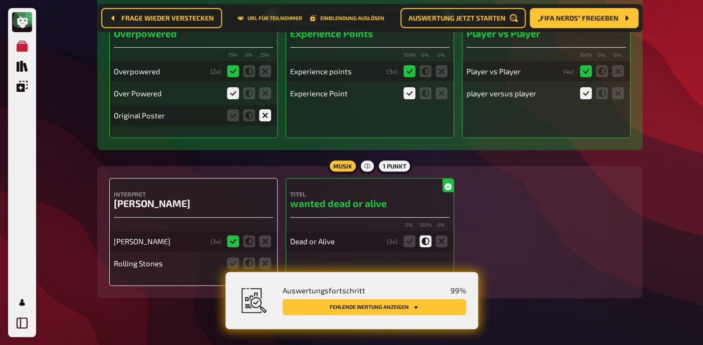
scroll to position [5708, 0]
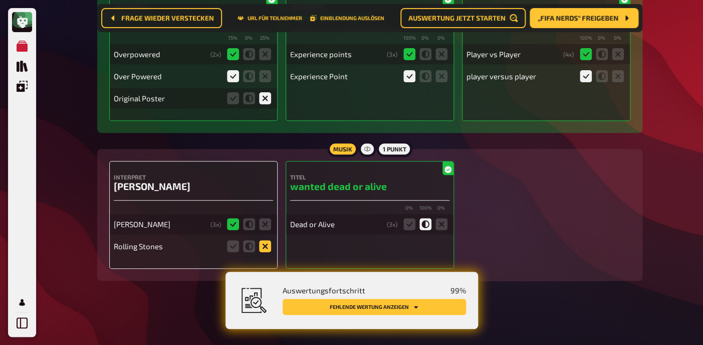
click at [271, 247] on icon at bounding box center [265, 246] width 12 height 12
click at [0, 0] on input "radio" at bounding box center [0, 0] width 0 height 0
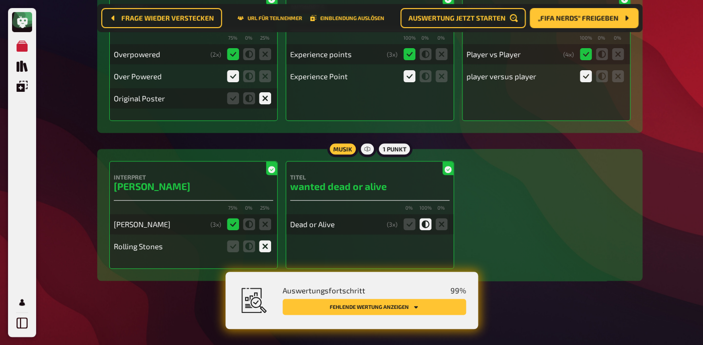
click at [271, 247] on icon at bounding box center [265, 246] width 12 height 12
click at [0, 0] on input "radio" at bounding box center [0, 0] width 0 height 0
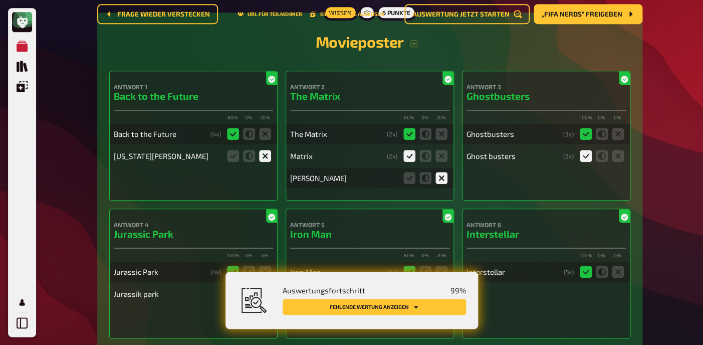
scroll to position [0, 0]
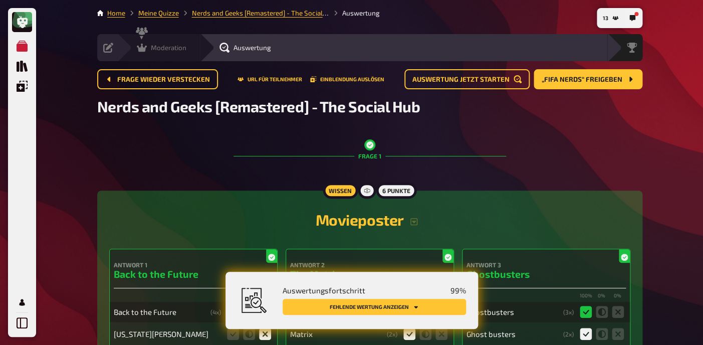
click at [147, 44] on div "Moderation" at bounding box center [162, 48] width 50 height 10
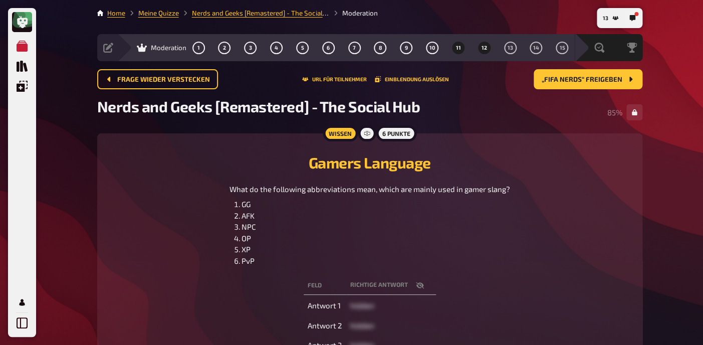
click at [486, 46] on span "12" at bounding box center [485, 48] width 6 height 6
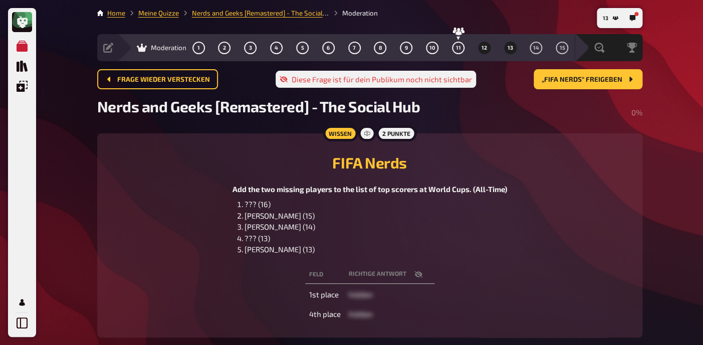
click at [512, 51] on button "13" at bounding box center [510, 48] width 16 height 16
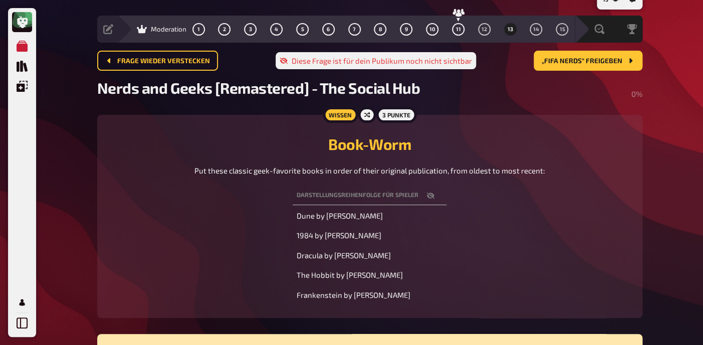
scroll to position [19, 0]
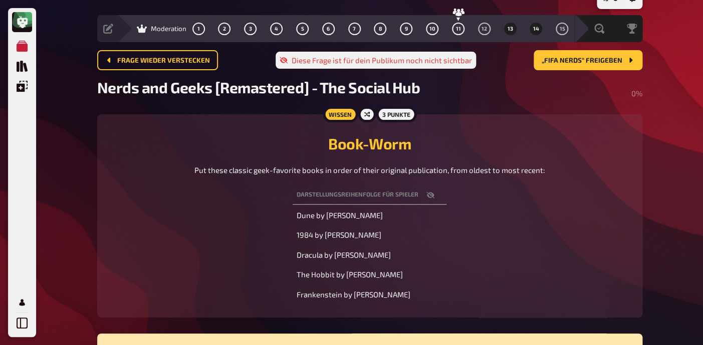
click at [536, 31] on span "14" at bounding box center [536, 29] width 6 height 6
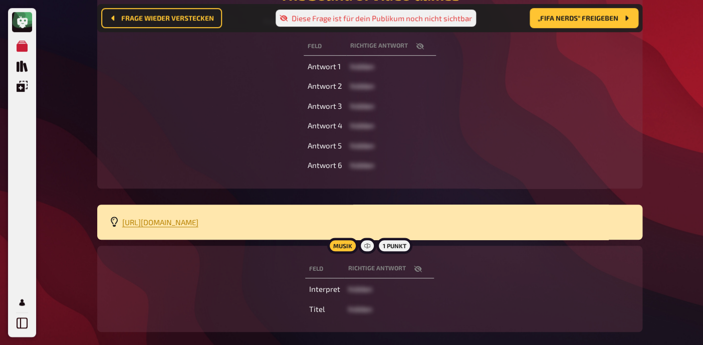
scroll to position [178, 0]
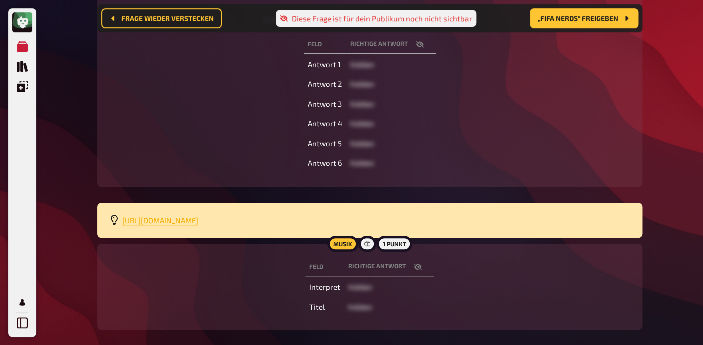
click at [198, 223] on span "https://open.spotify.com/playlist/5Ohli5dOSSGCh7JxiX3kmD?si=9172164ab2514d83" at bounding box center [160, 219] width 76 height 9
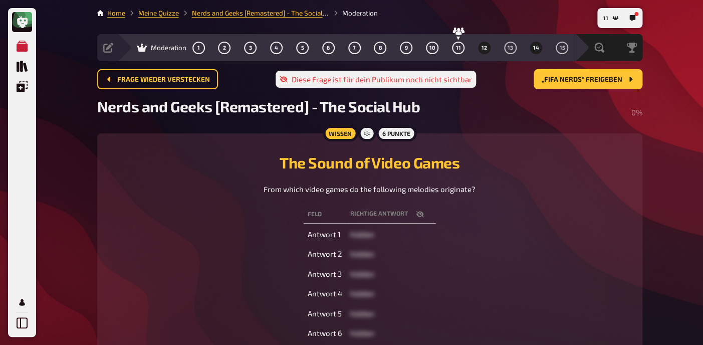
click at [483, 46] on span "12" at bounding box center [485, 48] width 6 height 6
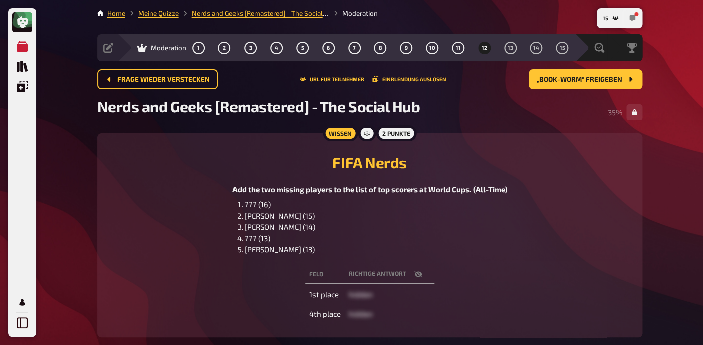
click at [631, 15] on icon "button" at bounding box center [632, 18] width 6 height 6
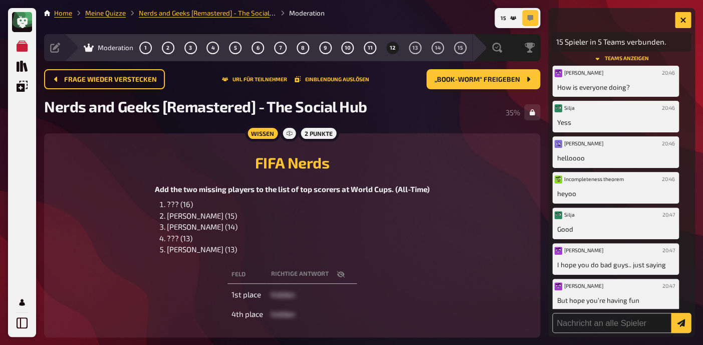
scroll to position [37, 0]
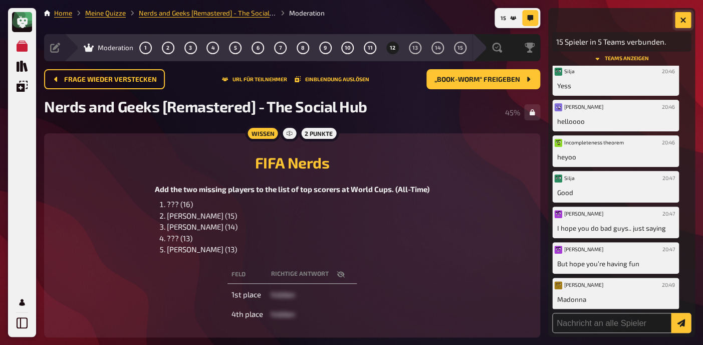
click at [685, 19] on icon "button" at bounding box center [683, 20] width 6 height 6
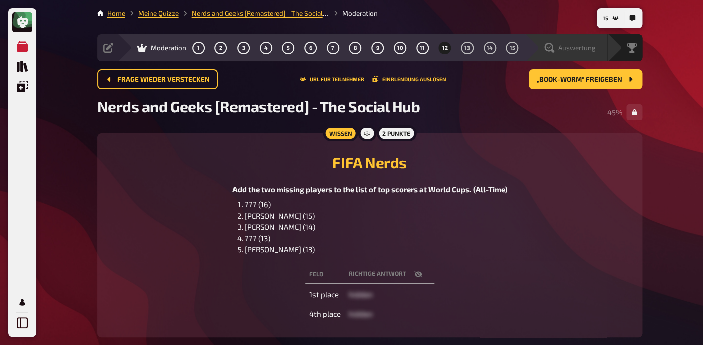
click at [592, 53] on div "Auswertung" at bounding box center [570, 48] width 52 height 10
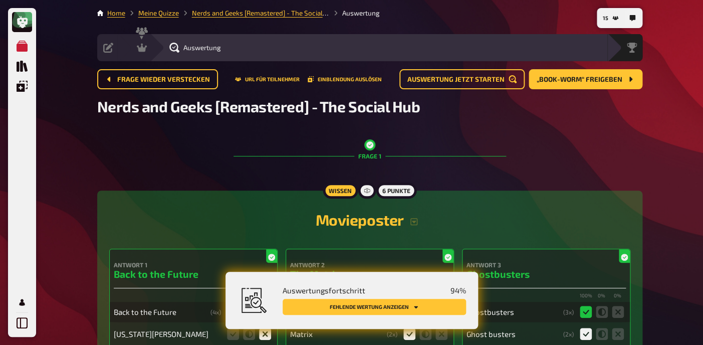
click at [386, 306] on button "Fehlende Wertung anzeigen" at bounding box center [374, 307] width 183 height 16
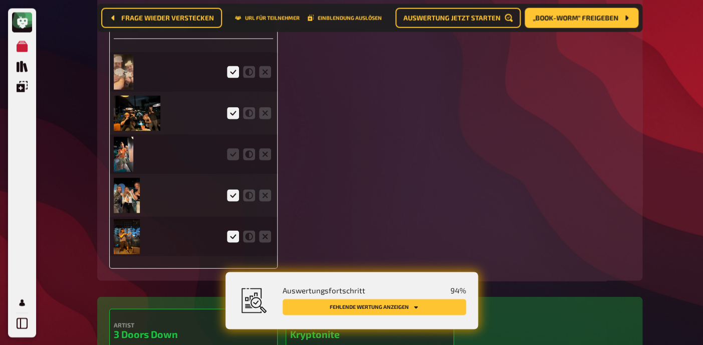
scroll to position [2207, 0]
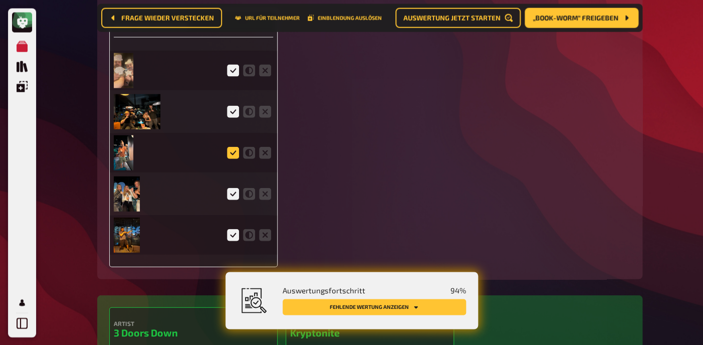
click at [230, 157] on icon at bounding box center [233, 152] width 12 height 12
click at [0, 0] on input "radio" at bounding box center [0, 0] width 0 height 0
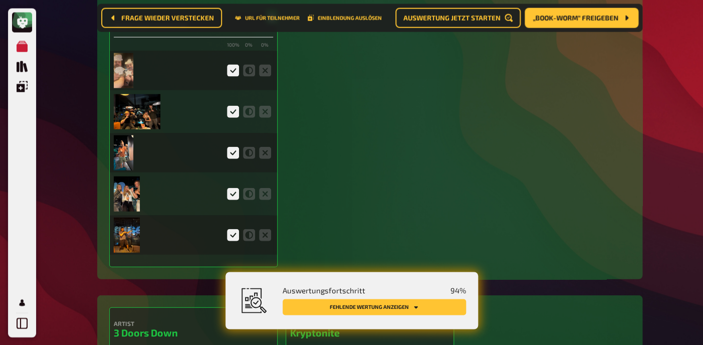
click at [125, 160] on img at bounding box center [124, 152] width 20 height 35
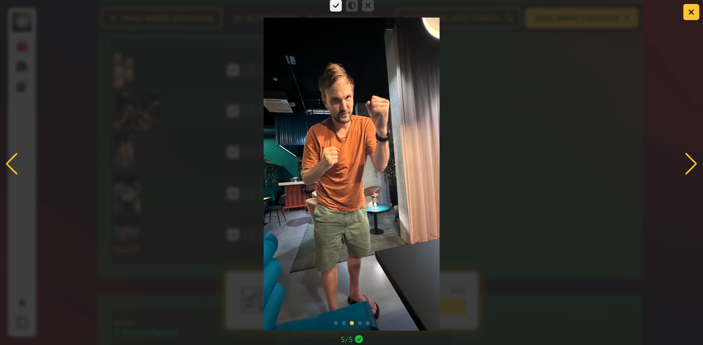
click at [661, 77] on div at bounding box center [351, 163] width 703 height 333
click at [692, 11] on icon "button" at bounding box center [691, 12] width 10 height 10
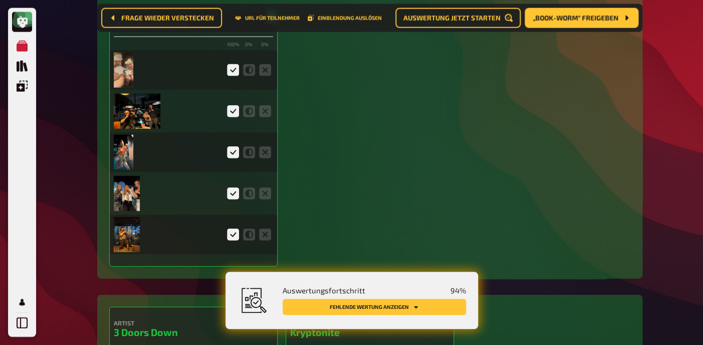
click at [127, 74] on img at bounding box center [124, 70] width 20 height 35
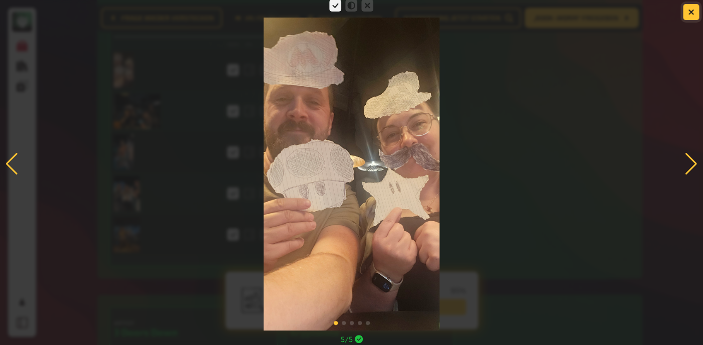
click at [686, 17] on button "button" at bounding box center [691, 12] width 16 height 16
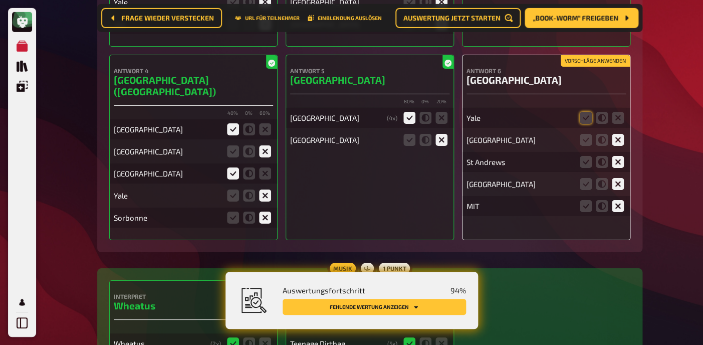
scroll to position [4009, 0]
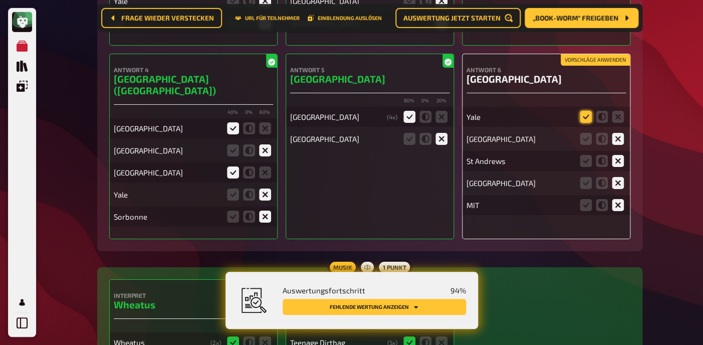
click at [587, 123] on icon at bounding box center [586, 117] width 12 height 12
click at [0, 0] on input "radio" at bounding box center [0, 0] width 0 height 0
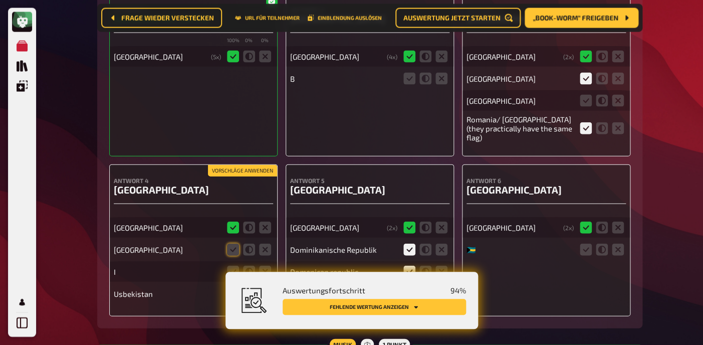
scroll to position [4979, 0]
click at [439, 84] on icon at bounding box center [441, 78] width 12 height 12
click at [0, 0] on input "radio" at bounding box center [0, 0] width 0 height 0
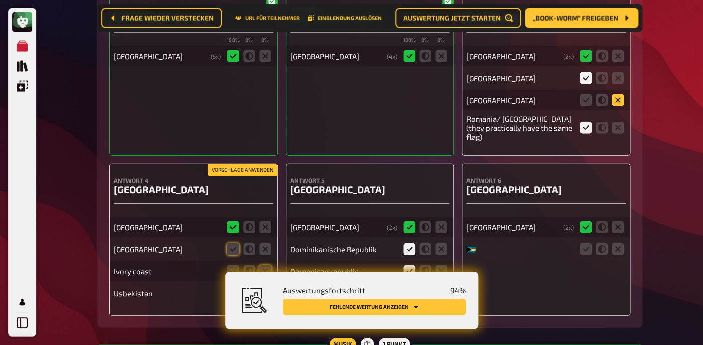
click at [617, 106] on icon at bounding box center [618, 100] width 12 height 12
click at [0, 0] on input "radio" at bounding box center [0, 0] width 0 height 0
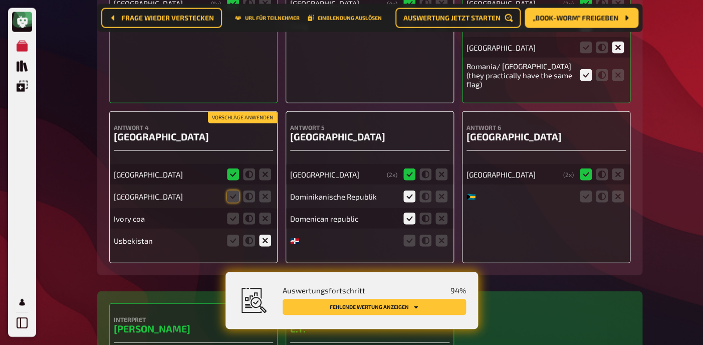
scroll to position [5047, 0]
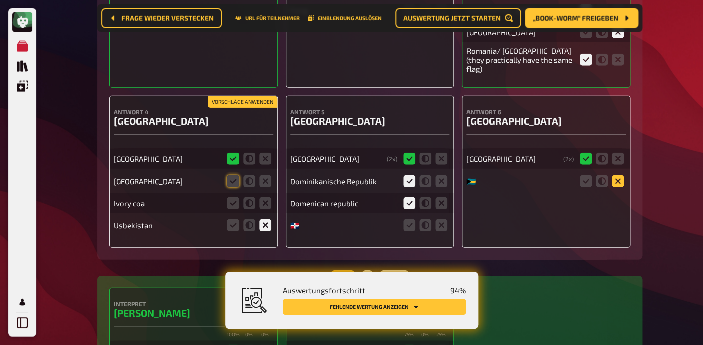
click at [619, 187] on icon at bounding box center [618, 181] width 12 height 12
click at [0, 0] on input "radio" at bounding box center [0, 0] width 0 height 0
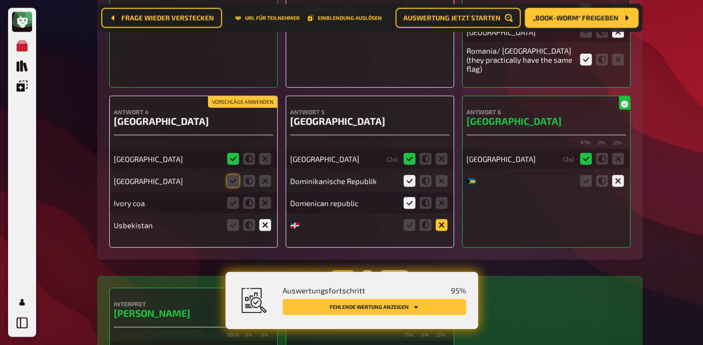
click at [441, 231] on icon at bounding box center [441, 225] width 12 height 12
click at [0, 0] on input "radio" at bounding box center [0, 0] width 0 height 0
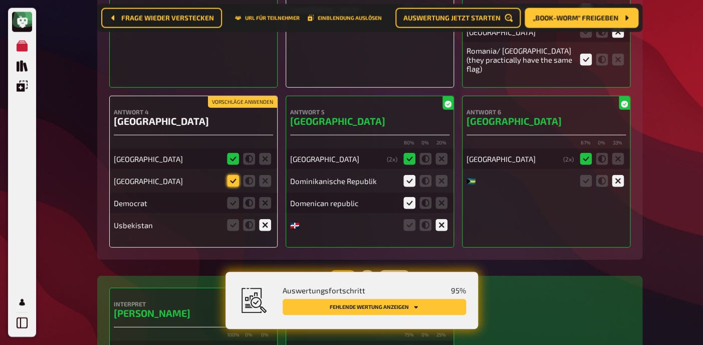
click at [234, 187] on icon at bounding box center [233, 181] width 12 height 12
click at [0, 0] on input "radio" at bounding box center [0, 0] width 0 height 0
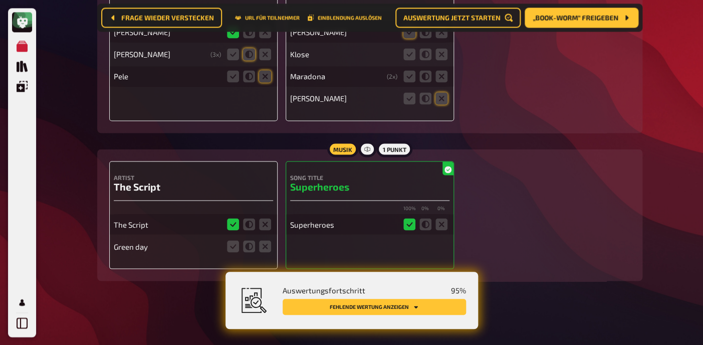
click at [362, 204] on div "Song Title Superheroes 100 % 0 % 0 % Superheroes" at bounding box center [370, 215] width 168 height 108
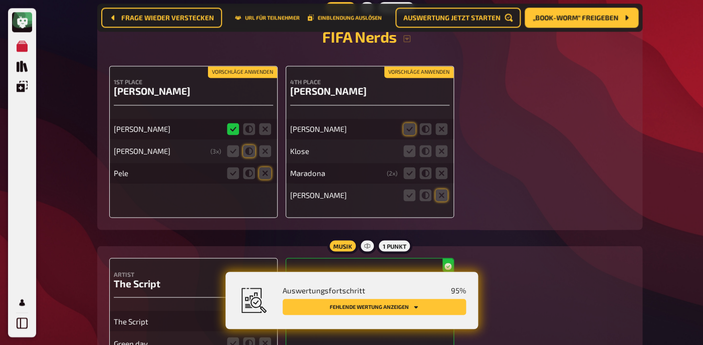
scroll to position [6087, 0]
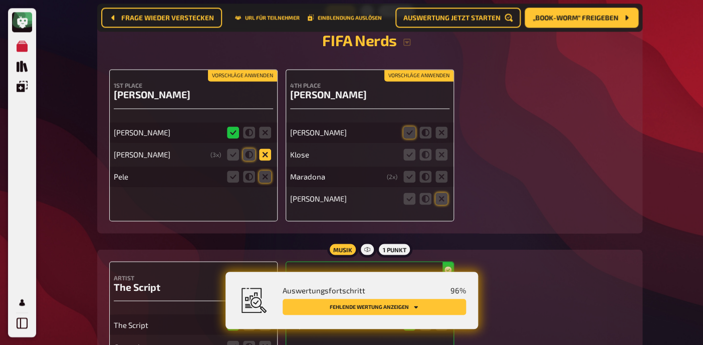
click at [266, 160] on icon at bounding box center [265, 154] width 12 height 12
click at [0, 0] on input "radio" at bounding box center [0, 0] width 0 height 0
click at [267, 182] on icon at bounding box center [265, 176] width 12 height 12
click at [0, 0] on input "radio" at bounding box center [0, 0] width 0 height 0
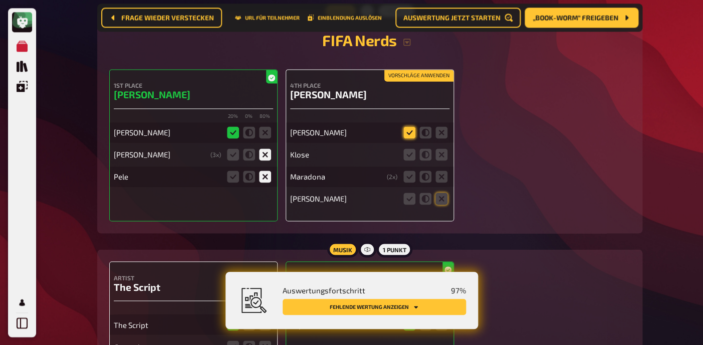
click at [409, 138] on icon at bounding box center [409, 132] width 12 height 12
click at [0, 0] on input "radio" at bounding box center [0, 0] width 0 height 0
click at [443, 160] on icon at bounding box center [441, 154] width 12 height 12
click at [0, 0] on input "radio" at bounding box center [0, 0] width 0 height 0
click at [443, 182] on icon at bounding box center [441, 176] width 12 height 12
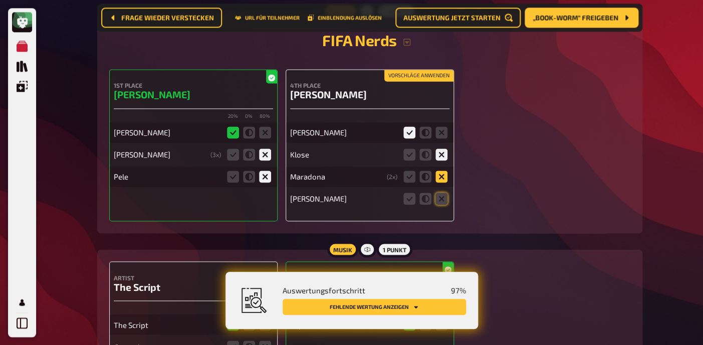
click at [0, 0] on input "radio" at bounding box center [0, 0] width 0 height 0
click at [440, 204] on icon at bounding box center [441, 198] width 12 height 12
click at [0, 0] on input "radio" at bounding box center [0, 0] width 0 height 0
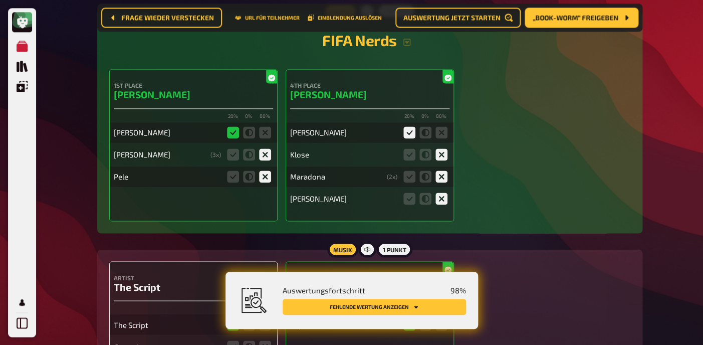
scroll to position [6200, 0]
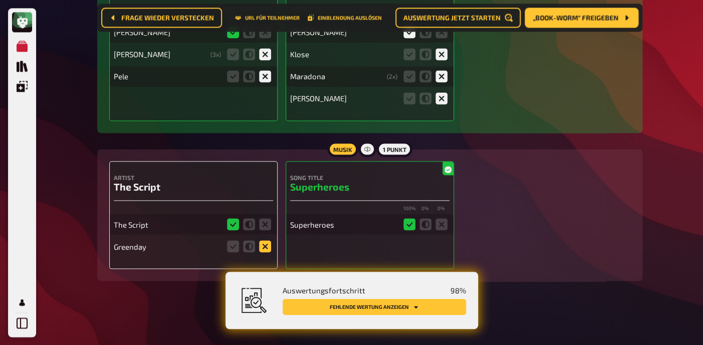
click at [268, 247] on icon at bounding box center [265, 246] width 12 height 12
click at [0, 0] on input "radio" at bounding box center [0, 0] width 0 height 0
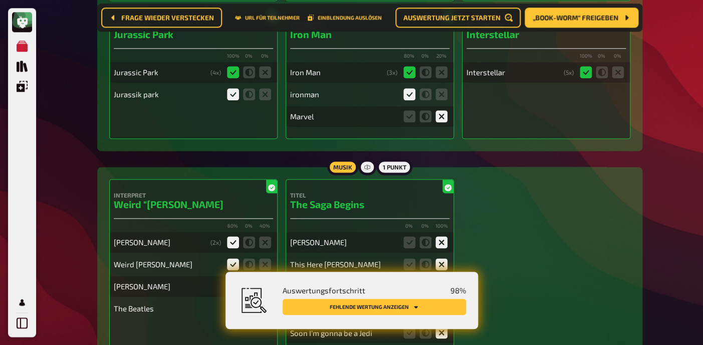
scroll to position [0, 0]
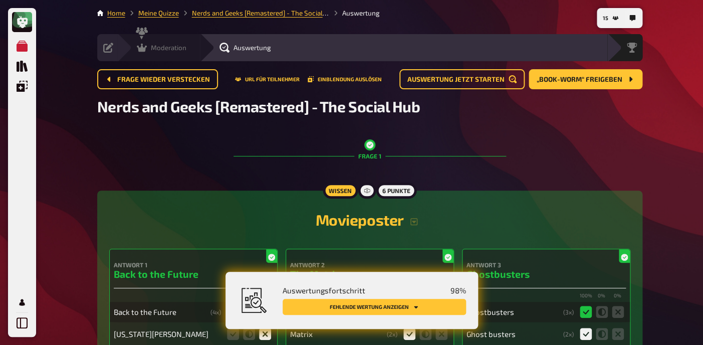
click at [144, 47] on icon at bounding box center [142, 48] width 10 height 10
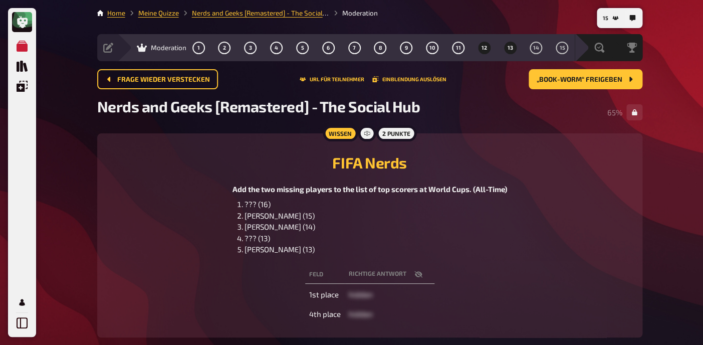
click at [510, 48] on span "13" at bounding box center [511, 48] width 6 height 6
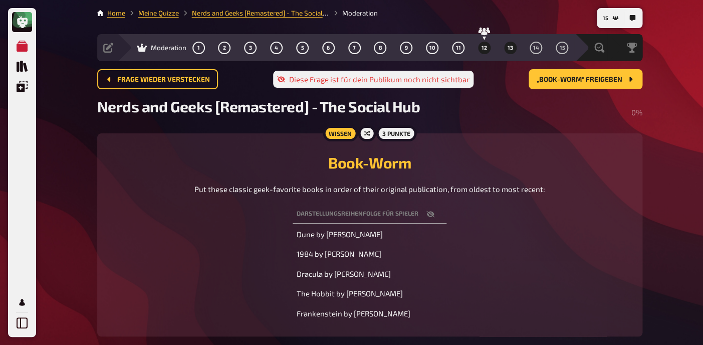
click at [483, 50] on span "12" at bounding box center [485, 48] width 6 height 6
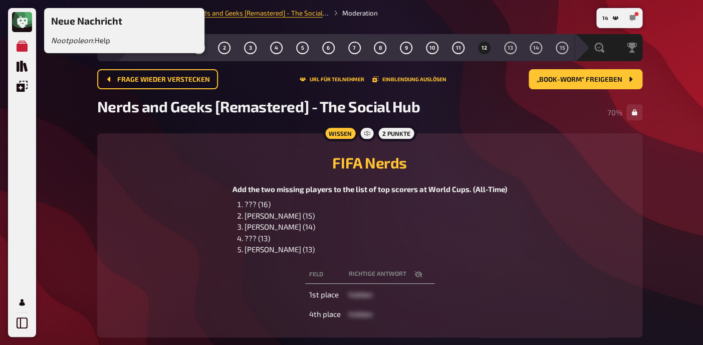
click at [628, 19] on button "button" at bounding box center [632, 18] width 16 height 16
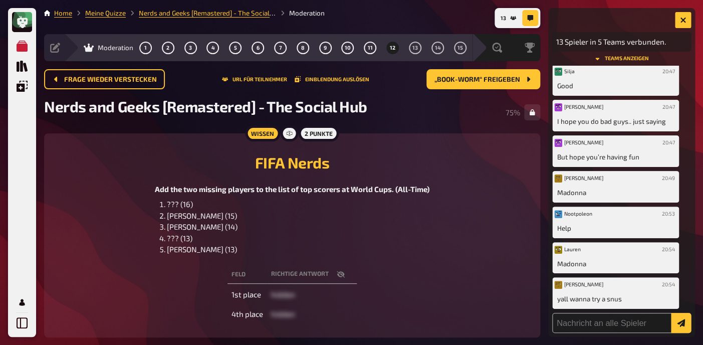
scroll to position [179, 0]
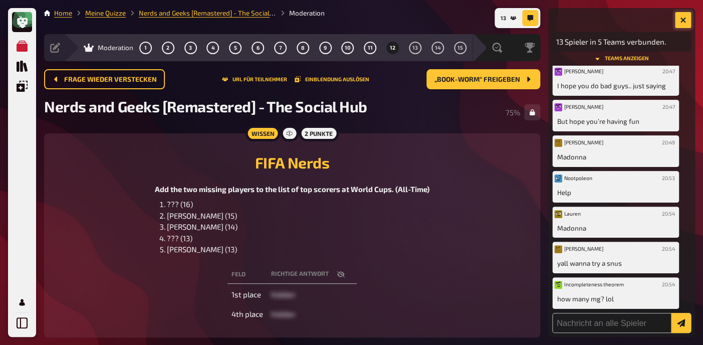
click at [685, 20] on icon "button" at bounding box center [683, 20] width 6 height 6
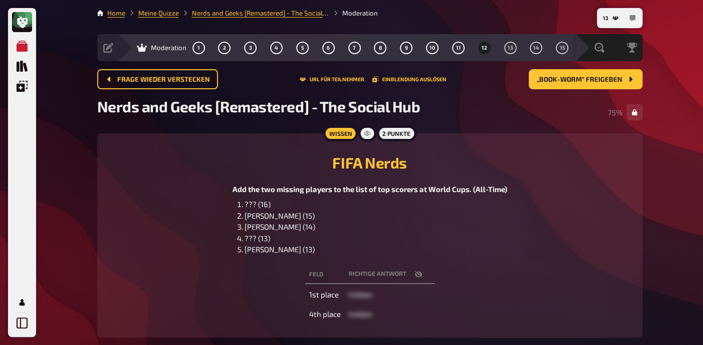
click at [630, 17] on icon "button" at bounding box center [632, 18] width 6 height 6
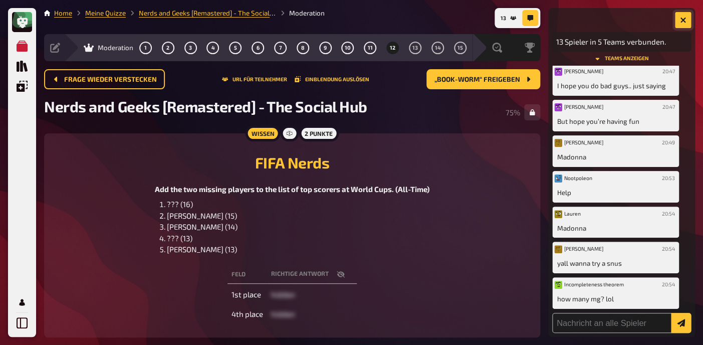
click at [682, 18] on icon "button" at bounding box center [683, 20] width 6 height 6
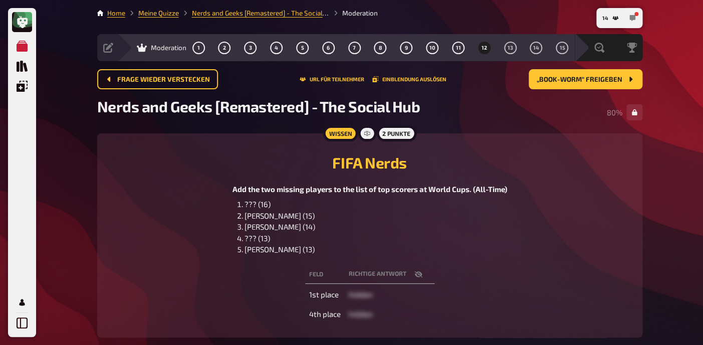
click at [636, 22] on button "button" at bounding box center [632, 18] width 16 height 16
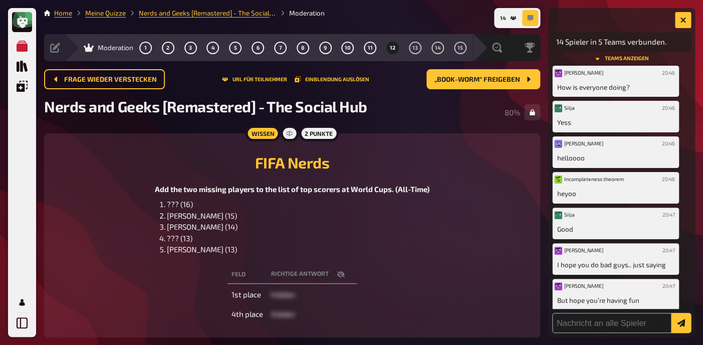
scroll to position [214, 0]
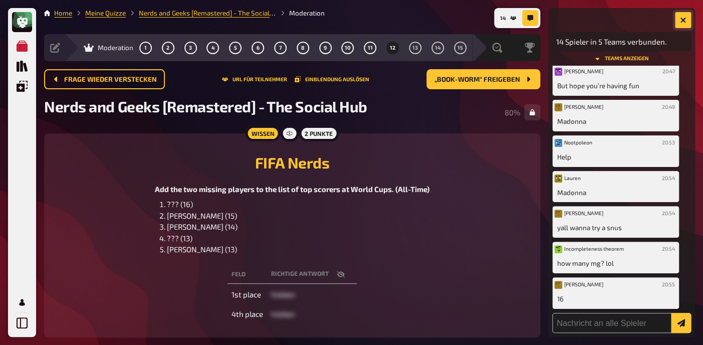
click at [684, 20] on icon "button" at bounding box center [683, 20] width 10 height 10
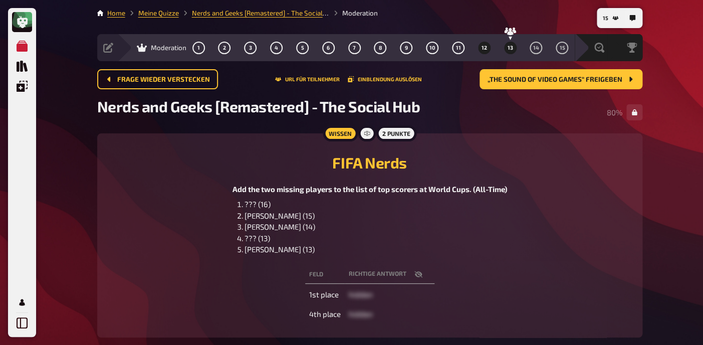
click at [509, 45] on span "13" at bounding box center [511, 48] width 6 height 6
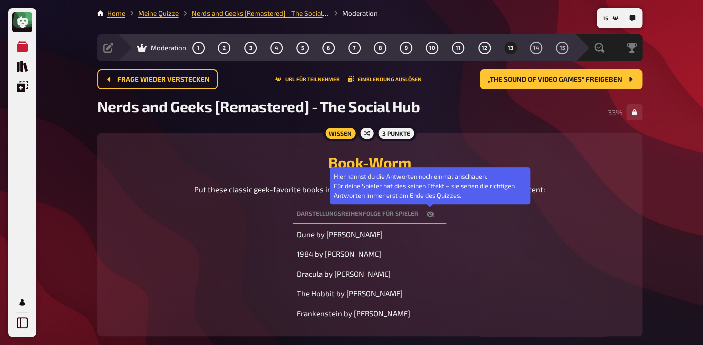
click at [437, 213] on button "button" at bounding box center [430, 214] width 24 height 10
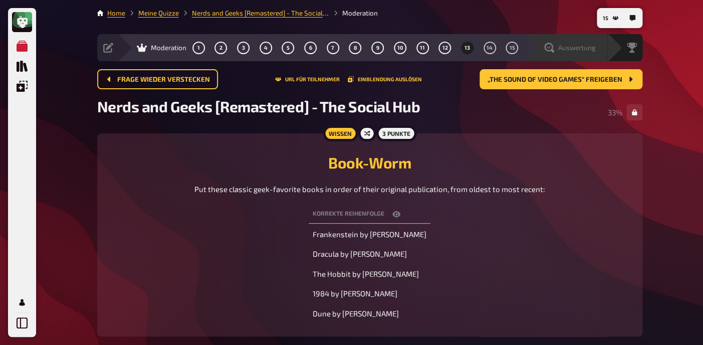
click at [591, 46] on span "Auswertung" at bounding box center [577, 48] width 38 height 8
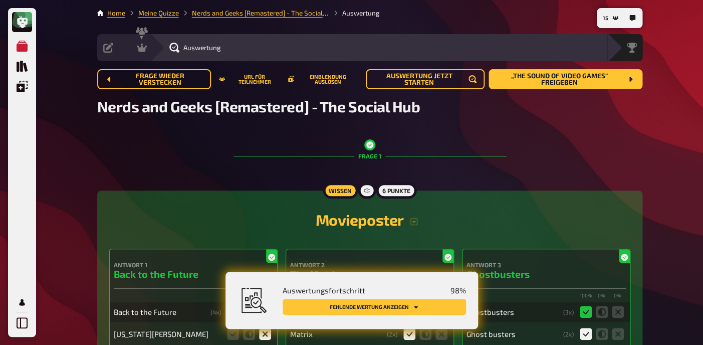
click at [402, 310] on button "Fehlende Wertung anzeigen" at bounding box center [374, 307] width 183 height 16
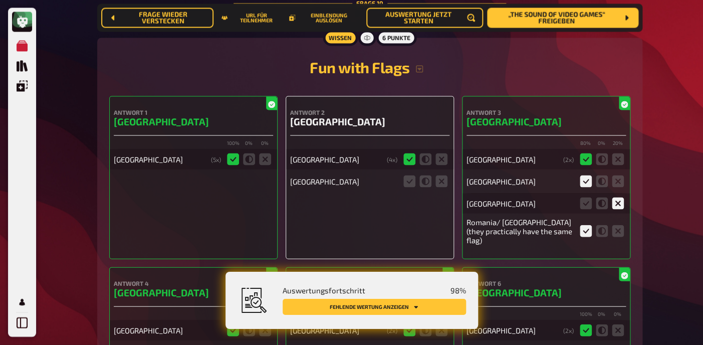
scroll to position [4876, 0]
click at [442, 187] on icon at bounding box center [441, 181] width 12 height 12
click at [0, 0] on input "radio" at bounding box center [0, 0] width 0 height 0
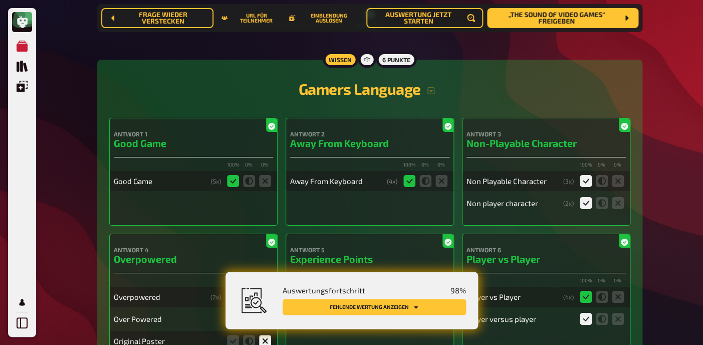
scroll to position [5487, 0]
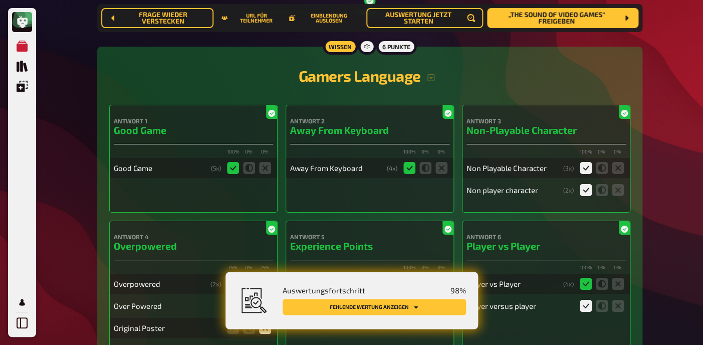
click at [399, 305] on button "Fehlende Wertung anzeigen" at bounding box center [374, 307] width 183 height 16
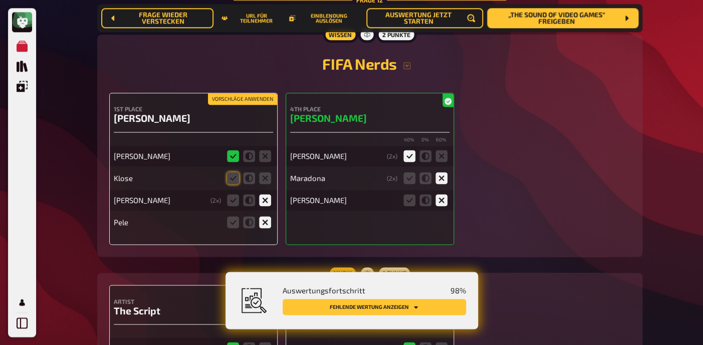
scroll to position [6042, 0]
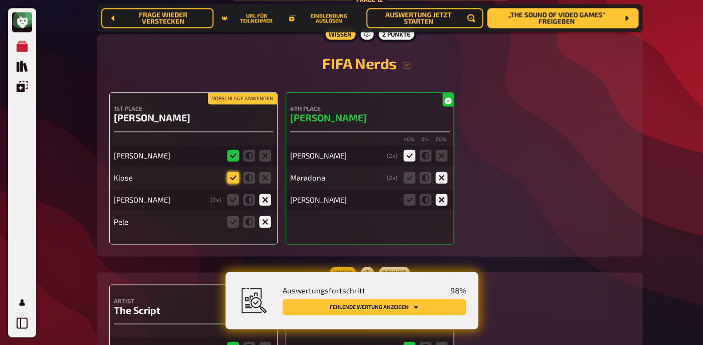
click at [231, 183] on icon at bounding box center [233, 177] width 12 height 12
click at [0, 0] on input "radio" at bounding box center [0, 0] width 0 height 0
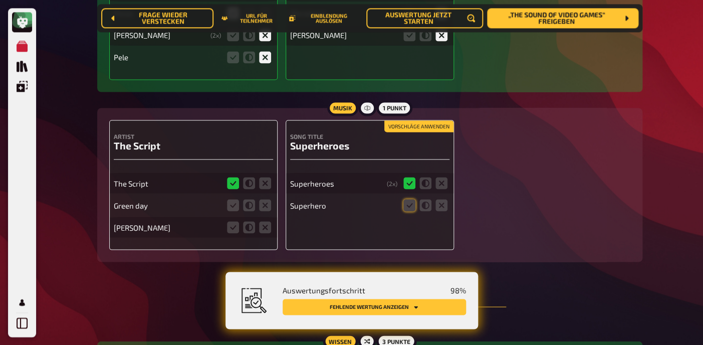
scroll to position [6209, 0]
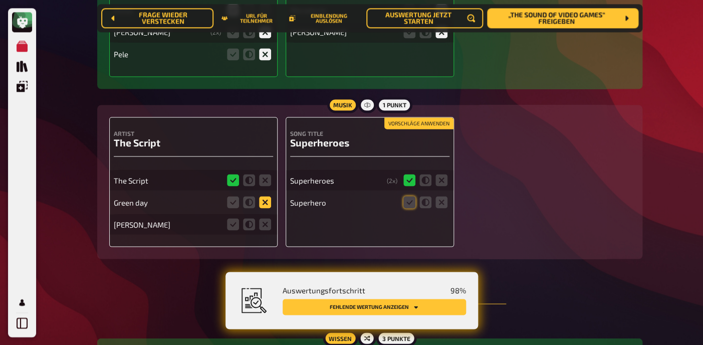
click at [264, 208] on icon at bounding box center [265, 202] width 12 height 12
click at [0, 0] on input "radio" at bounding box center [0, 0] width 0 height 0
click at [266, 230] on icon at bounding box center [265, 224] width 12 height 12
click at [0, 0] on input "radio" at bounding box center [0, 0] width 0 height 0
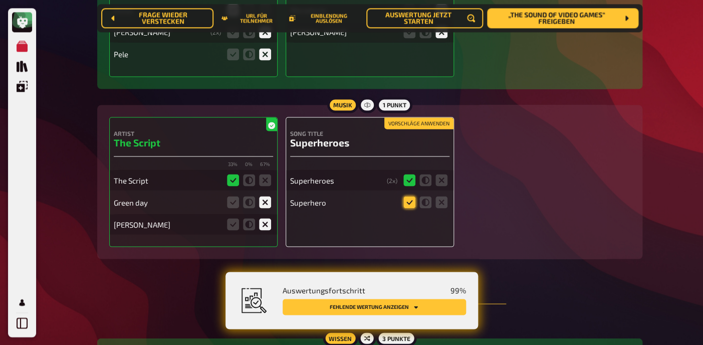
click at [408, 208] on icon at bounding box center [409, 202] width 12 height 12
click at [0, 0] on input "radio" at bounding box center [0, 0] width 0 height 0
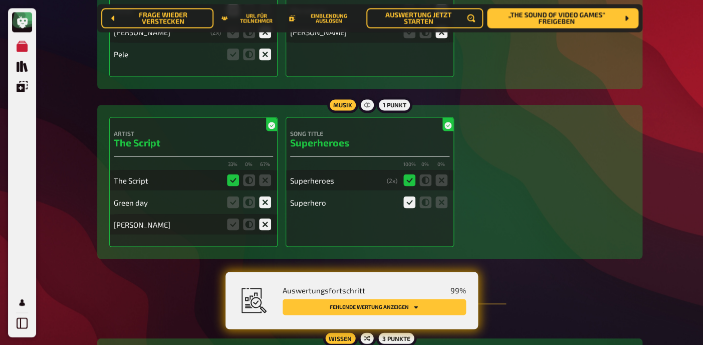
click at [369, 303] on button "Fehlende Wertung anzeigen" at bounding box center [374, 307] width 183 height 16
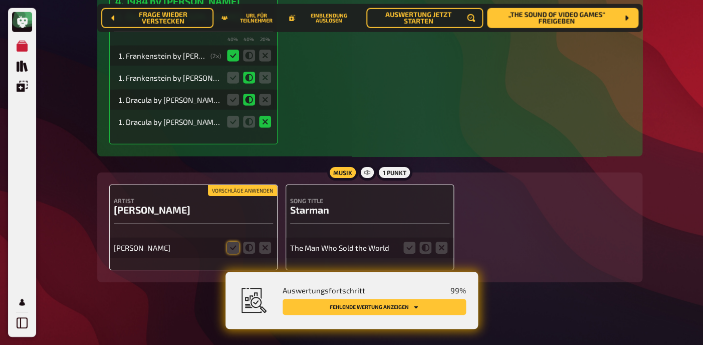
scroll to position [6689, 0]
click at [229, 245] on icon at bounding box center [233, 248] width 12 height 12
click at [0, 0] on input "radio" at bounding box center [0, 0] width 0 height 0
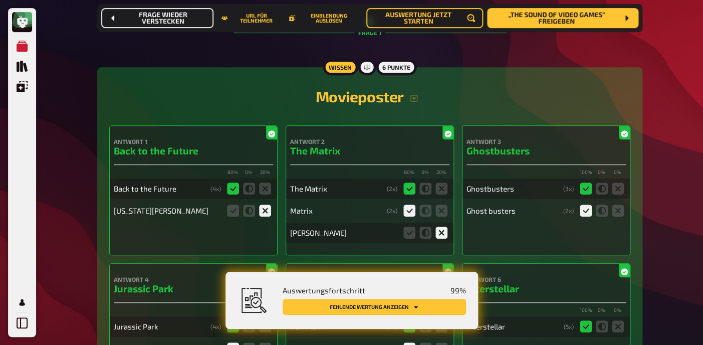
scroll to position [0, 0]
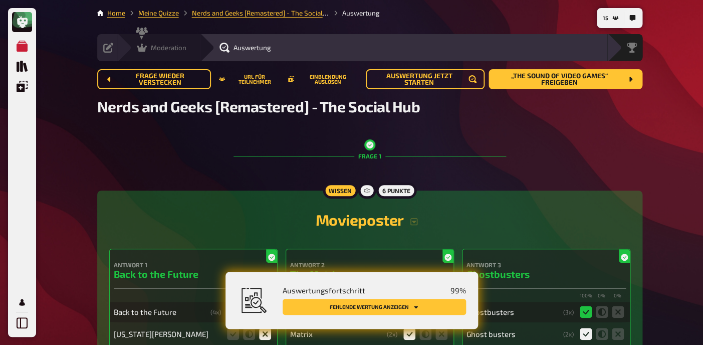
click at [150, 49] on div "Moderation" at bounding box center [162, 48] width 50 height 10
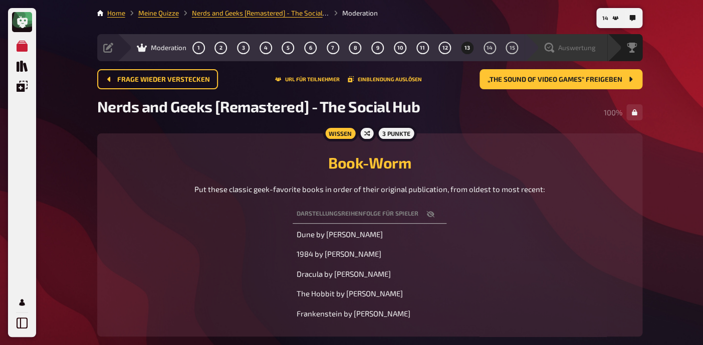
click at [590, 49] on span "Auswertung" at bounding box center [577, 48] width 38 height 8
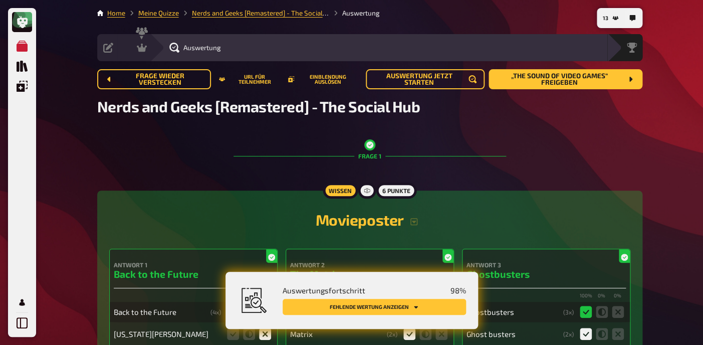
click at [359, 312] on button "Fehlende Wertung anzeigen" at bounding box center [374, 307] width 183 height 16
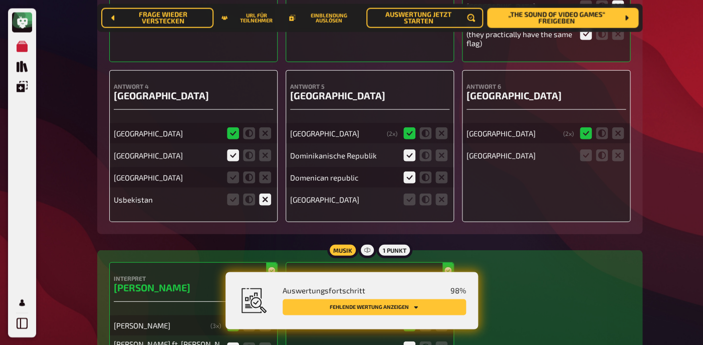
scroll to position [5074, 0]
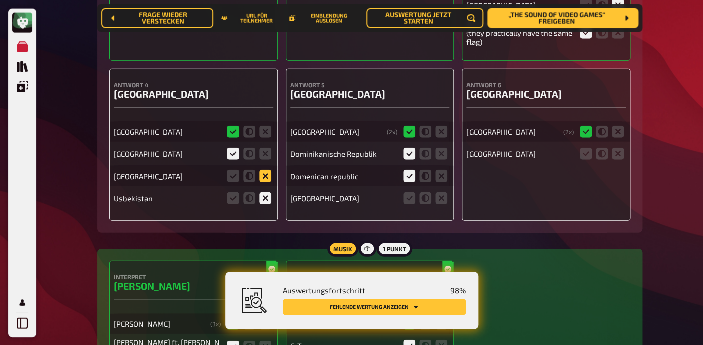
click at [265, 181] on icon at bounding box center [265, 175] width 12 height 12
click at [0, 0] on input "radio" at bounding box center [0, 0] width 0 height 0
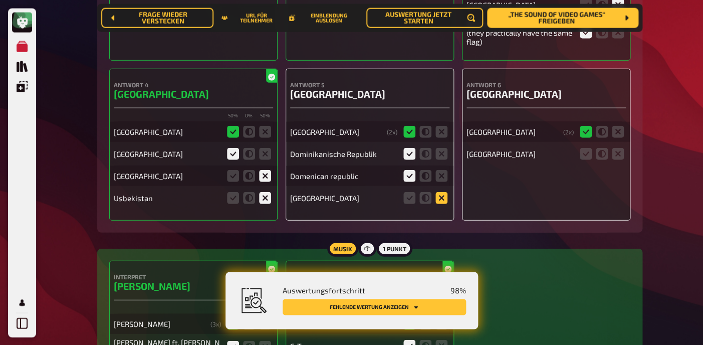
click at [441, 203] on icon at bounding box center [441, 197] width 12 height 12
click at [0, 0] on input "radio" at bounding box center [0, 0] width 0 height 0
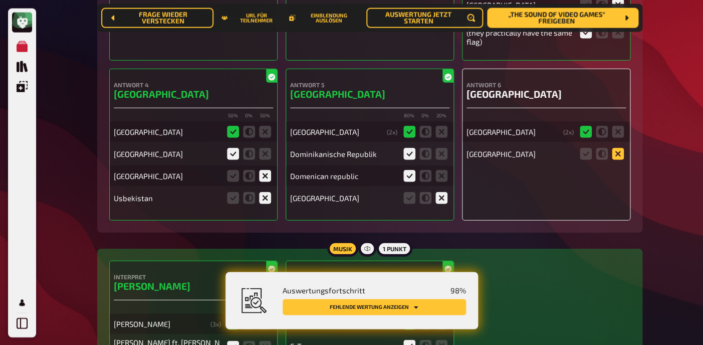
click at [620, 159] on icon at bounding box center [618, 153] width 12 height 12
click at [0, 0] on input "radio" at bounding box center [0, 0] width 0 height 0
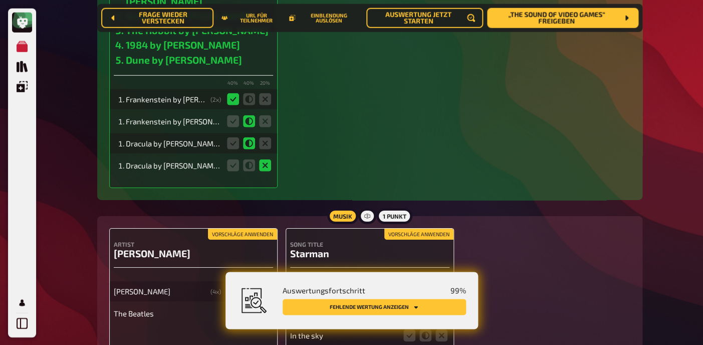
scroll to position [6755, 0]
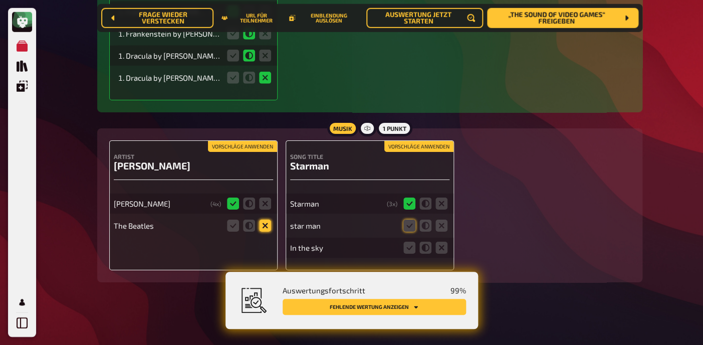
click at [265, 225] on icon at bounding box center [265, 225] width 12 height 12
click at [0, 0] on input "radio" at bounding box center [0, 0] width 0 height 0
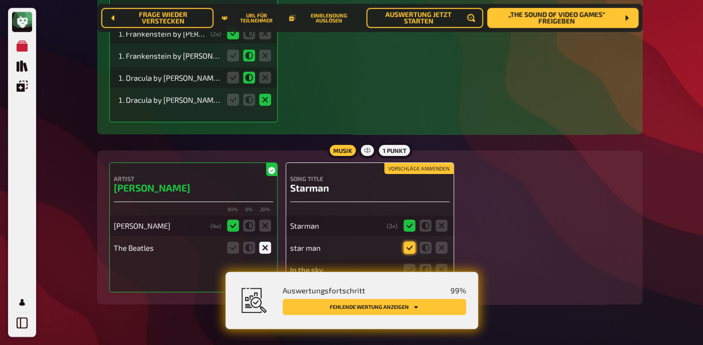
click at [407, 246] on icon at bounding box center [409, 248] width 12 height 12
click at [0, 0] on input "radio" at bounding box center [0, 0] width 0 height 0
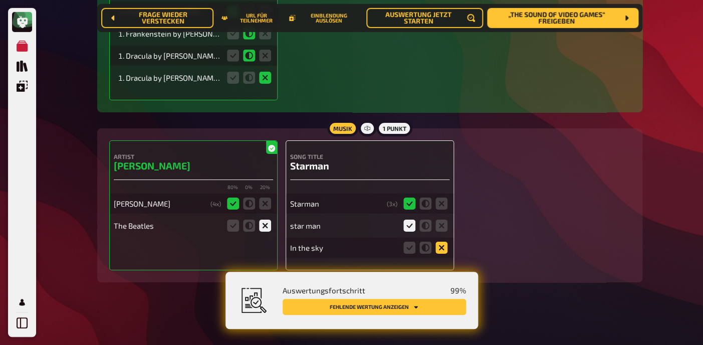
click at [444, 248] on icon at bounding box center [441, 248] width 12 height 12
click at [0, 0] on input "radio" at bounding box center [0, 0] width 0 height 0
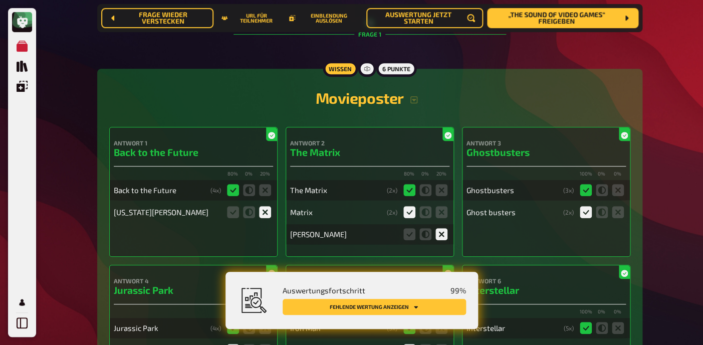
scroll to position [0, 0]
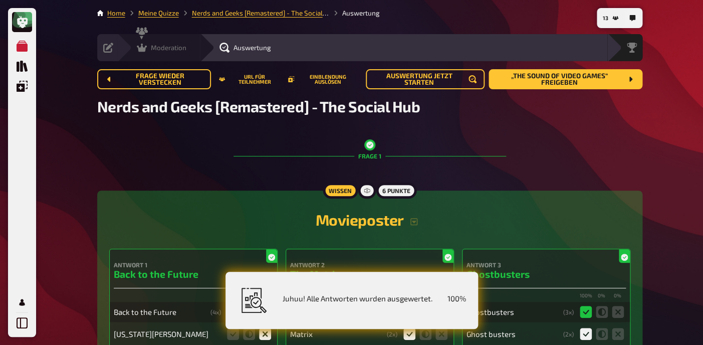
click at [161, 46] on span "Moderation" at bounding box center [169, 48] width 36 height 8
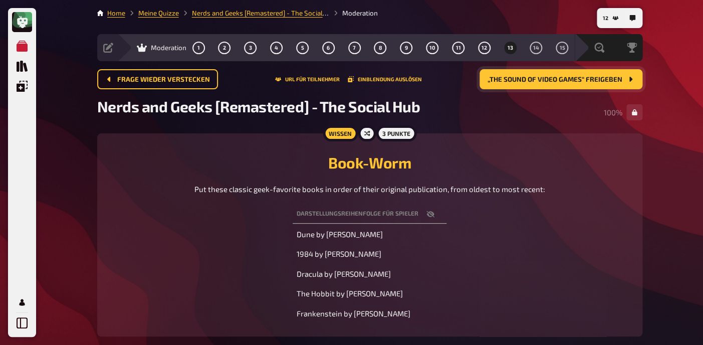
click at [571, 72] on button "„The Sound of Video Games“ freigeben" at bounding box center [561, 79] width 163 height 20
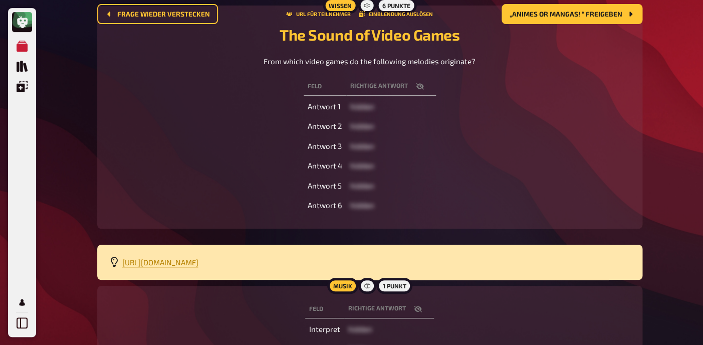
scroll to position [130, 0]
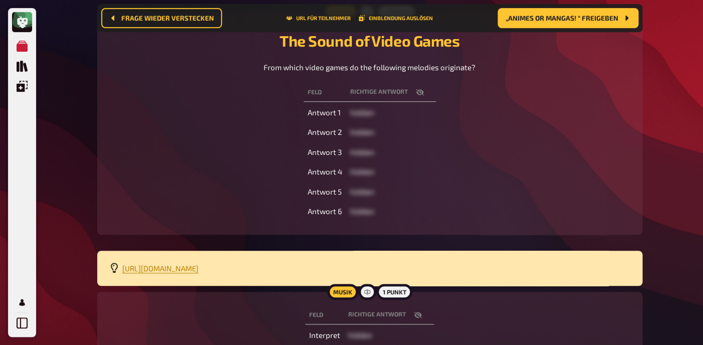
click at [419, 94] on icon "button" at bounding box center [420, 92] width 8 height 8
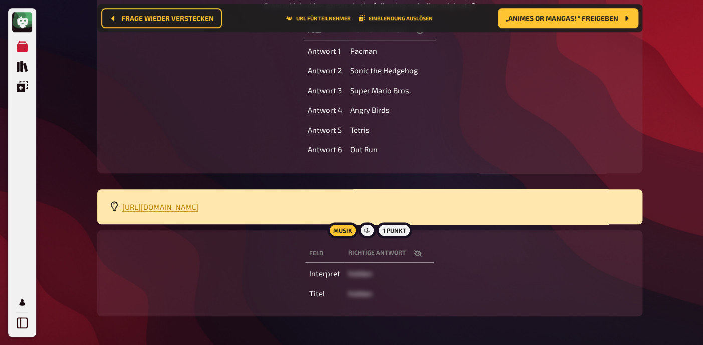
scroll to position [228, 0]
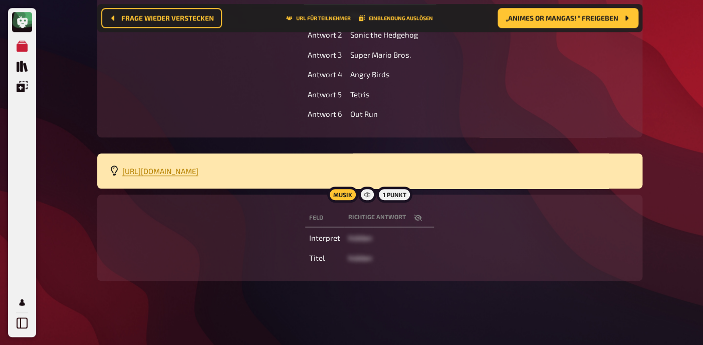
click at [419, 220] on icon "button" at bounding box center [418, 217] width 8 height 8
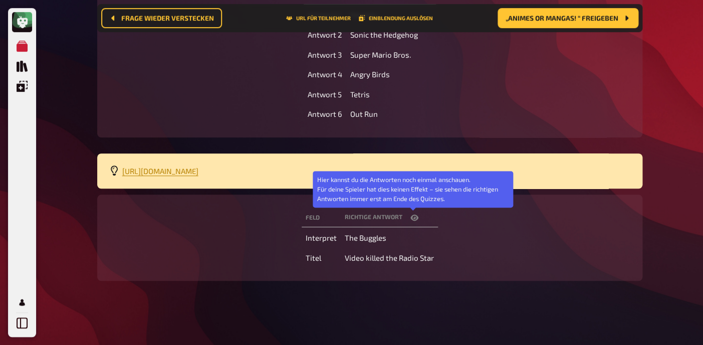
click at [419, 220] on button "button" at bounding box center [414, 217] width 24 height 10
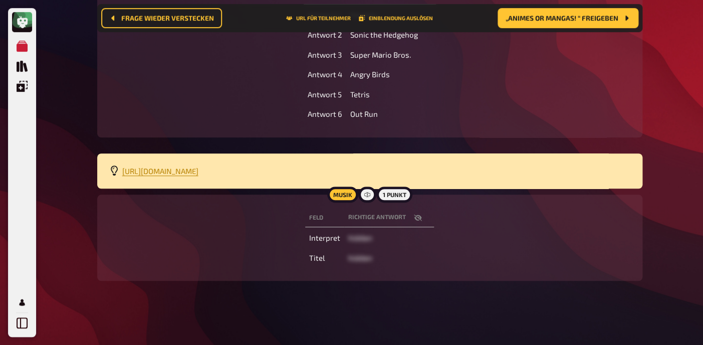
scroll to position [0, 0]
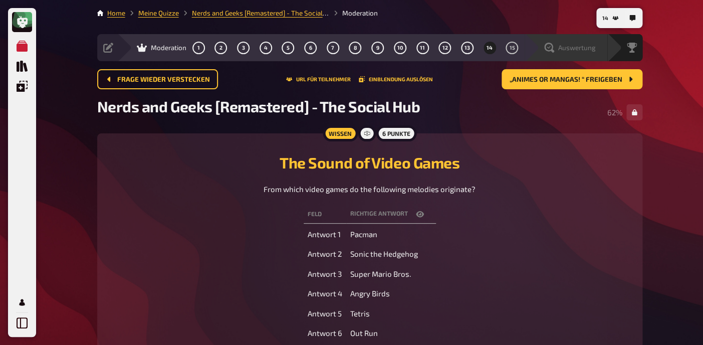
click at [595, 49] on span "Auswertung" at bounding box center [577, 48] width 38 height 8
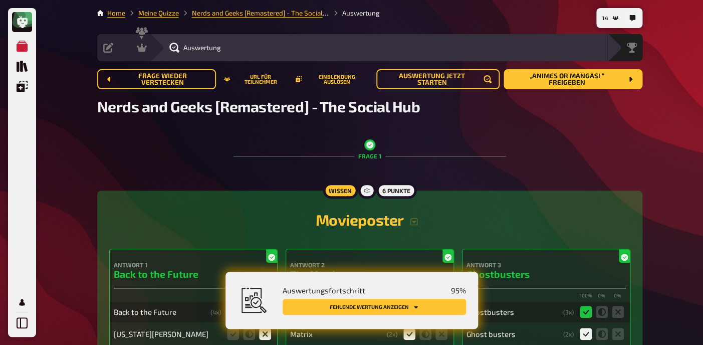
click at [424, 305] on button "Fehlende Wertung anzeigen" at bounding box center [374, 307] width 183 height 16
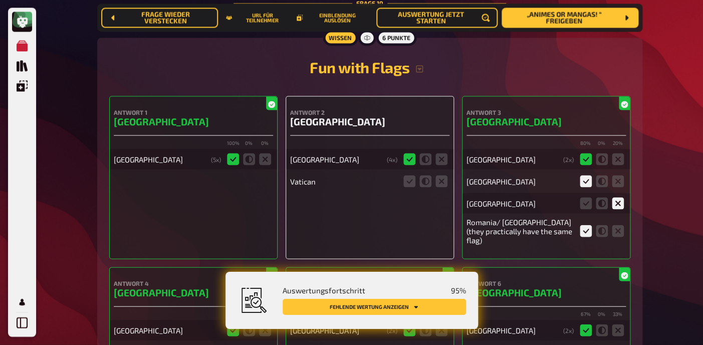
scroll to position [4876, 0]
click at [443, 187] on icon at bounding box center [441, 181] width 12 height 12
click at [0, 0] on input "radio" at bounding box center [0, 0] width 0 height 0
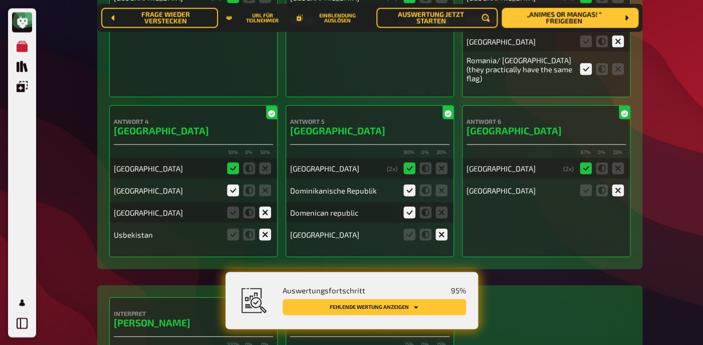
click at [375, 304] on button "Fehlende Wertung anzeigen" at bounding box center [374, 307] width 183 height 16
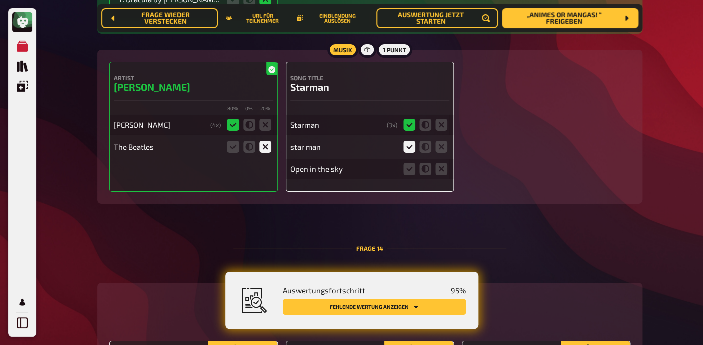
scroll to position [6837, 0]
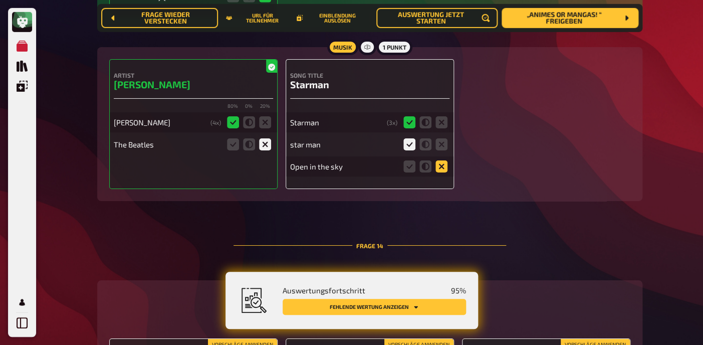
click at [439, 164] on icon at bounding box center [441, 166] width 12 height 12
click at [0, 0] on input "radio" at bounding box center [0, 0] width 0 height 0
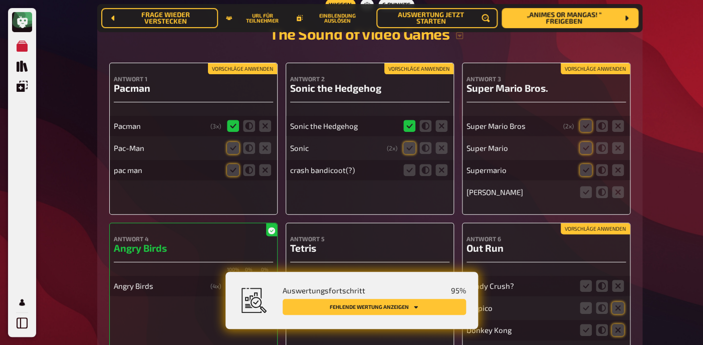
scroll to position [7113, 0]
click at [237, 70] on button "Vorschläge anwenden" at bounding box center [242, 68] width 69 height 11
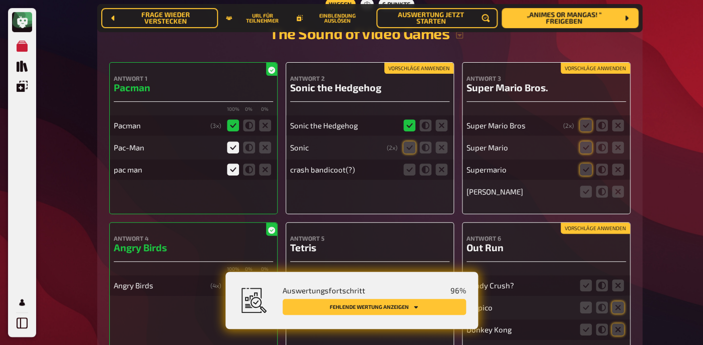
click at [417, 64] on button "Vorschläge anwenden" at bounding box center [418, 68] width 69 height 11
click at [444, 173] on icon at bounding box center [441, 169] width 12 height 12
click at [0, 0] on input "radio" at bounding box center [0, 0] width 0 height 0
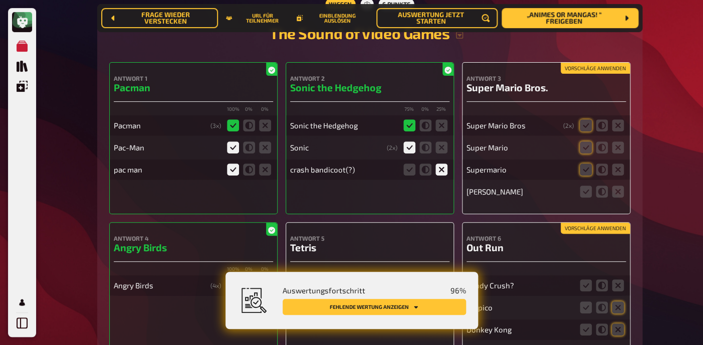
click at [601, 68] on button "Vorschläge anwenden" at bounding box center [595, 68] width 69 height 11
click at [586, 194] on icon at bounding box center [586, 191] width 12 height 12
click at [0, 0] on input "radio" at bounding box center [0, 0] width 0 height 0
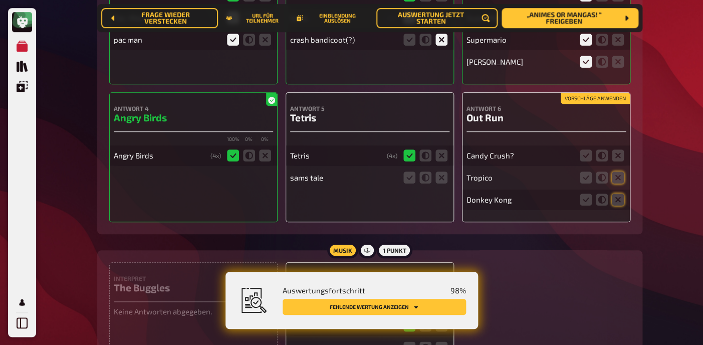
scroll to position [7257, 0]
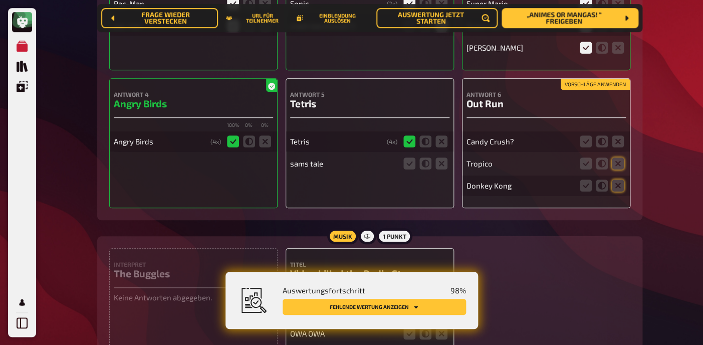
click at [612, 84] on button "Vorschläge anwenden" at bounding box center [595, 84] width 69 height 11
click at [621, 142] on icon at bounding box center [618, 141] width 12 height 12
click at [0, 0] on input "radio" at bounding box center [0, 0] width 0 height 0
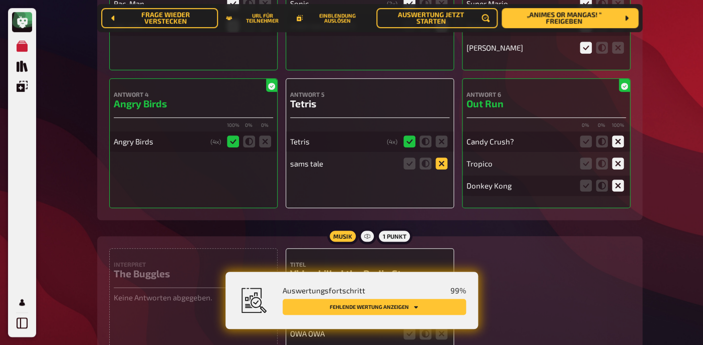
click at [443, 168] on icon at bounding box center [441, 163] width 12 height 12
click at [0, 0] on input "radio" at bounding box center [0, 0] width 0 height 0
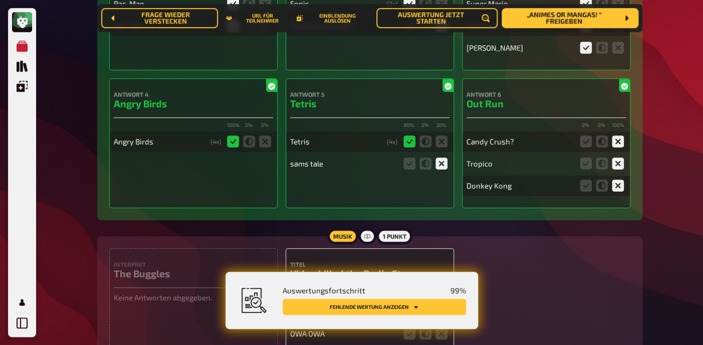
scroll to position [7344, 0]
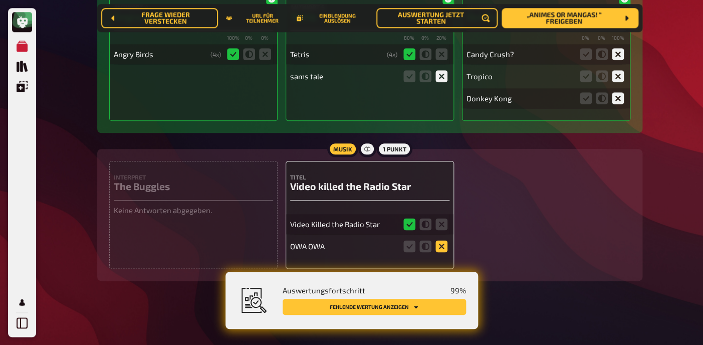
click at [442, 246] on icon at bounding box center [441, 246] width 12 height 12
click at [0, 0] on input "radio" at bounding box center [0, 0] width 0 height 0
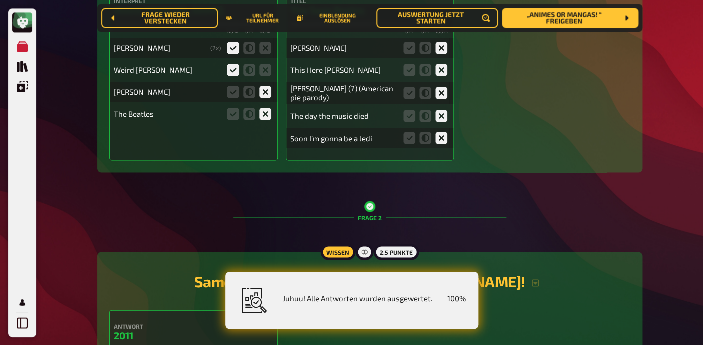
scroll to position [0, 0]
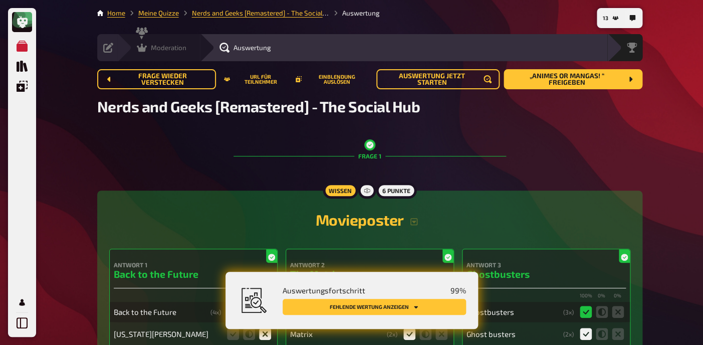
click at [142, 49] on icon at bounding box center [142, 48] width 10 height 9
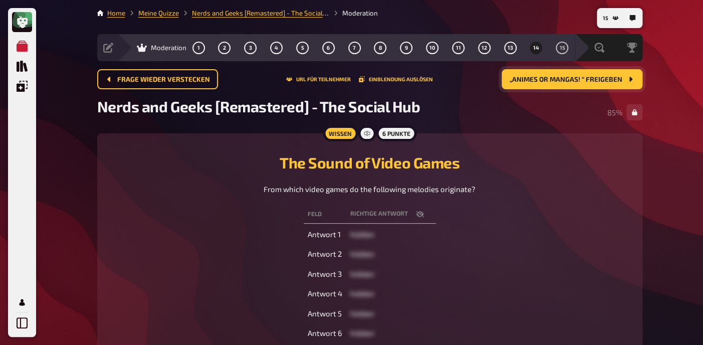
click at [588, 88] on button "„Animes or Mangas! “ freigeben" at bounding box center [572, 79] width 141 height 20
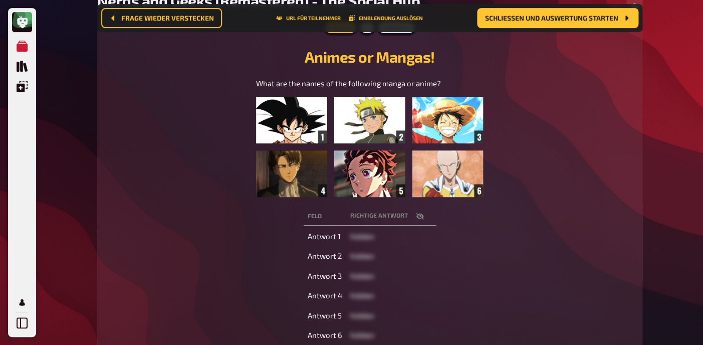
scroll to position [123, 0]
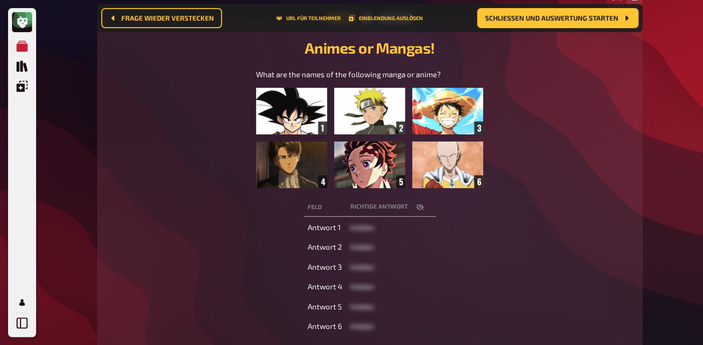
click at [419, 212] on button "button" at bounding box center [420, 207] width 24 height 10
click at [422, 205] on icon "button" at bounding box center [420, 207] width 8 height 8
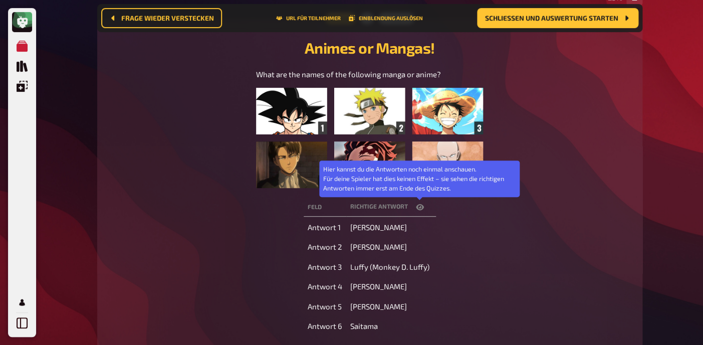
click at [424, 206] on button "button" at bounding box center [420, 207] width 24 height 10
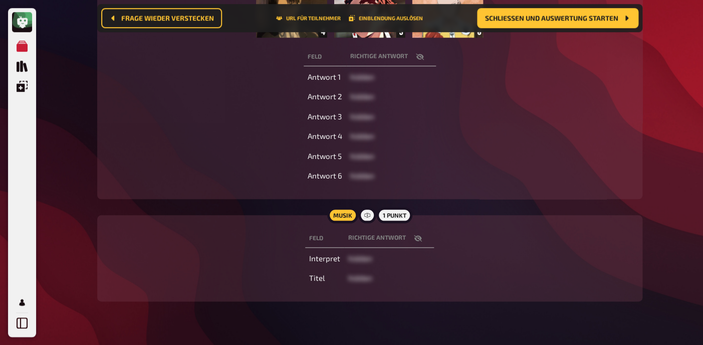
scroll to position [274, 0]
click at [416, 237] on icon "button" at bounding box center [418, 238] width 8 height 8
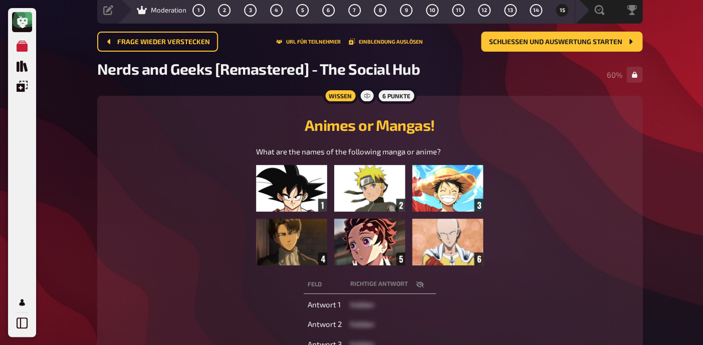
scroll to position [0, 0]
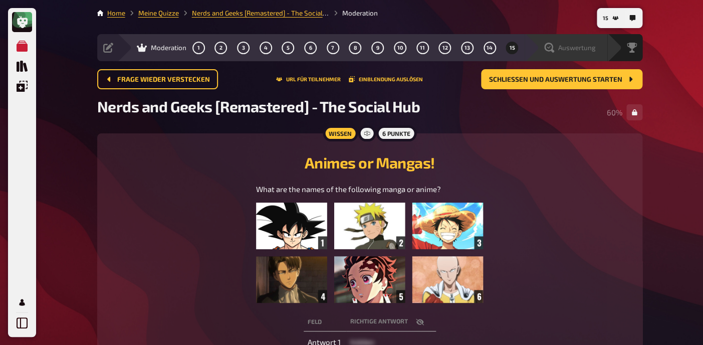
click at [548, 45] on icon at bounding box center [549, 48] width 10 height 10
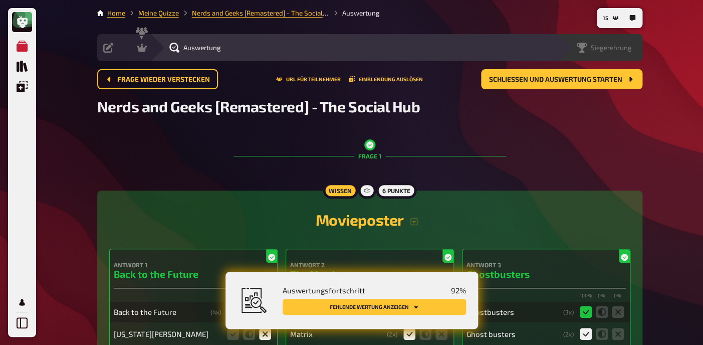
click at [624, 49] on span "Siegerehrung" at bounding box center [611, 48] width 41 height 8
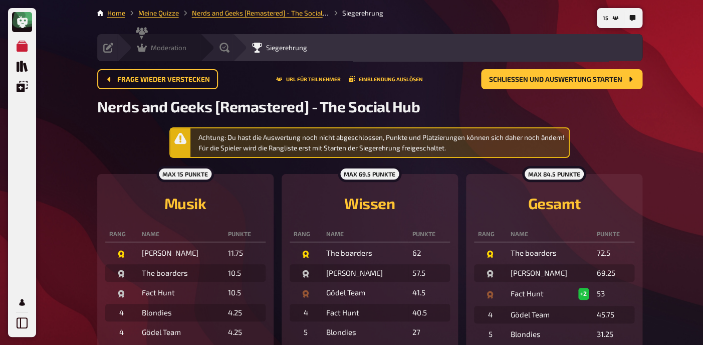
click at [148, 48] on div "Moderation" at bounding box center [162, 48] width 50 height 10
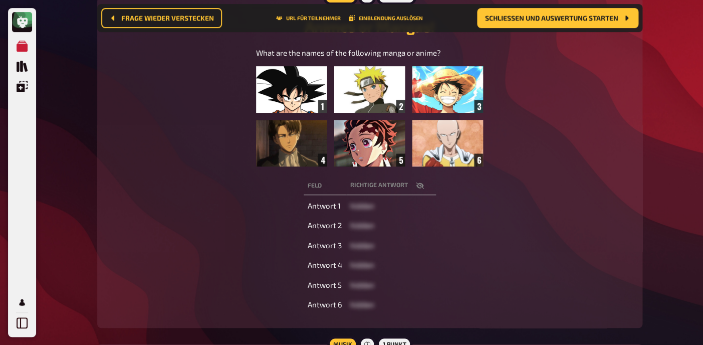
scroll to position [162, 0]
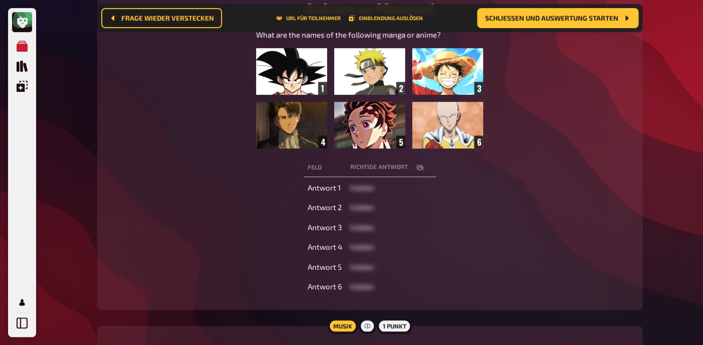
click at [419, 169] on icon "button" at bounding box center [420, 167] width 8 height 8
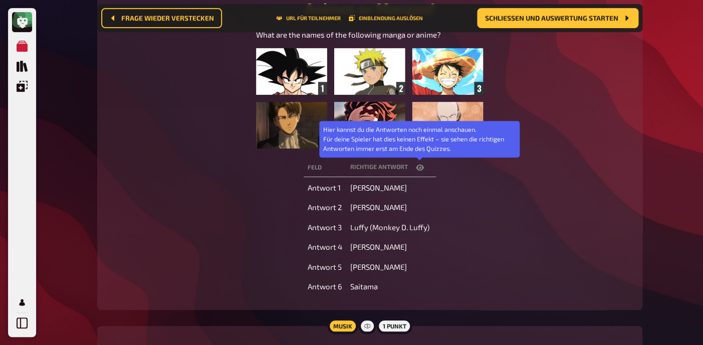
click at [419, 169] on icon "button" at bounding box center [420, 167] width 8 height 6
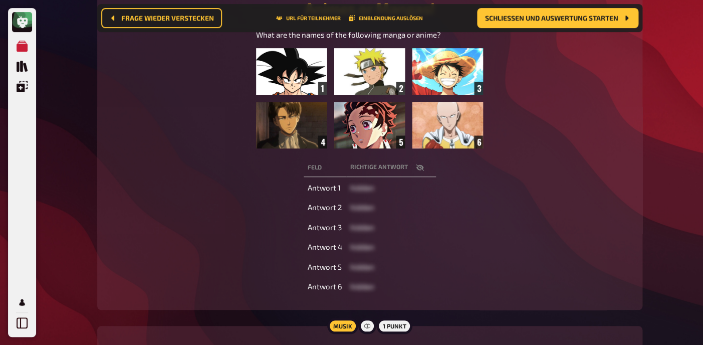
click at [420, 165] on icon "button" at bounding box center [419, 167] width 8 height 7
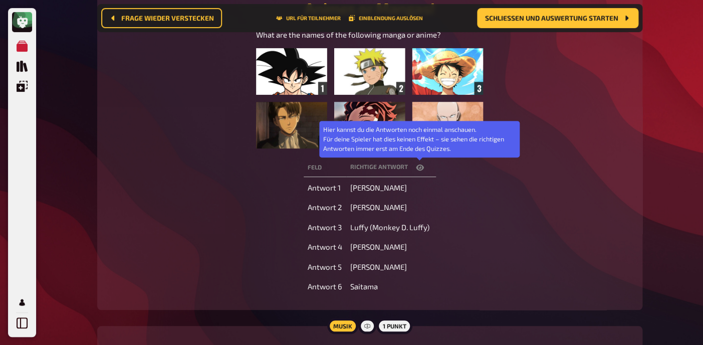
click at [420, 165] on icon "button" at bounding box center [420, 167] width 8 height 6
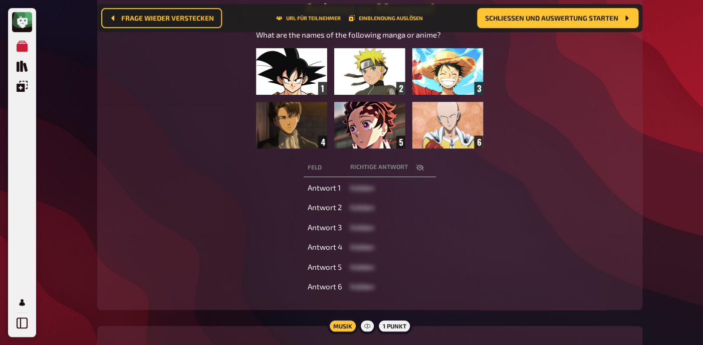
scroll to position [0, 0]
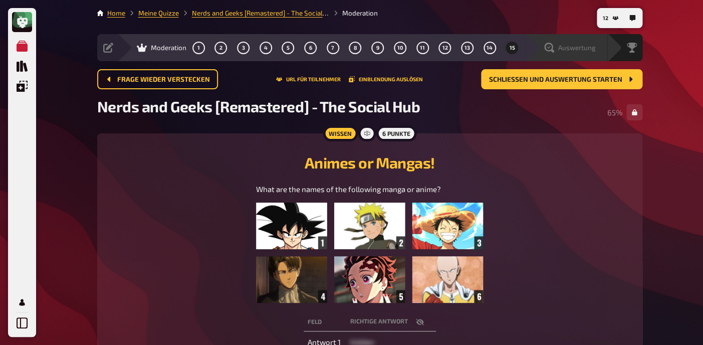
click at [586, 43] on div "Auswertung" at bounding box center [570, 48] width 52 height 10
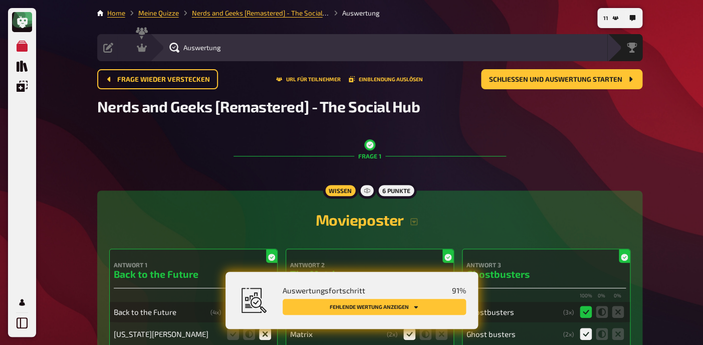
click at [405, 304] on button "Fehlende Wertung anzeigen" at bounding box center [374, 307] width 183 height 16
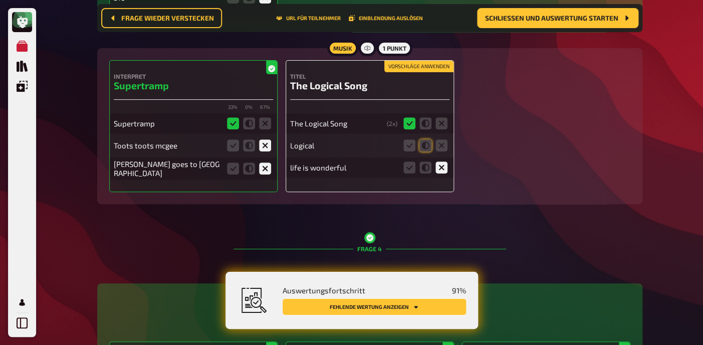
scroll to position [1471, 0]
click at [425, 146] on icon at bounding box center [425, 145] width 12 height 12
click at [0, 0] on input "radio" at bounding box center [0, 0] width 0 height 0
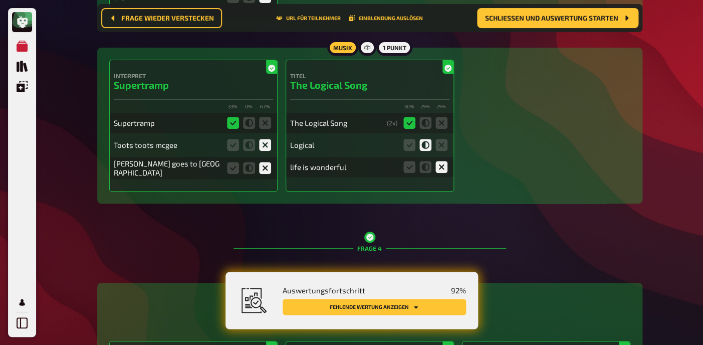
click at [350, 307] on button "Fehlende Wertung anzeigen" at bounding box center [374, 307] width 183 height 16
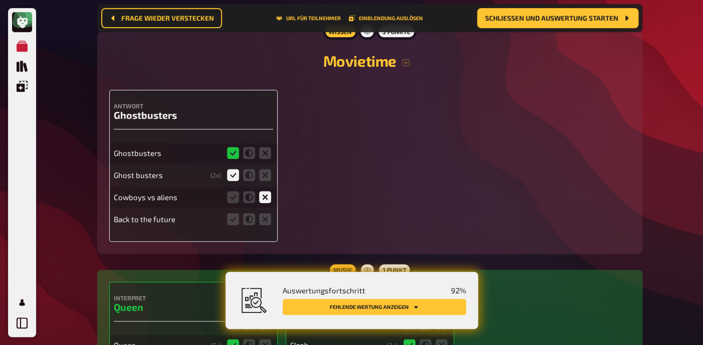
scroll to position [4456, 0]
click at [265, 224] on icon at bounding box center [265, 218] width 12 height 12
click at [0, 0] on input "radio" at bounding box center [0, 0] width 0 height 0
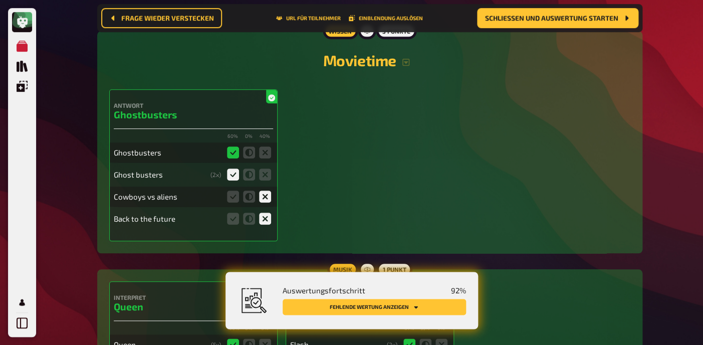
click at [385, 301] on button "Fehlende Wertung anzeigen" at bounding box center [374, 307] width 183 height 16
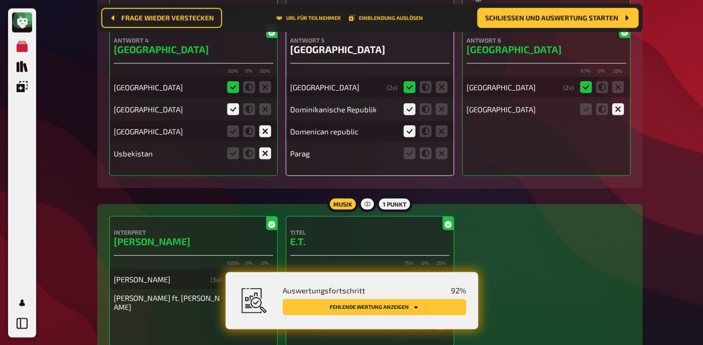
scroll to position [5142, 0]
click at [439, 158] on icon at bounding box center [441, 152] width 12 height 12
click at [0, 0] on input "radio" at bounding box center [0, 0] width 0 height 0
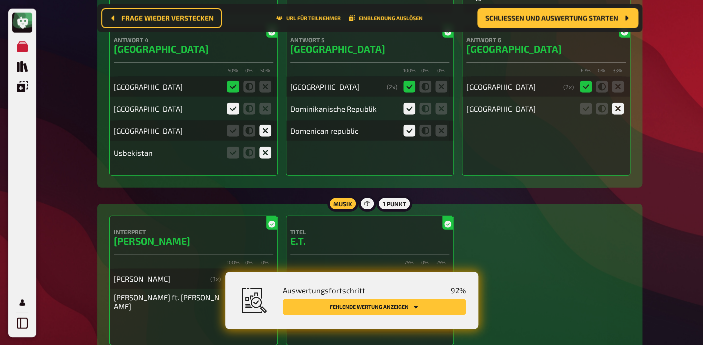
click at [371, 308] on button "Fehlende Wertung anzeigen" at bounding box center [374, 307] width 183 height 16
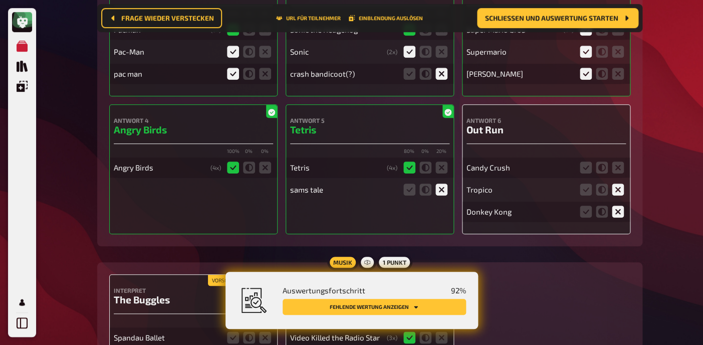
scroll to position [7234, 0]
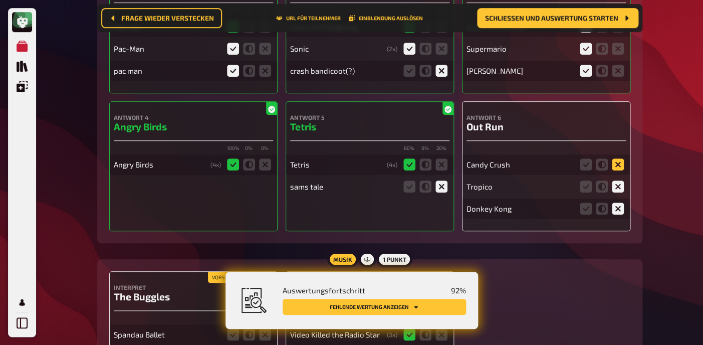
click at [618, 165] on icon at bounding box center [618, 164] width 12 height 12
click at [0, 0] on input "radio" at bounding box center [0, 0] width 0 height 0
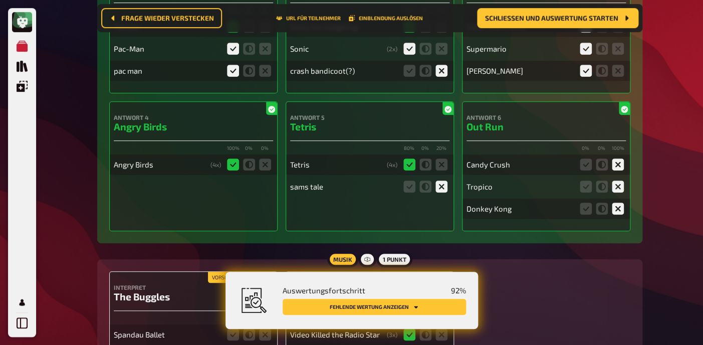
click at [382, 302] on button "Fehlende Wertung anzeigen" at bounding box center [374, 307] width 183 height 16
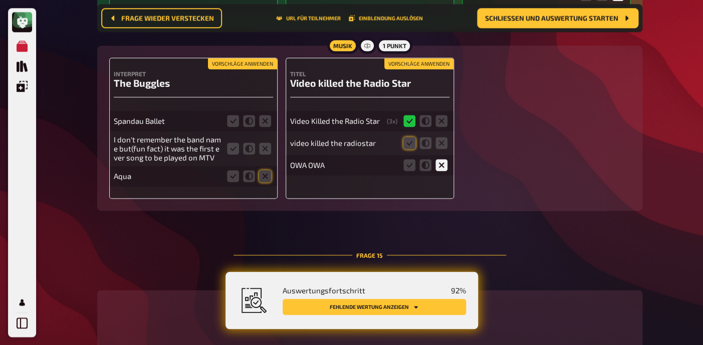
scroll to position [7447, 0]
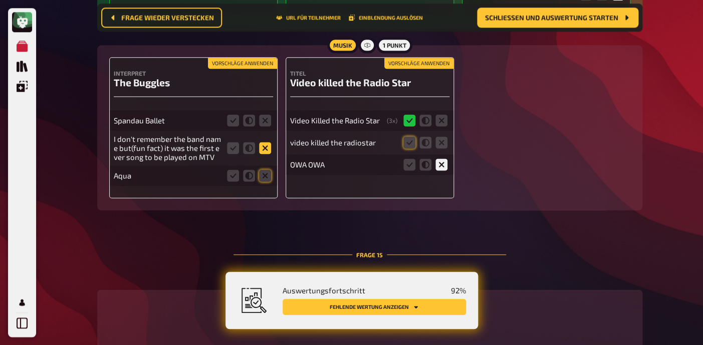
click at [267, 150] on icon at bounding box center [265, 148] width 12 height 12
click at [0, 0] on input "radio" at bounding box center [0, 0] width 0 height 0
click at [265, 178] on icon at bounding box center [265, 175] width 12 height 12
click at [0, 0] on input "radio" at bounding box center [0, 0] width 0 height 0
click at [265, 121] on icon at bounding box center [265, 120] width 12 height 12
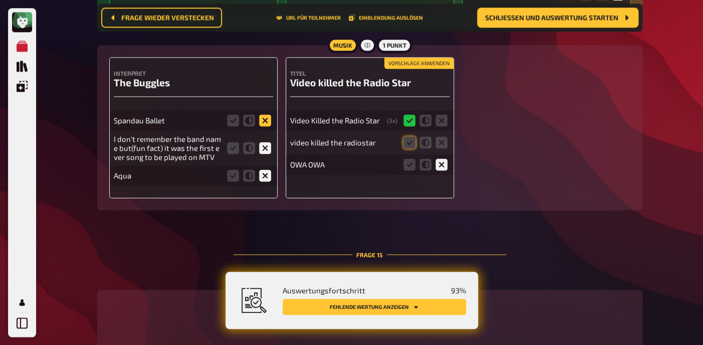
click at [0, 0] on input "radio" at bounding box center [0, 0] width 0 height 0
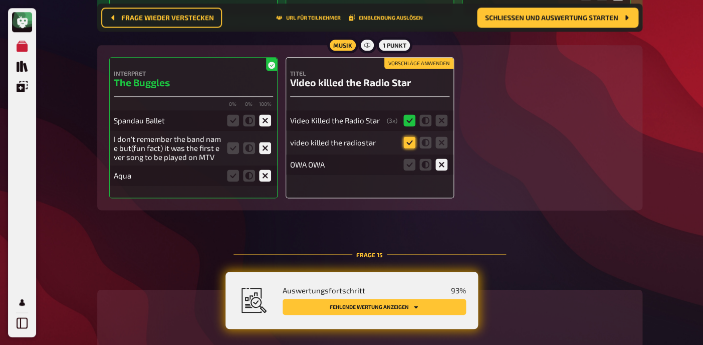
click at [409, 142] on icon at bounding box center [409, 142] width 12 height 12
click at [0, 0] on input "radio" at bounding box center [0, 0] width 0 height 0
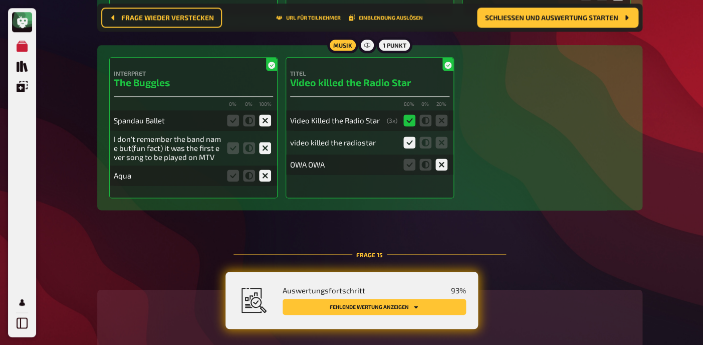
scroll to position [7475, 0]
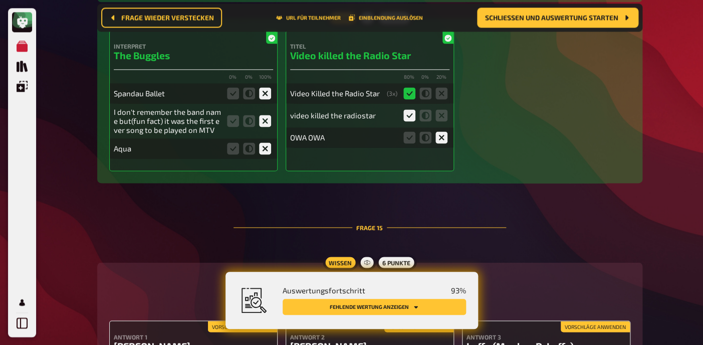
click at [176, 126] on div "I don't remember the band name but(fun fact) it was the first ever song to be p…" at bounding box center [167, 120] width 107 height 27
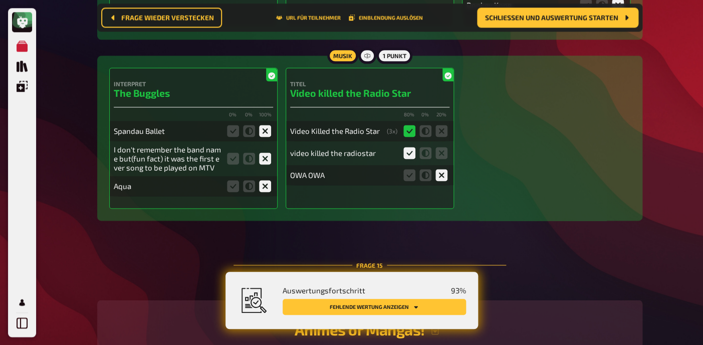
scroll to position [7438, 0]
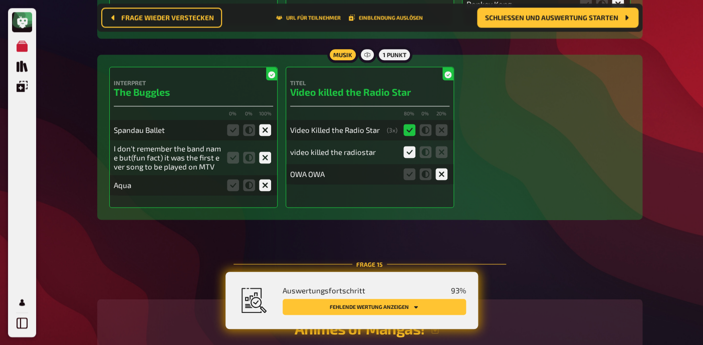
click at [395, 302] on button "Fehlende Wertung anzeigen" at bounding box center [374, 307] width 183 height 16
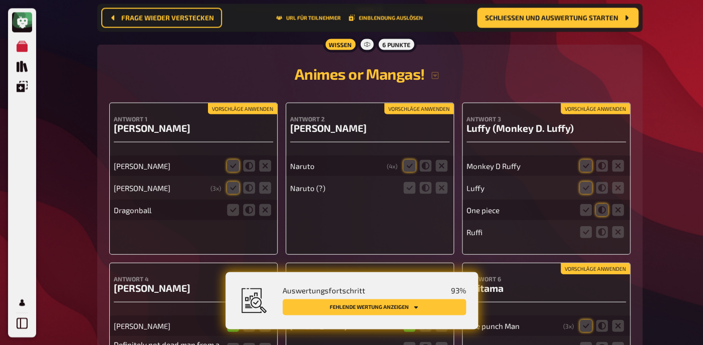
scroll to position [7693, 0]
click at [260, 109] on button "Vorschläge anwenden" at bounding box center [242, 107] width 69 height 11
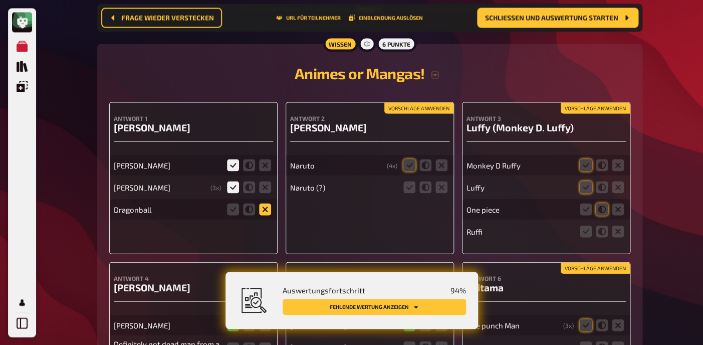
click at [267, 214] on icon at bounding box center [265, 209] width 12 height 12
click at [0, 0] on input "radio" at bounding box center [0, 0] width 0 height 0
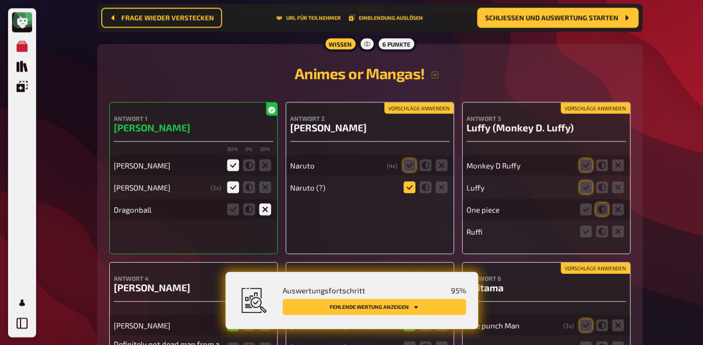
click at [410, 190] on icon at bounding box center [409, 187] width 12 height 12
click at [0, 0] on input "radio" at bounding box center [0, 0] width 0 height 0
click at [410, 169] on icon at bounding box center [409, 165] width 12 height 12
click at [0, 0] on input "radio" at bounding box center [0, 0] width 0 height 0
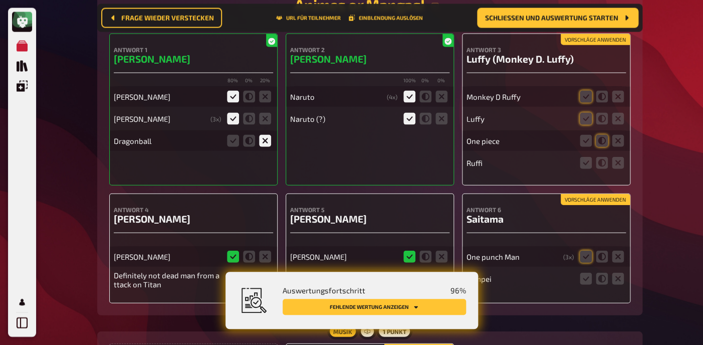
scroll to position [7763, 0]
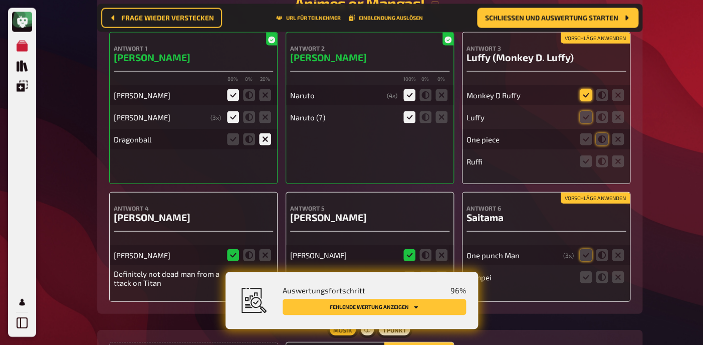
click at [589, 97] on icon at bounding box center [586, 95] width 12 height 12
click at [0, 0] on input "radio" at bounding box center [0, 0] width 0 height 0
click at [588, 121] on icon at bounding box center [586, 117] width 12 height 12
click at [0, 0] on input "radio" at bounding box center [0, 0] width 0 height 0
click at [618, 145] on icon at bounding box center [618, 139] width 12 height 12
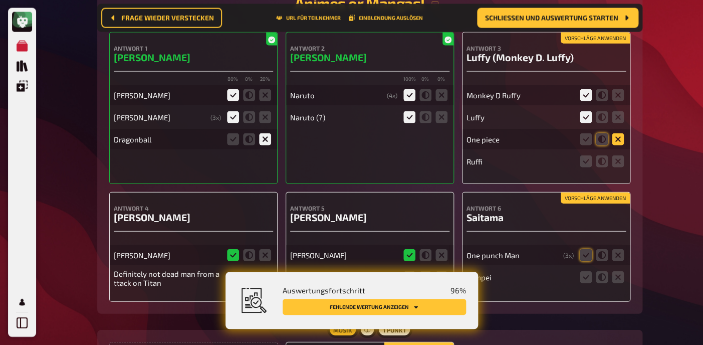
click at [0, 0] on input "radio" at bounding box center [0, 0] width 0 height 0
click at [618, 164] on icon at bounding box center [618, 161] width 12 height 12
click at [0, 0] on input "radio" at bounding box center [0, 0] width 0 height 0
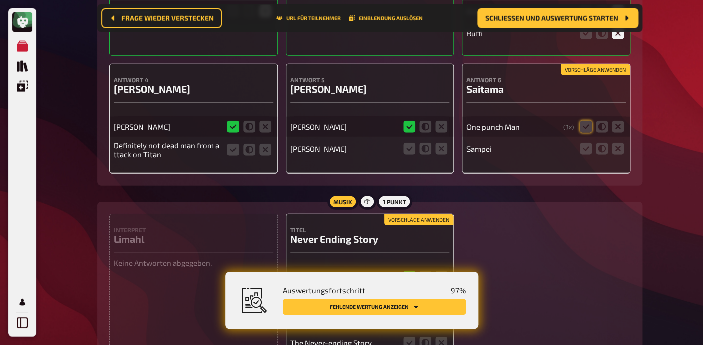
scroll to position [7892, 0]
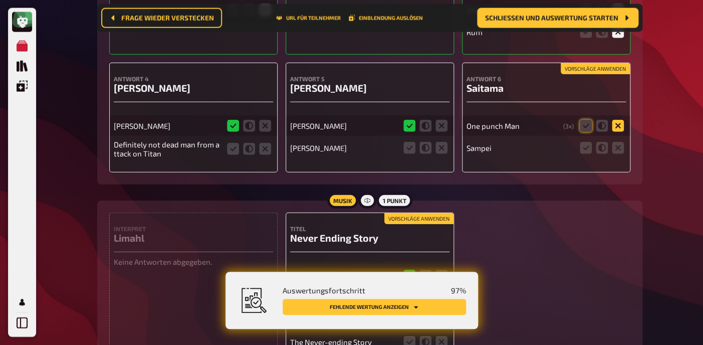
click at [619, 127] on icon at bounding box center [618, 126] width 12 height 12
click at [0, 0] on input "radio" at bounding box center [0, 0] width 0 height 0
click at [618, 150] on icon at bounding box center [618, 148] width 12 height 12
click at [0, 0] on input "radio" at bounding box center [0, 0] width 0 height 0
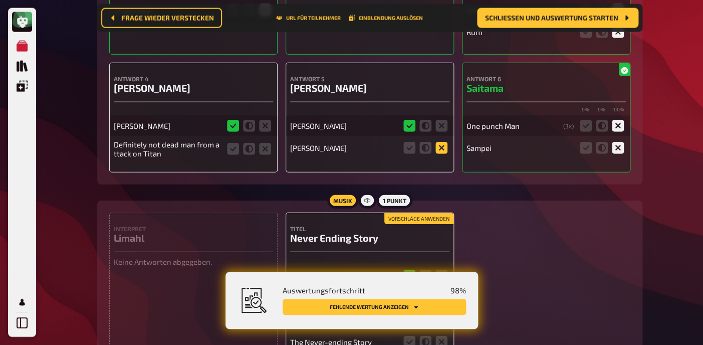
click at [443, 151] on icon at bounding box center [441, 148] width 12 height 12
click at [0, 0] on input "radio" at bounding box center [0, 0] width 0 height 0
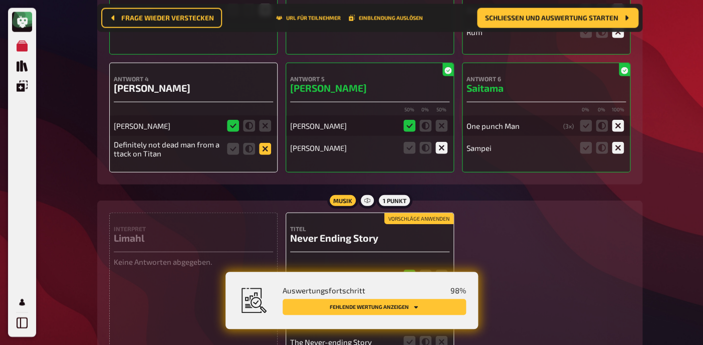
click at [266, 155] on icon at bounding box center [265, 149] width 12 height 12
click at [0, 0] on input "radio" at bounding box center [0, 0] width 0 height 0
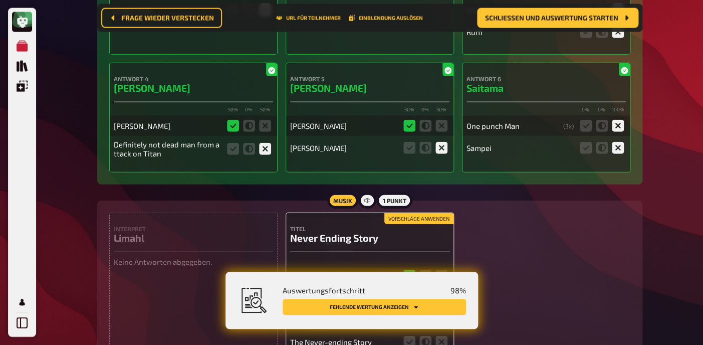
scroll to position [7992, 0]
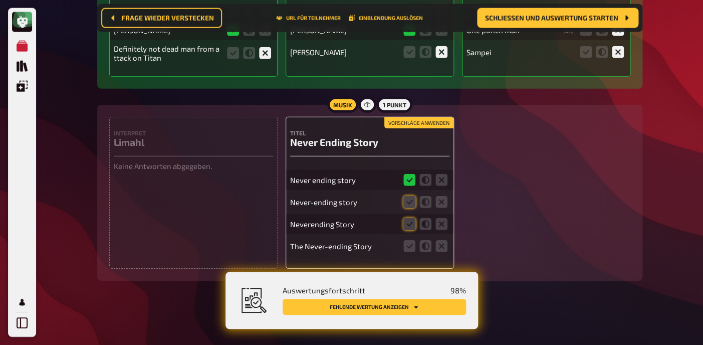
click at [416, 122] on button "Vorschläge anwenden" at bounding box center [418, 122] width 69 height 11
click at [409, 246] on icon at bounding box center [409, 246] width 12 height 12
click at [0, 0] on input "radio" at bounding box center [0, 0] width 0 height 0
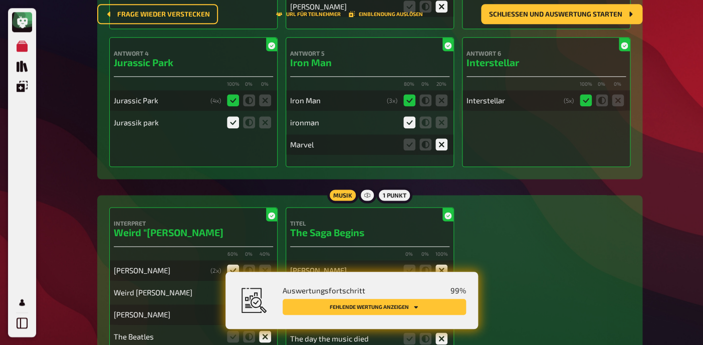
scroll to position [0, 0]
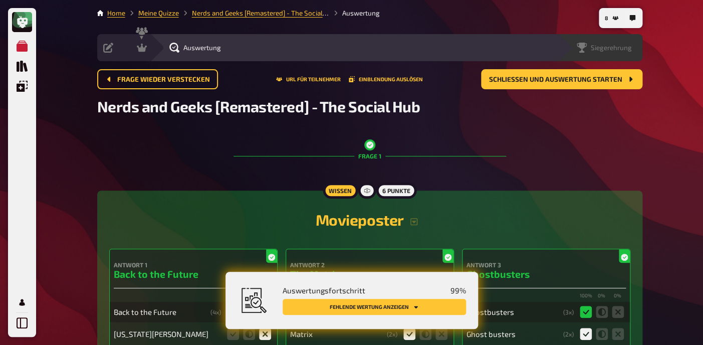
click at [624, 52] on span "Siegerehrung" at bounding box center [611, 48] width 41 height 8
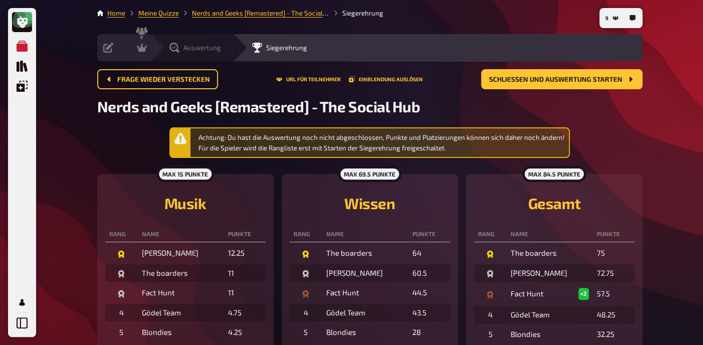
click at [177, 48] on icon at bounding box center [174, 48] width 10 height 10
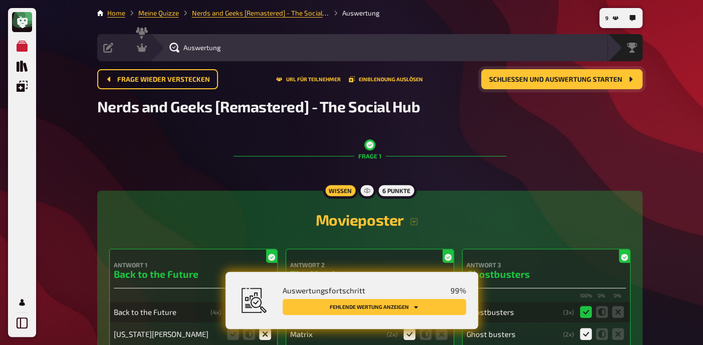
click at [569, 75] on button "Schließen und Auswertung starten" at bounding box center [561, 79] width 161 height 20
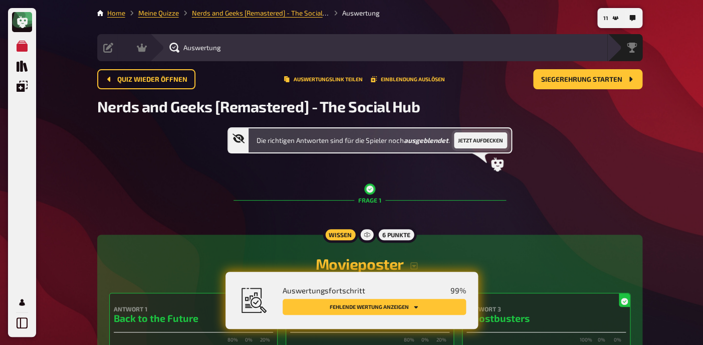
click at [481, 146] on button "Jetzt aufdecken" at bounding box center [480, 140] width 53 height 16
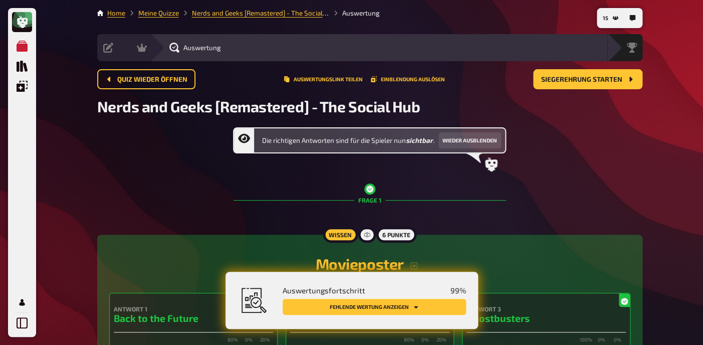
click at [388, 308] on button "Fehlende Wertung anzeigen" at bounding box center [374, 307] width 183 height 16
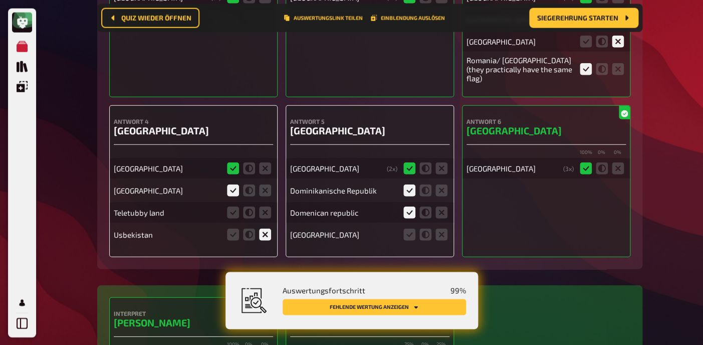
scroll to position [5104, 0]
click at [267, 217] on icon at bounding box center [265, 211] width 12 height 12
click at [0, 0] on input "radio" at bounding box center [0, 0] width 0 height 0
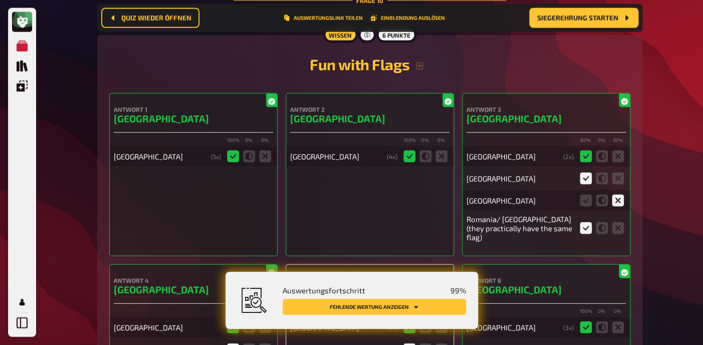
scroll to position [4944, 0]
click at [423, 71] on icon "button" at bounding box center [419, 67] width 8 height 8
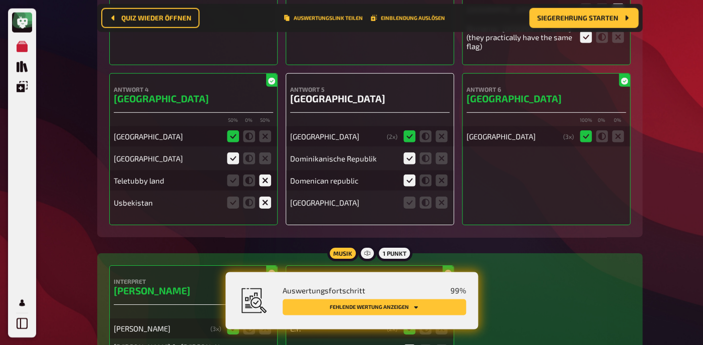
scroll to position [5259, 0]
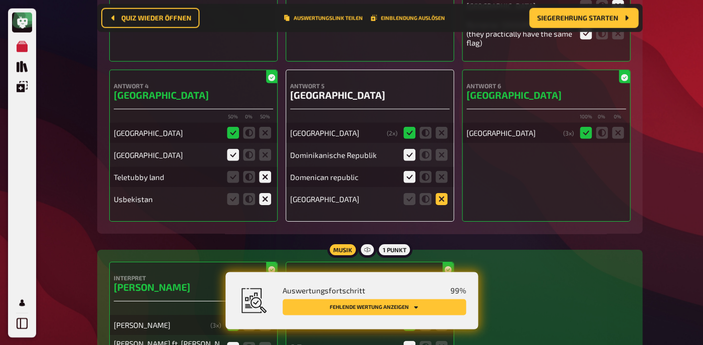
click at [437, 204] on icon at bounding box center [441, 198] width 12 height 12
click at [0, 0] on input "radio" at bounding box center [0, 0] width 0 height 0
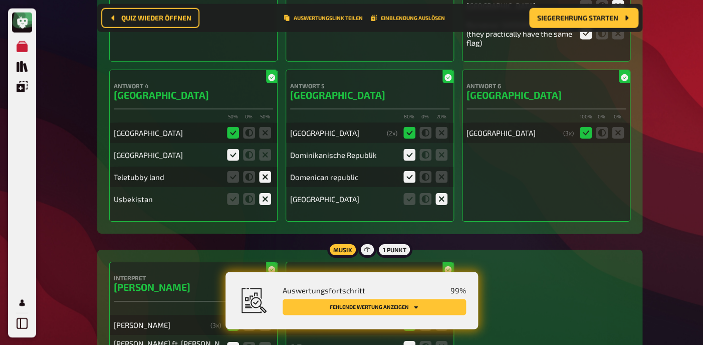
click at [383, 308] on button "Fehlende Wertung anzeigen" at bounding box center [374, 307] width 183 height 16
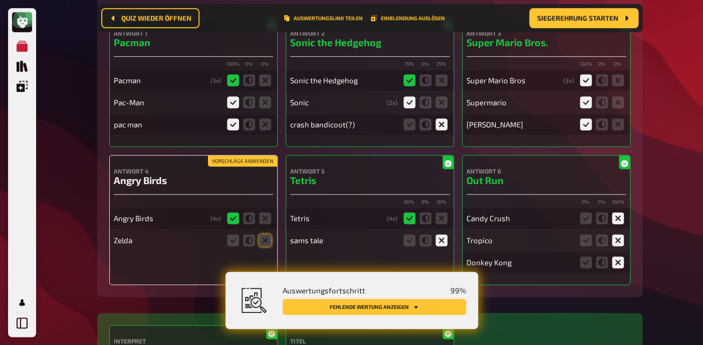
scroll to position [7343, 0]
click at [265, 239] on icon at bounding box center [265, 240] width 12 height 12
click at [0, 0] on input "radio" at bounding box center [0, 0] width 0 height 0
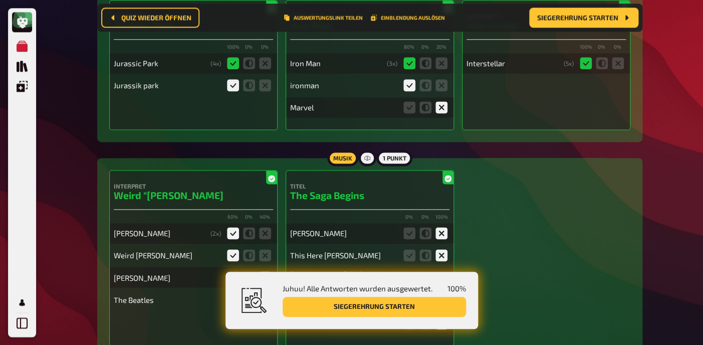
scroll to position [0, 0]
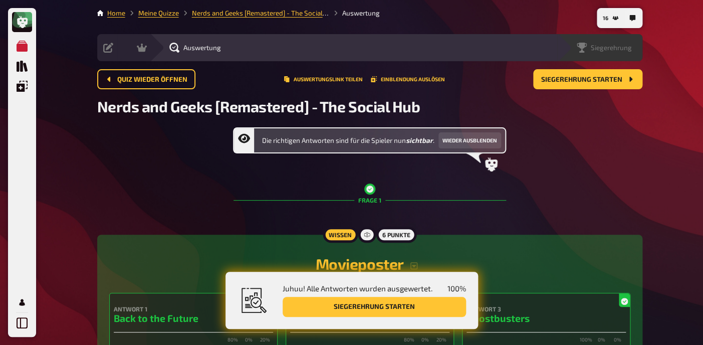
click at [623, 44] on span "Siegerehrung" at bounding box center [611, 48] width 41 height 8
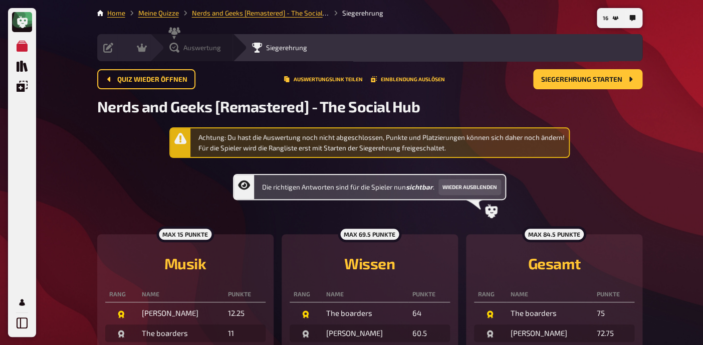
click at [211, 46] on span "Auswertung" at bounding box center [202, 48] width 38 height 8
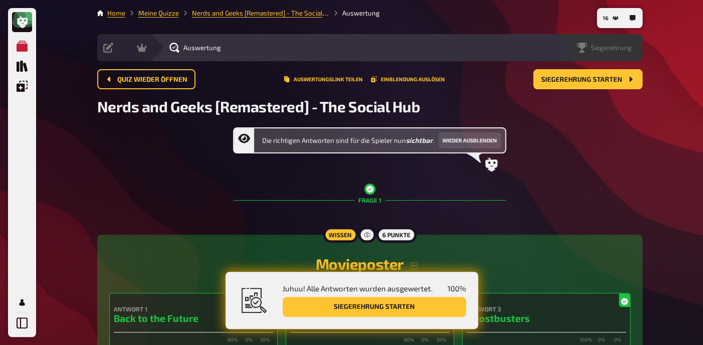
click at [612, 48] on span "Siegerehrung" at bounding box center [611, 48] width 41 height 8
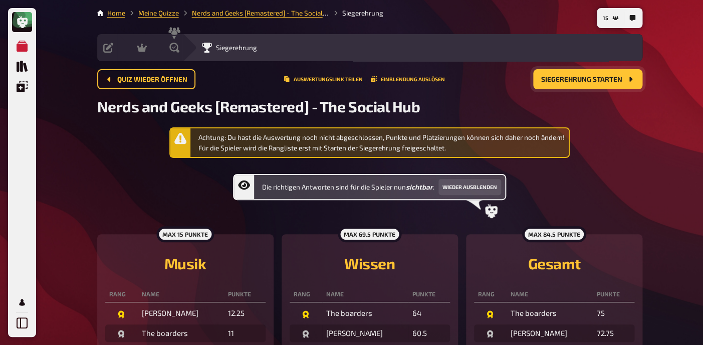
click at [612, 80] on span "Siegerehrung starten" at bounding box center [581, 79] width 81 height 7
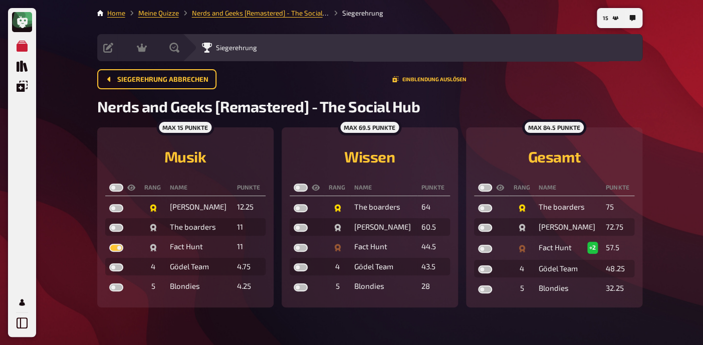
checkbox input "true"
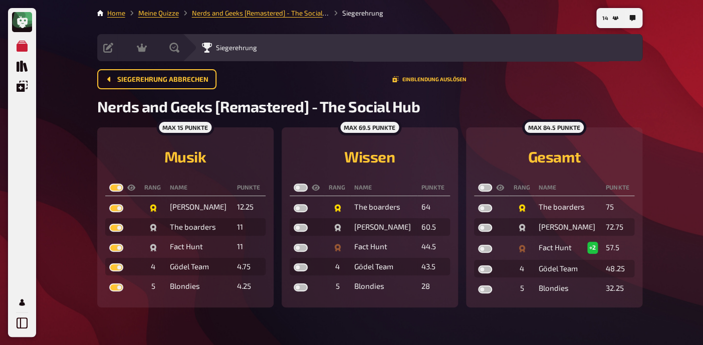
checkbox input "true"
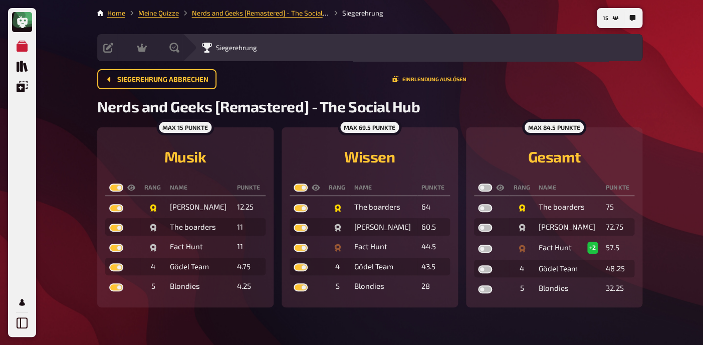
checkbox input "true"
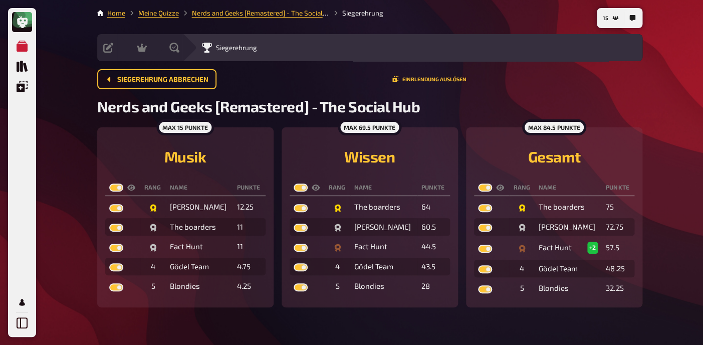
checkbox input "true"
